Goal: Contribute content: Contribute content

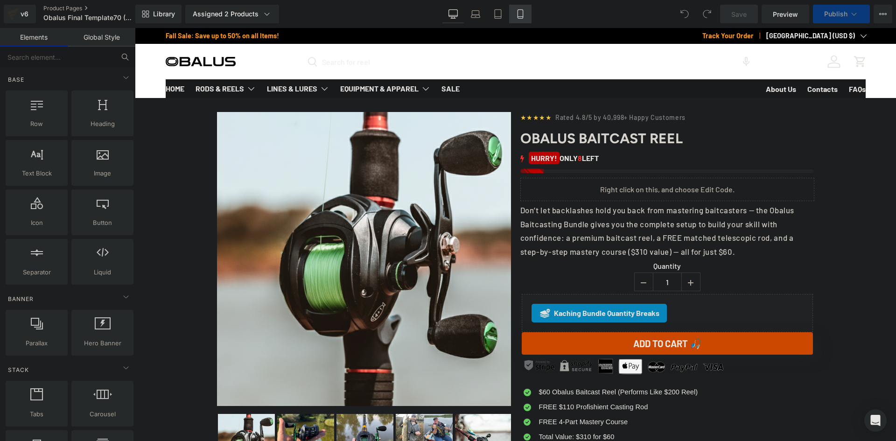
click at [522, 15] on icon at bounding box center [520, 13] width 9 height 9
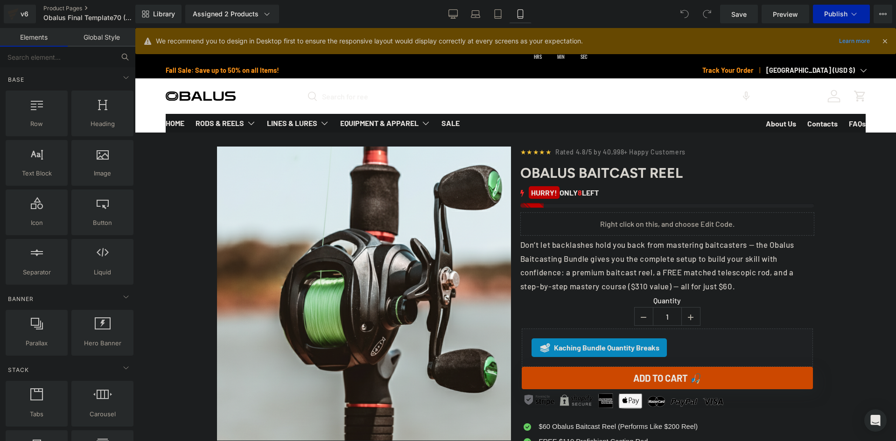
drag, startPoint x: 885, startPoint y: 41, endPoint x: 710, endPoint y: 9, distance: 177.8
click at [885, 41] on icon at bounding box center [884, 41] width 8 height 8
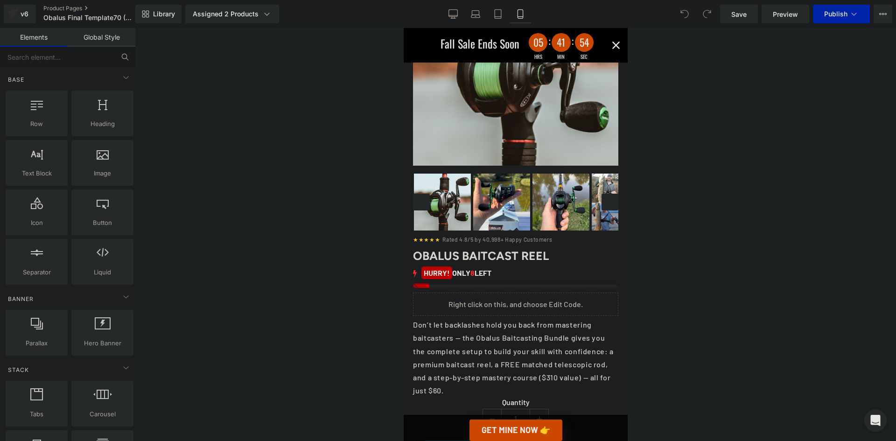
scroll to position [187, 0]
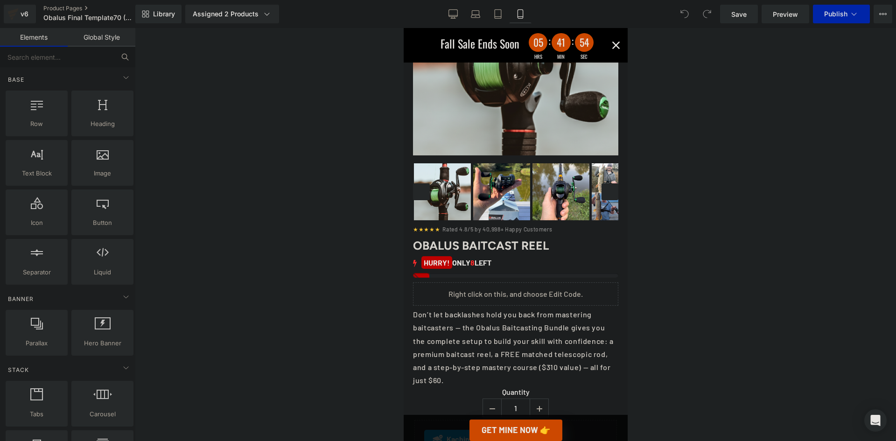
click at [519, 188] on div "‹ ›" at bounding box center [514, 191] width 205 height 59
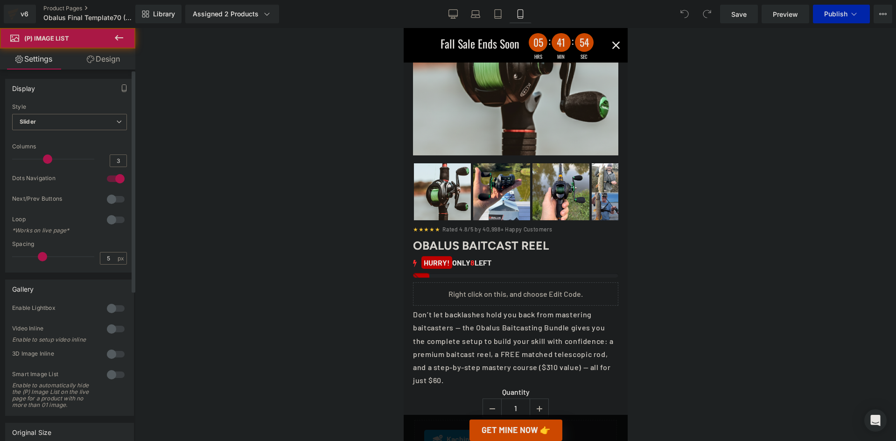
type input "4"
drag, startPoint x: 49, startPoint y: 160, endPoint x: 59, endPoint y: 159, distance: 10.3
click at [52, 159] on span at bounding box center [47, 158] width 9 height 9
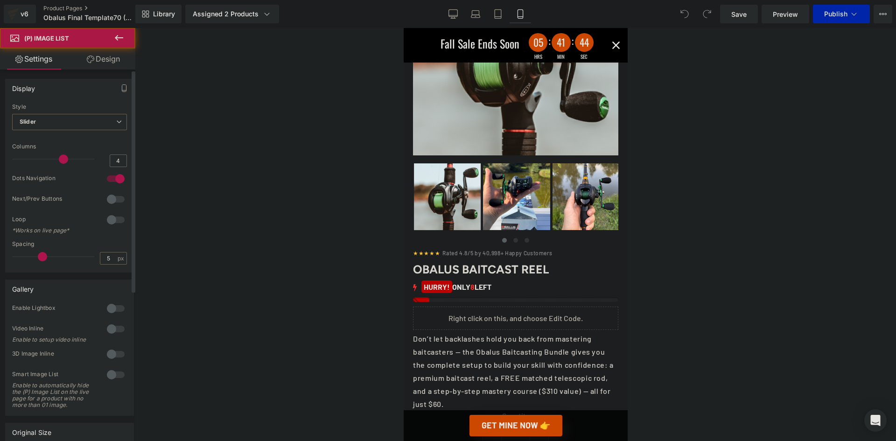
click at [117, 200] on div at bounding box center [115, 199] width 22 height 15
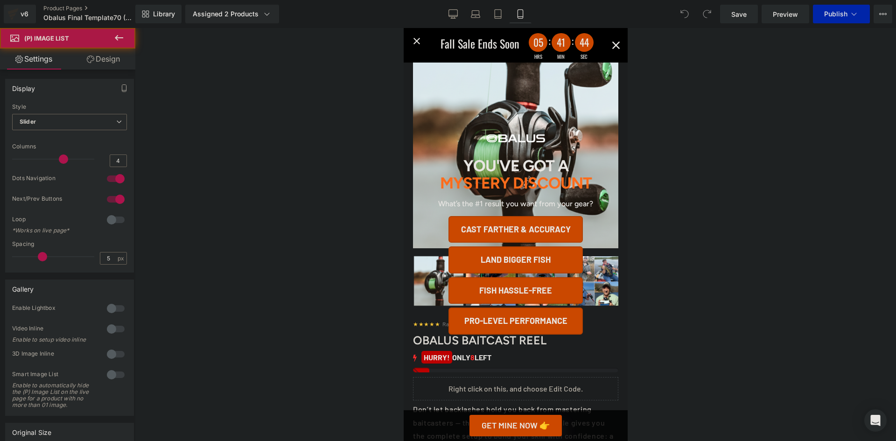
scroll to position [47, 0]
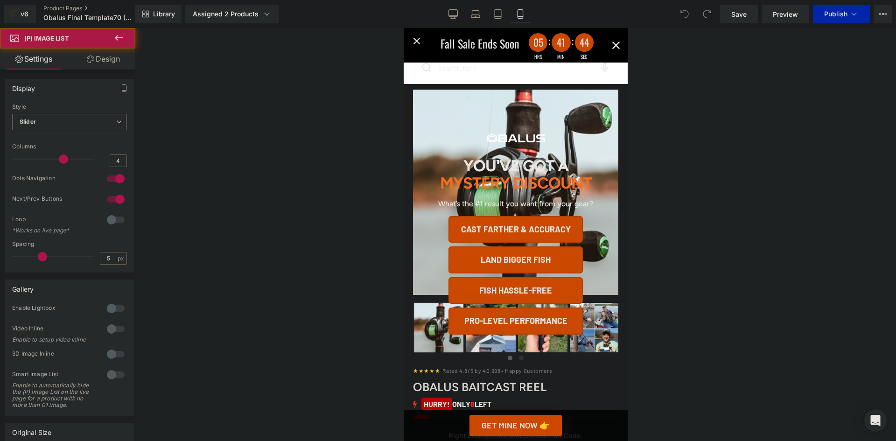
click at [499, 339] on div "You've Got A Mystery Discount What’s the #1 result you want from your gear? Cas…" at bounding box center [515, 234] width 224 height 413
click at [581, 120] on div "You've Got A Mystery Discount What’s the #1 result you want from your gear? Cas…" at bounding box center [515, 234] width 224 height 413
click at [607, 45] on div "You've Got A Mystery Discount What’s the #1 result you want from your gear? Cas…" at bounding box center [515, 234] width 224 height 413
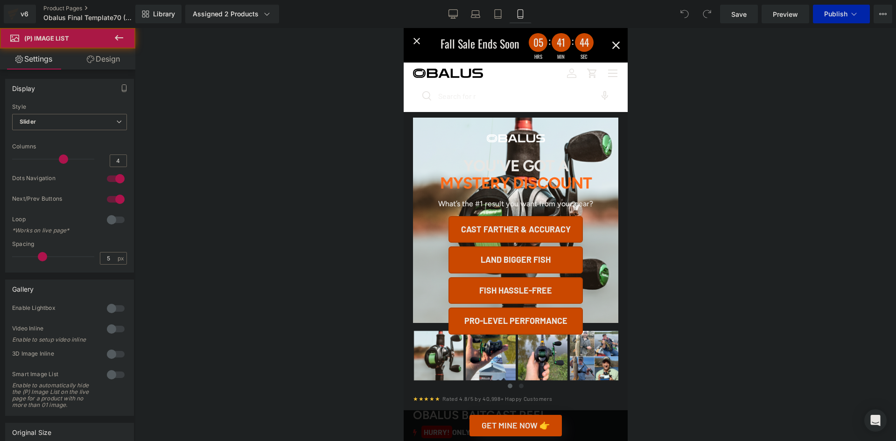
scroll to position [0, 0]
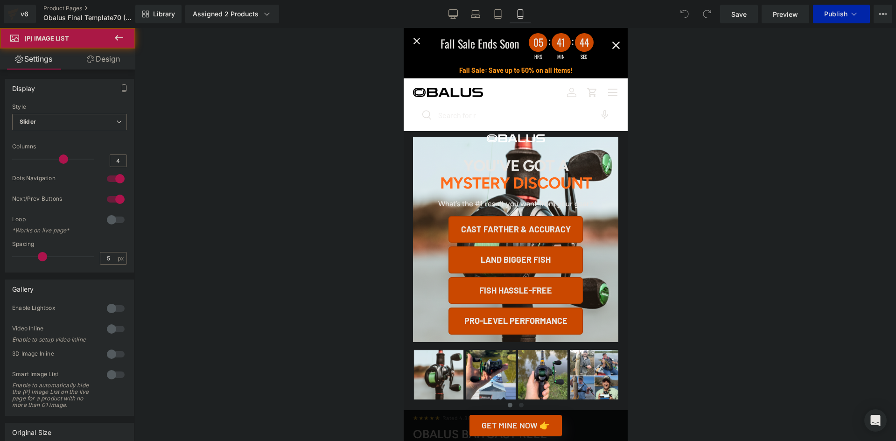
click at [568, 107] on div "You've Got A Mystery Discount What’s the #1 result you want from your gear? Cas…" at bounding box center [515, 234] width 224 height 413
click at [523, 149] on div "You've Got A Mystery Discount What’s the #1 result you want from your gear? Cas…" at bounding box center [515, 234] width 155 height 200
click at [546, 185] on p "Mystery Discount" at bounding box center [515, 182] width 152 height 17
click at [522, 329] on button "Pro-level performance" at bounding box center [515, 320] width 134 height 27
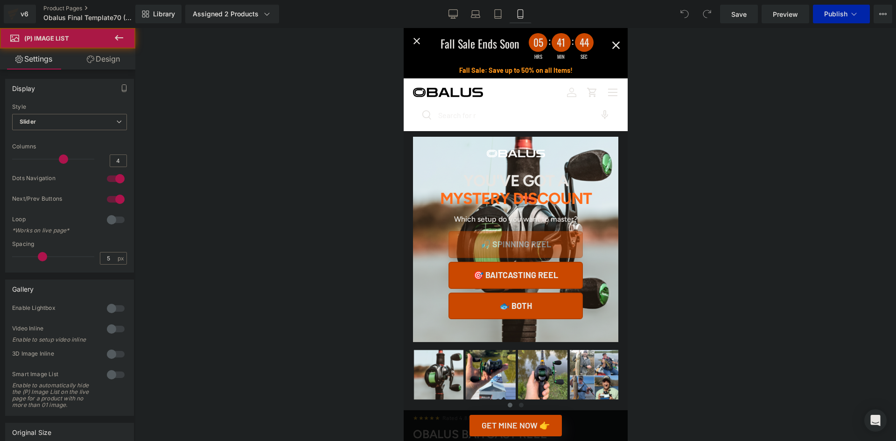
scroll to position [280, 0]
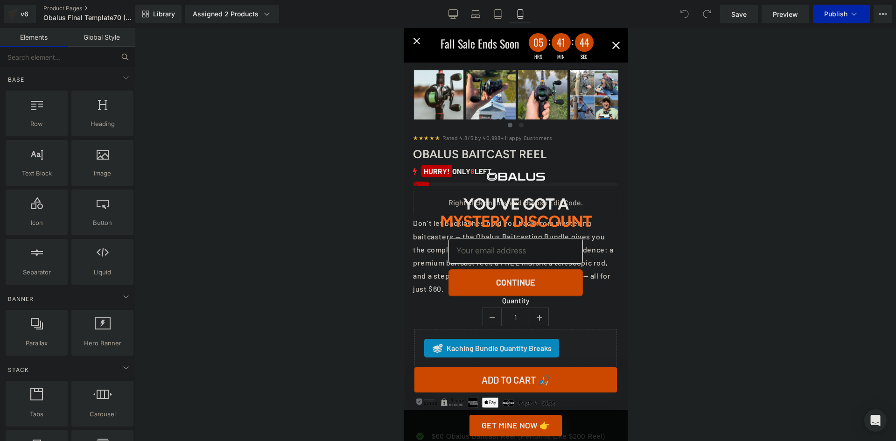
click at [601, 143] on div "You've Got A Mystery Discount Continue" at bounding box center [515, 234] width 224 height 413
click at [601, 93] on div "You've Got A Mystery Discount Continue" at bounding box center [515, 234] width 224 height 413
drag, startPoint x: 540, startPoint y: 117, endPoint x: 525, endPoint y: 154, distance: 39.8
click at [538, 118] on div "You've Got A Mystery Discount Continue" at bounding box center [515, 234] width 224 height 413
click at [522, 164] on div "You've Got A Mystery Discount Continue" at bounding box center [515, 234] width 224 height 413
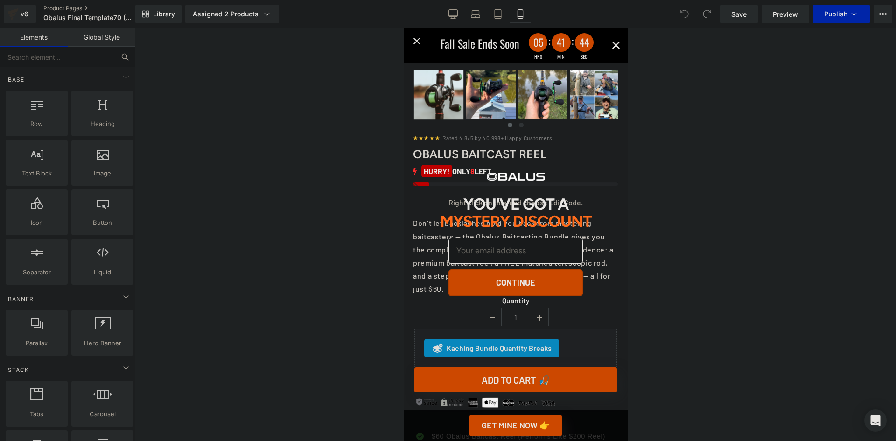
click at [536, 176] on img "Alia popup" at bounding box center [515, 176] width 58 height 7
click at [578, 160] on div "You've Got A Mystery Discount Continue" at bounding box center [515, 234] width 224 height 413
drag, startPoint x: 585, startPoint y: 145, endPoint x: 581, endPoint y: 121, distance: 24.2
click at [585, 144] on div "You've Got A Mystery Discount Continue" at bounding box center [515, 234] width 224 height 413
click at [584, 131] on div "You've Got A Mystery Discount Continue" at bounding box center [515, 234] width 224 height 413
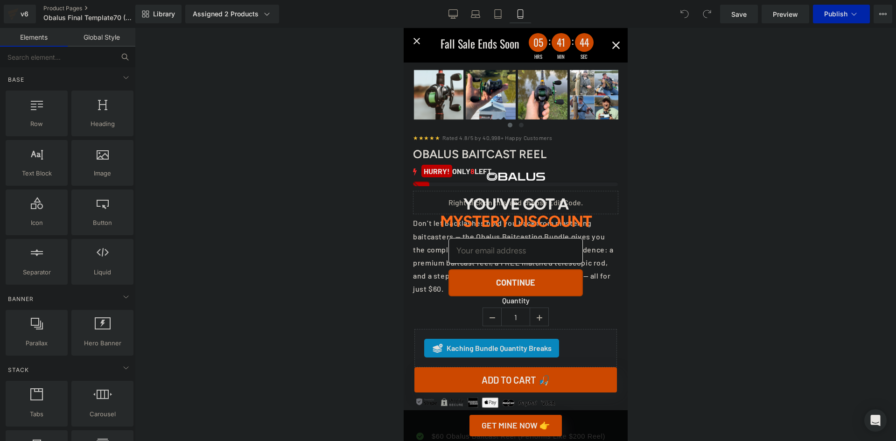
drag, startPoint x: 581, startPoint y: 121, endPoint x: 577, endPoint y: 112, distance: 9.4
click at [580, 118] on div "You've Got A Mystery Discount Continue" at bounding box center [515, 234] width 224 height 413
click at [576, 111] on div "You've Got A Mystery Discount Continue" at bounding box center [515, 234] width 224 height 413
click at [566, 110] on div "You've Got A Mystery Discount Continue" at bounding box center [515, 234] width 224 height 413
click at [546, 101] on div "You've Got A Mystery Discount Continue" at bounding box center [515, 234] width 224 height 413
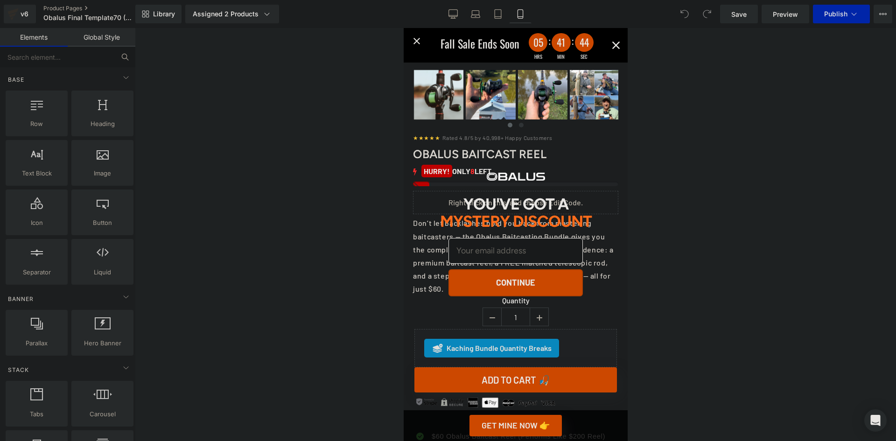
click at [546, 94] on div "You've Got A Mystery Discount Continue" at bounding box center [515, 234] width 224 height 413
drag, startPoint x: 550, startPoint y: 93, endPoint x: 558, endPoint y: 89, distance: 9.0
click at [551, 93] on div "You've Got A Mystery Discount Continue" at bounding box center [515, 234] width 224 height 413
drag, startPoint x: 558, startPoint y: 89, endPoint x: 564, endPoint y: 73, distance: 17.6
click at [562, 84] on div "You've Got A Mystery Discount Continue" at bounding box center [515, 234] width 224 height 413
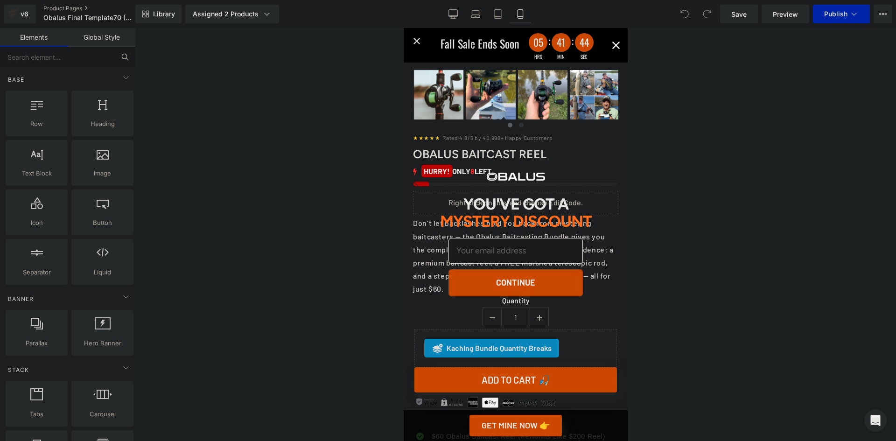
click at [564, 73] on div "You've Got A Mystery Discount Continue" at bounding box center [515, 234] width 224 height 413
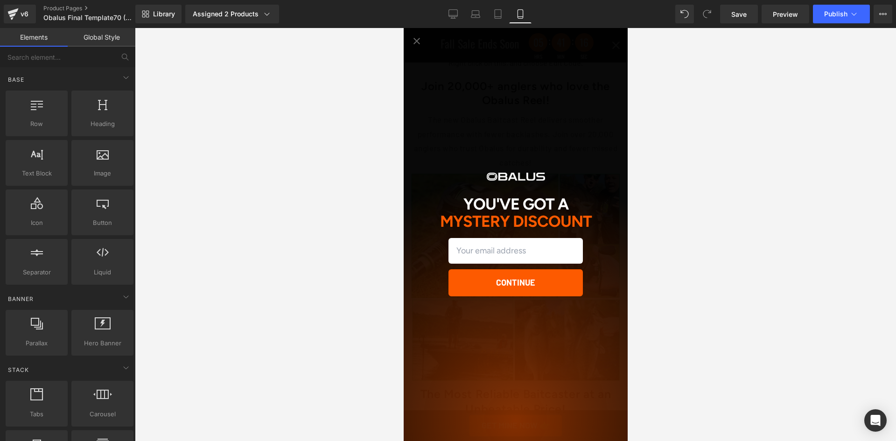
scroll to position [1540, 0]
click at [414, 45] on icon "Close popup" at bounding box center [416, 40] width 11 height 11
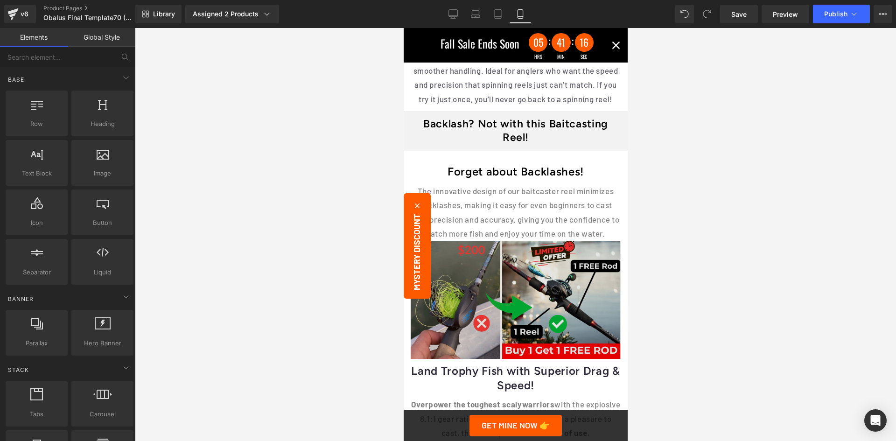
scroll to position [1353, 0]
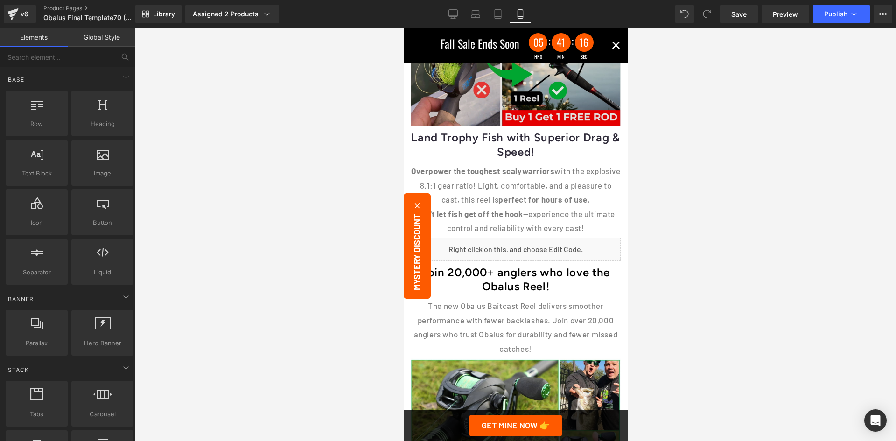
click at [526, 123] on img at bounding box center [515, 66] width 210 height 118
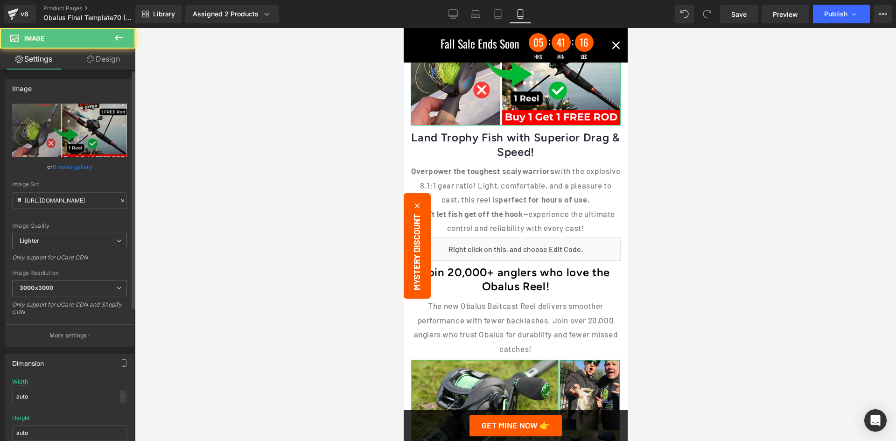
click at [77, 171] on link "Browse gallery" at bounding box center [73, 167] width 40 height 16
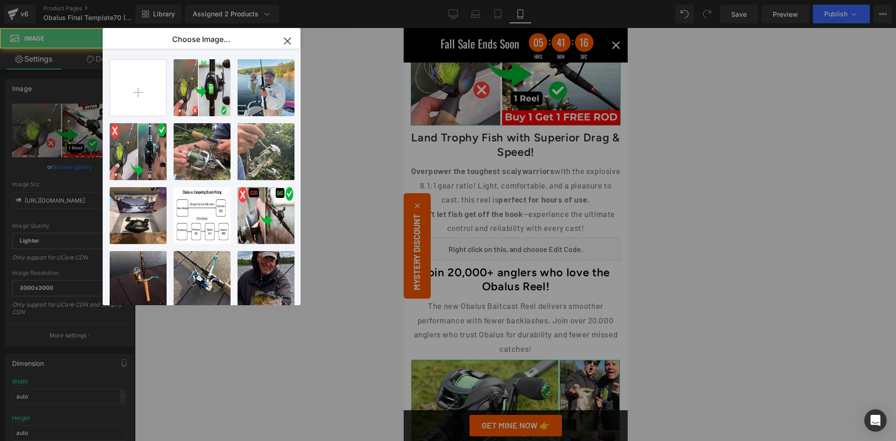
click at [0, 0] on div "compari...riso.png 1.06 MB" at bounding box center [0, 0] width 0 height 0
type input "https://ucarecdn.com/2e81d54f-aa88-4893-a194-c03cc7bbaa17/-/format/auto/-/previ…"
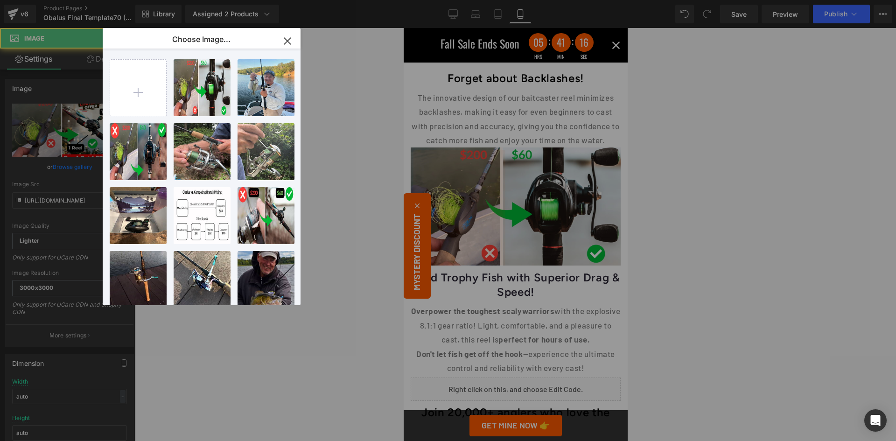
scroll to position [1120, 0]
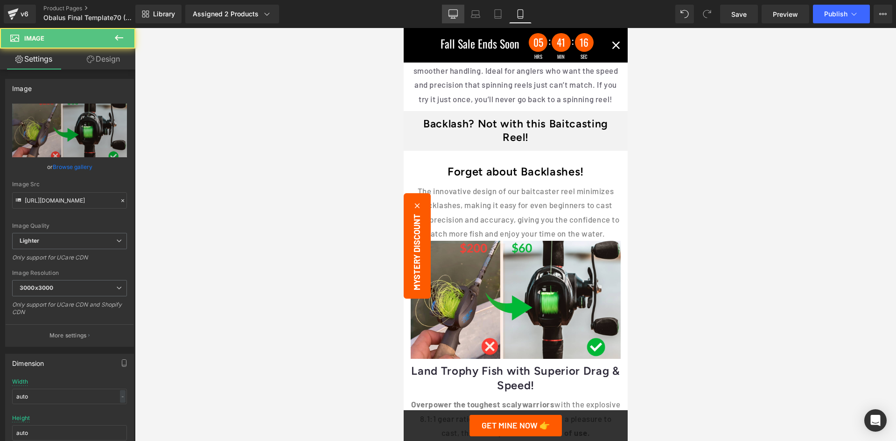
click at [456, 13] on icon at bounding box center [452, 13] width 9 height 9
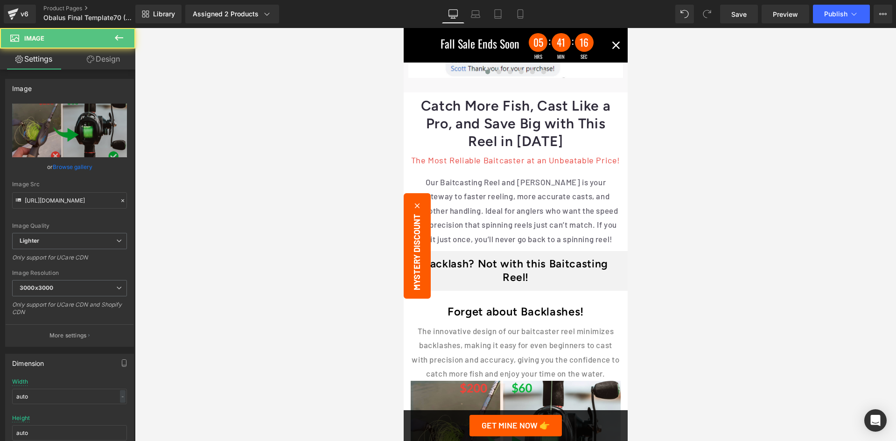
scroll to position [1213, 0]
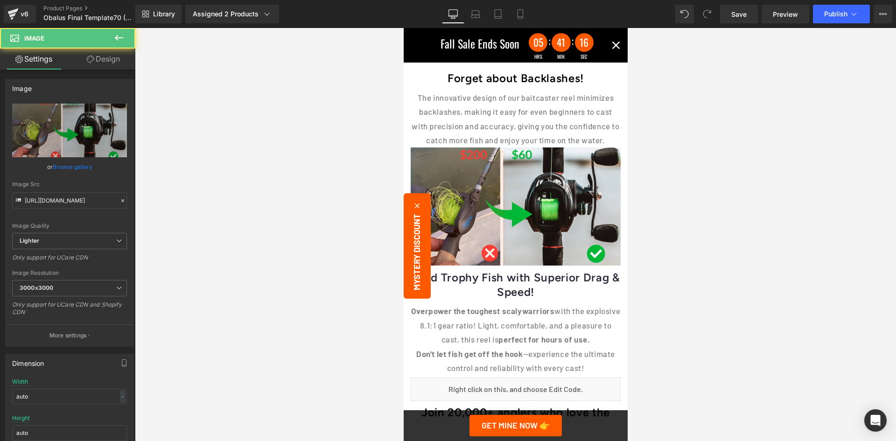
click at [448, 10] on link "Desktop" at bounding box center [453, 14] width 22 height 19
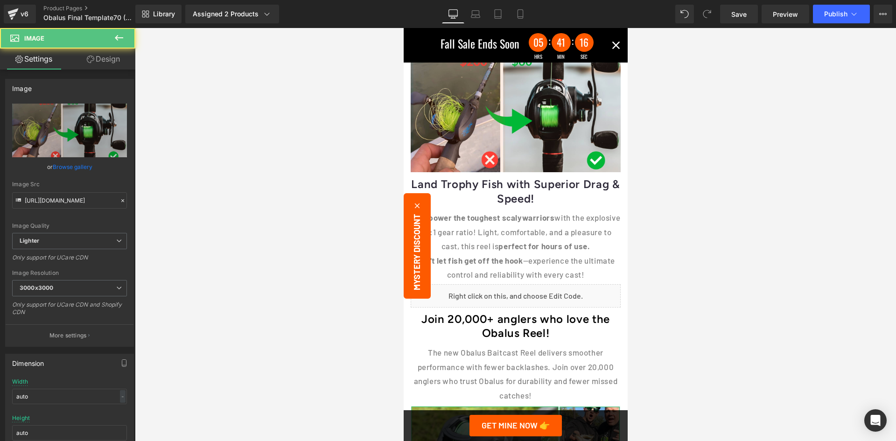
scroll to position [1540, 0]
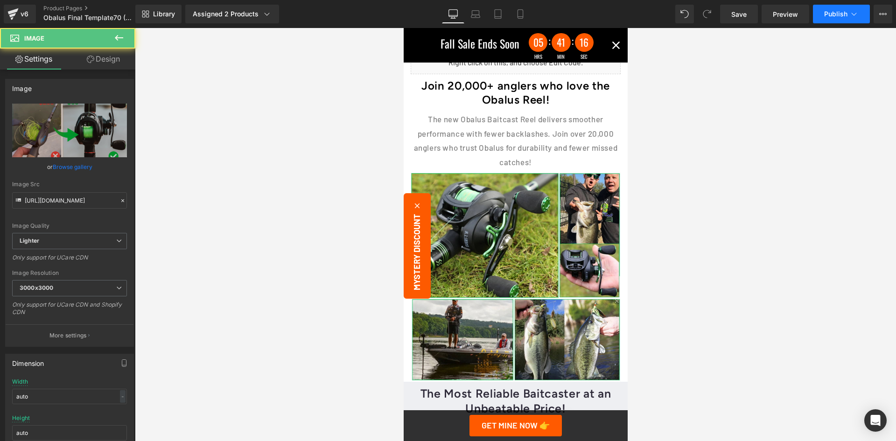
click at [843, 13] on span "Publish" at bounding box center [835, 13] width 23 height 7
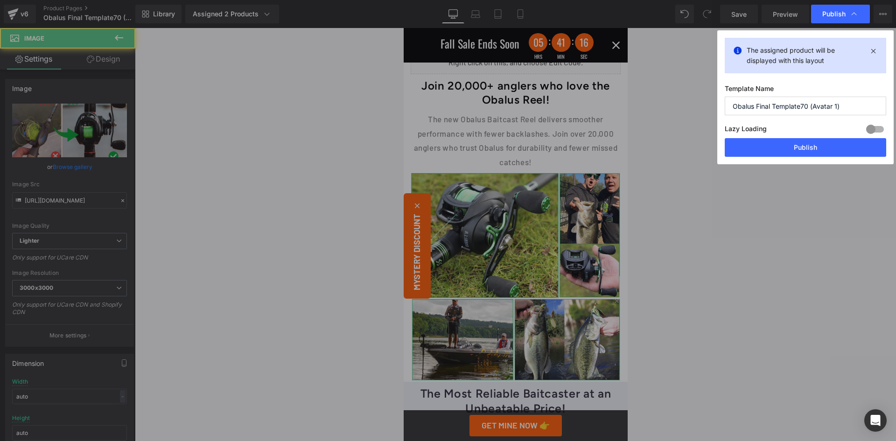
click at [812, 143] on button "Publish" at bounding box center [805, 147] width 161 height 19
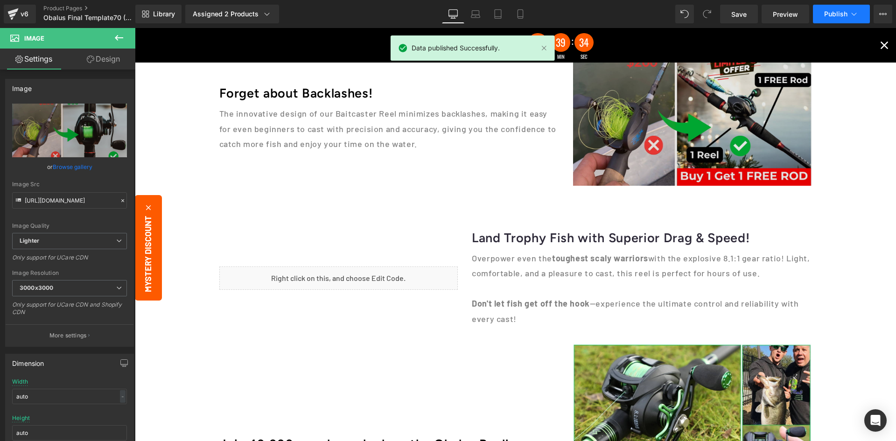
scroll to position [793, 0]
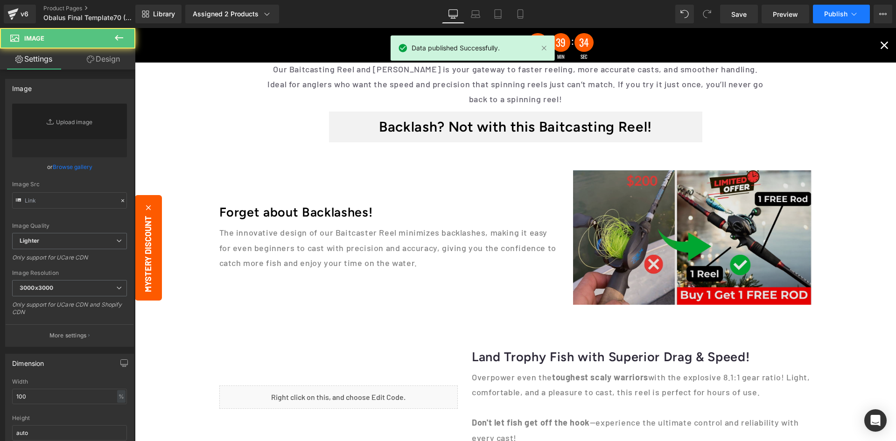
click at [666, 236] on img at bounding box center [692, 237] width 239 height 134
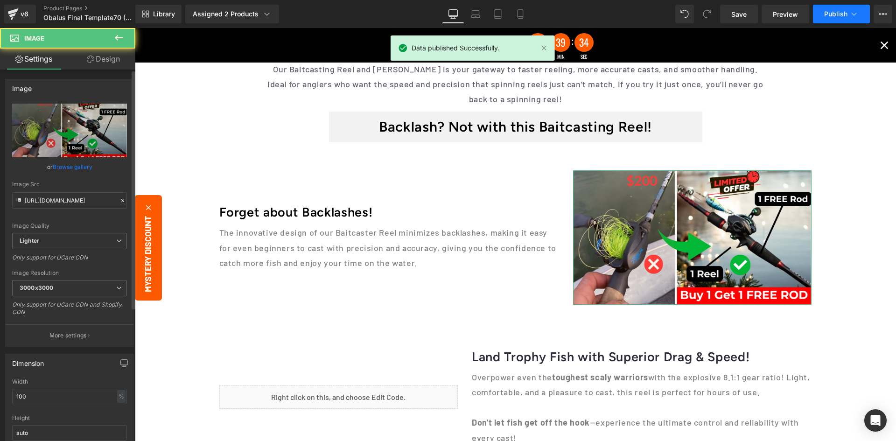
drag, startPoint x: 62, startPoint y: 165, endPoint x: 43, endPoint y: 159, distance: 19.5
click at [62, 165] on link "Browse gallery" at bounding box center [73, 167] width 40 height 16
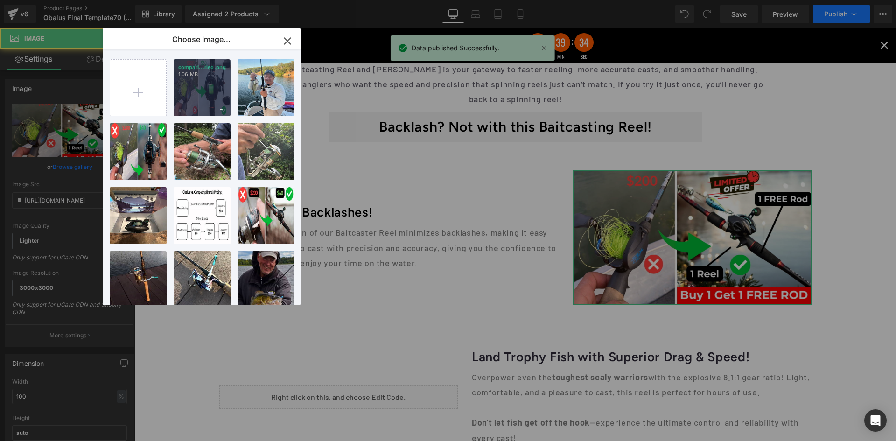
drag, startPoint x: 209, startPoint y: 101, endPoint x: 749, endPoint y: 97, distance: 539.8
click at [209, 101] on div "compari...riso.png 1.06 MB" at bounding box center [202, 87] width 57 height 57
type input "https://ucarecdn.com/2e81d54f-aa88-4893-a194-c03cc7bbaa17/-/format/auto/-/previ…"
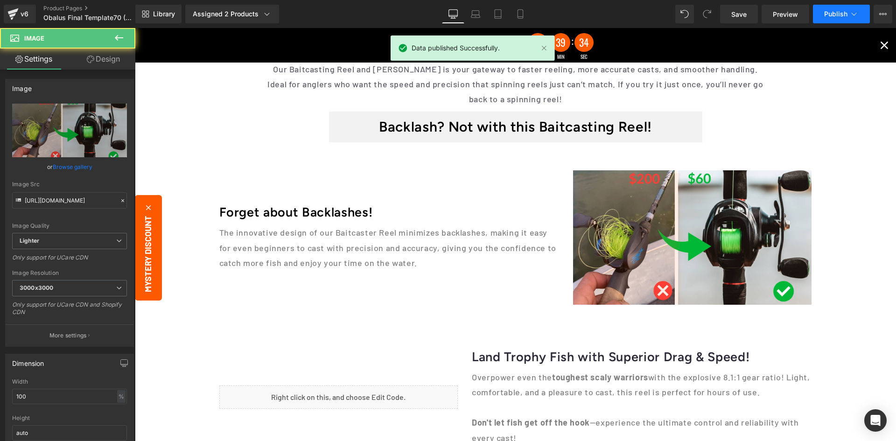
click at [838, 17] on span "Publish" at bounding box center [835, 13] width 23 height 7
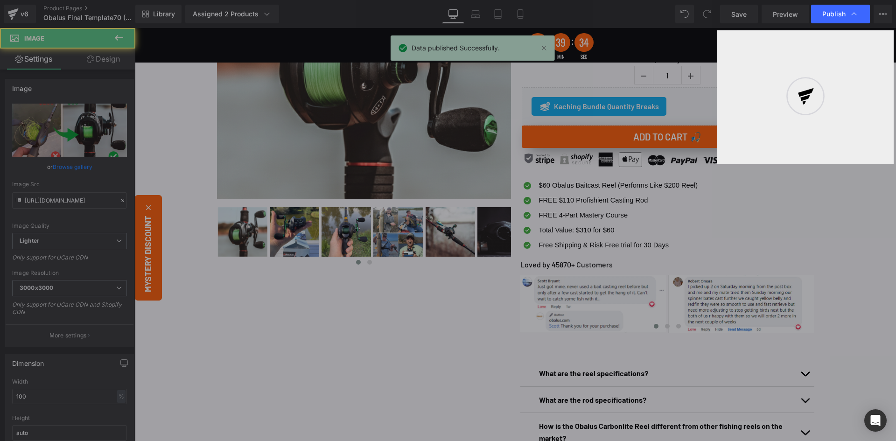
scroll to position [140, 0]
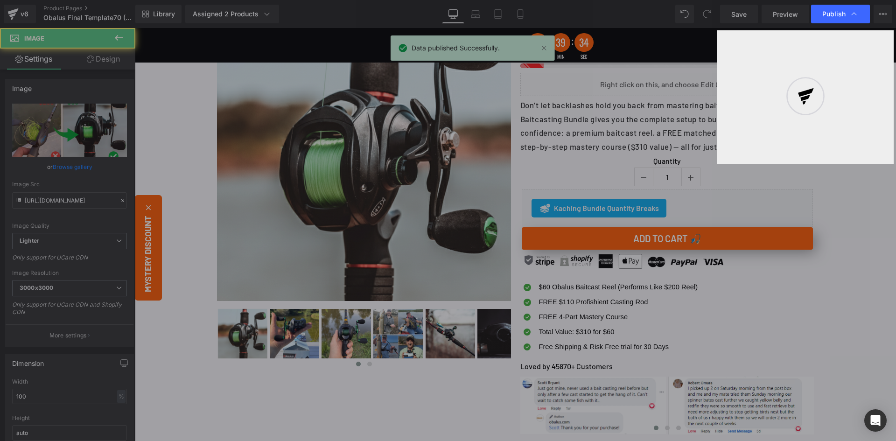
click at [588, 301] on div "FREE $110 Profishient Casting Rod Text Block" at bounding box center [616, 301] width 161 height 11
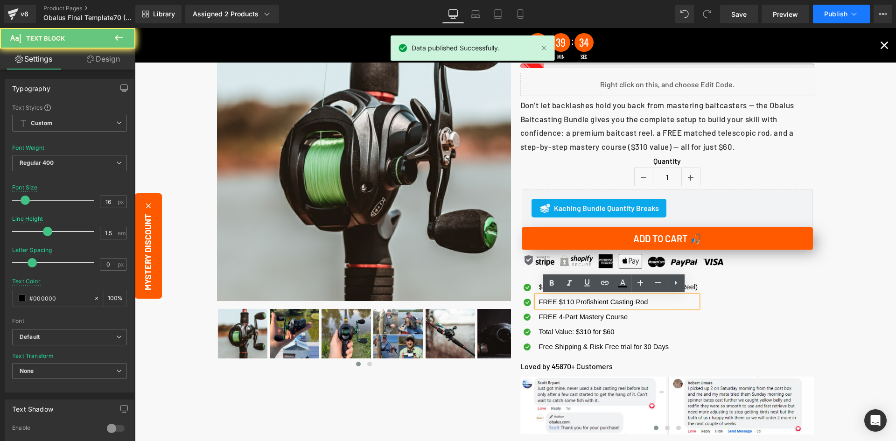
click at [564, 301] on span "FREE $110 Profishient Casting Rod" at bounding box center [593, 301] width 109 height 7
click at [558, 303] on span "FREE $110 Profishient Casting Rod" at bounding box center [593, 301] width 109 height 7
click at [559, 303] on span "FREE $110 Profishient Casting Rod" at bounding box center [593, 301] width 109 height 7
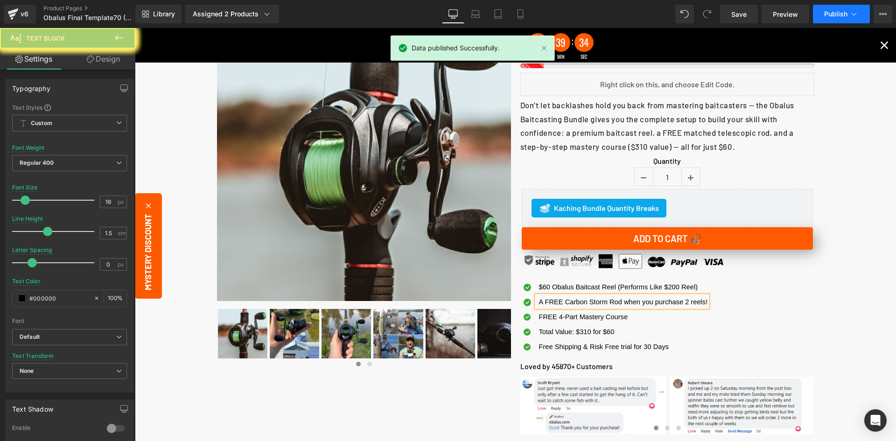
click at [711, 122] on p "Don’t let backlashes hold you back from mastering baitcasters — the Obalus Bait…" at bounding box center [667, 125] width 294 height 55
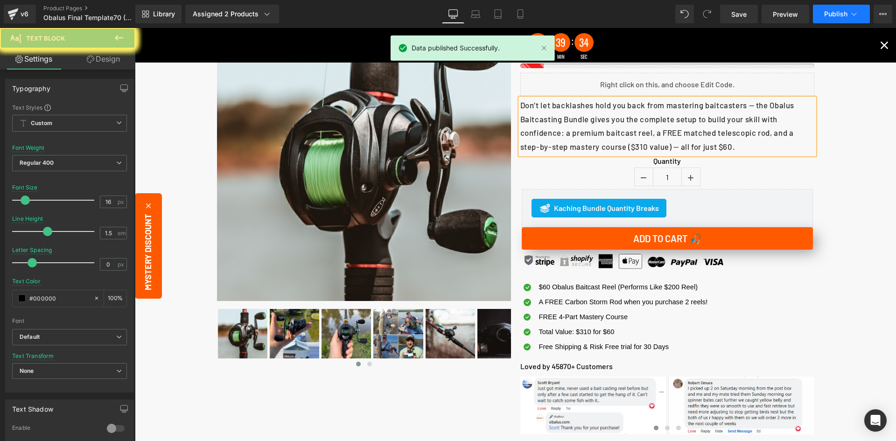
click at [646, 128] on p "Don’t let backlashes hold you back from mastering baitcasters — the Obalus Bait…" at bounding box center [667, 125] width 294 height 55
drag, startPoint x: 651, startPoint y: 132, endPoint x: 765, endPoint y: 146, distance: 115.2
click at [771, 133] on p "Don’t let backlashes hold you back from mastering baitcasters — the Obalus Bait…" at bounding box center [667, 125] width 294 height 55
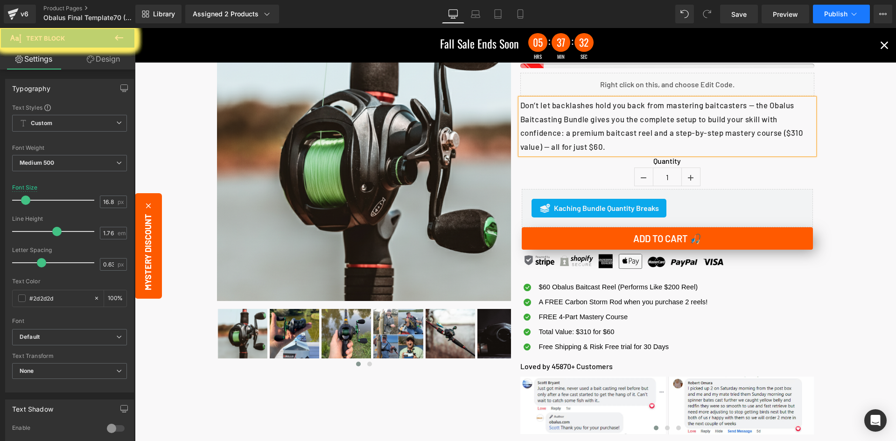
click at [843, 16] on span "Publish" at bounding box center [835, 13] width 23 height 7
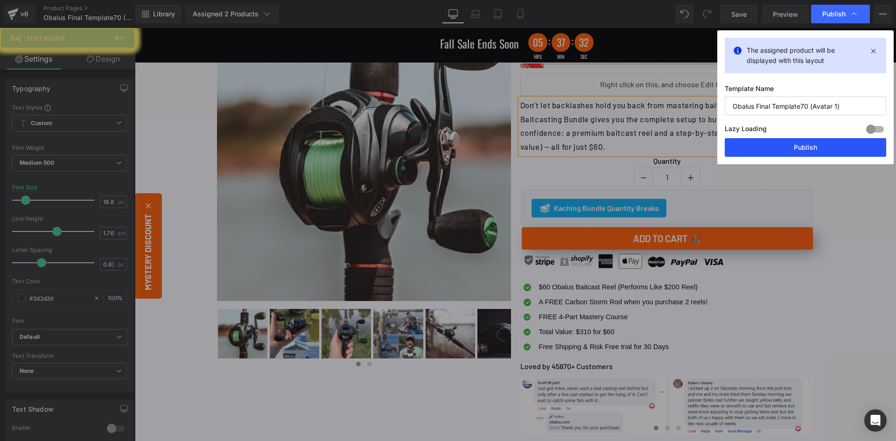
drag, startPoint x: 783, startPoint y: 141, endPoint x: 428, endPoint y: 219, distance: 363.6
click at [783, 141] on button "Publish" at bounding box center [805, 147] width 161 height 19
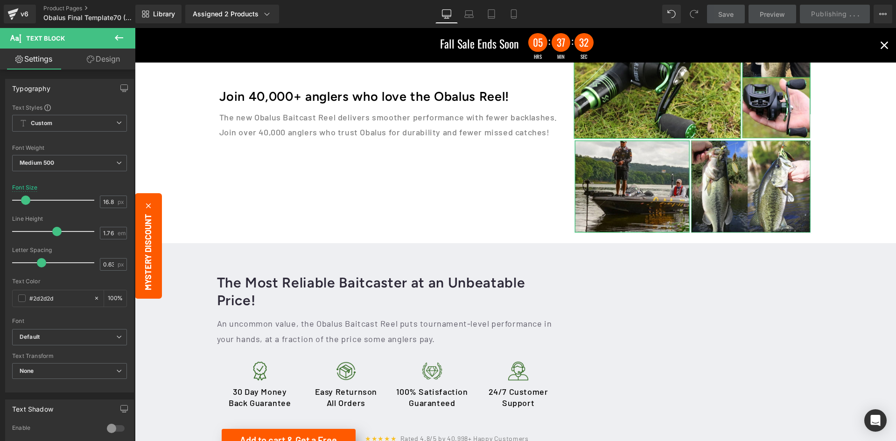
scroll to position [0, 0]
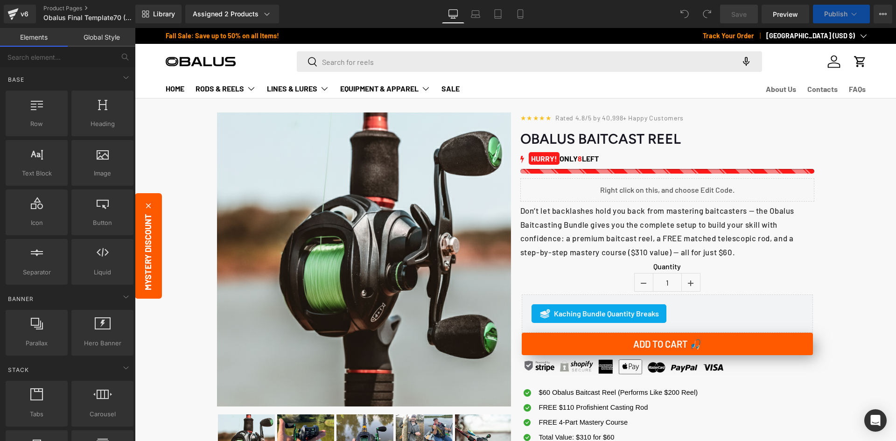
click at [658, 236] on div "Don’t let backlashes hold you back from mastering baitcasters — the Obalus Bait…" at bounding box center [667, 232] width 294 height 56
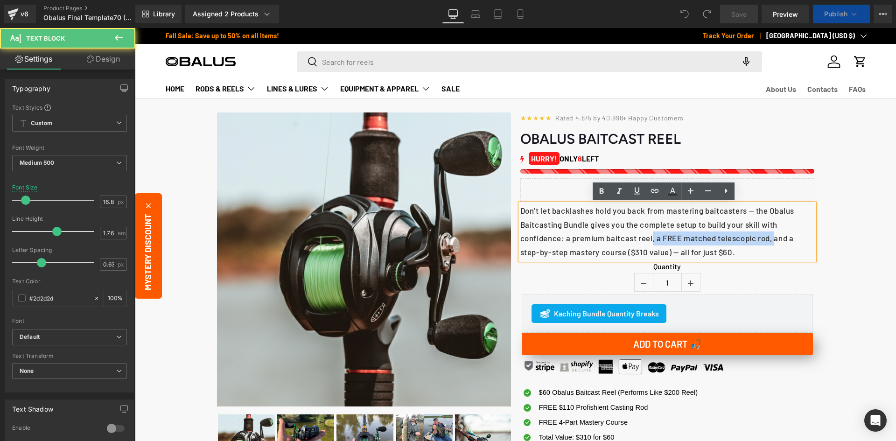
drag, startPoint x: 650, startPoint y: 240, endPoint x: 773, endPoint y: 241, distance: 123.2
click at [773, 241] on p "Don’t let backlashes hold you back from mastering baitcasters — the Obalus Bait…" at bounding box center [667, 231] width 294 height 55
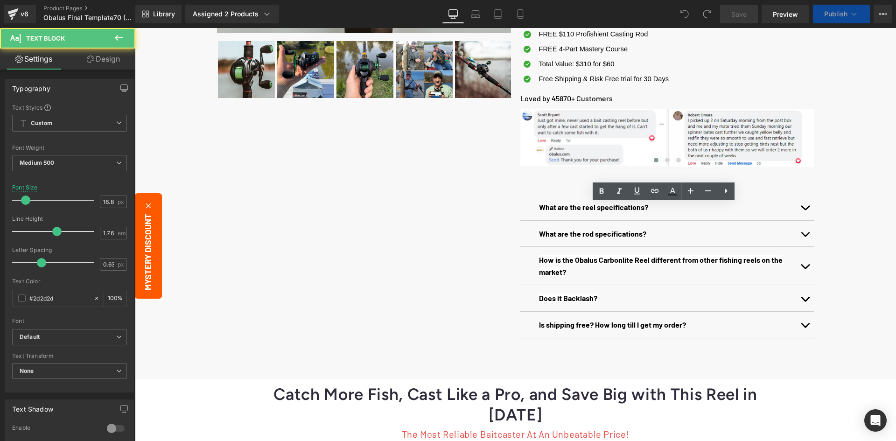
scroll to position [140, 0]
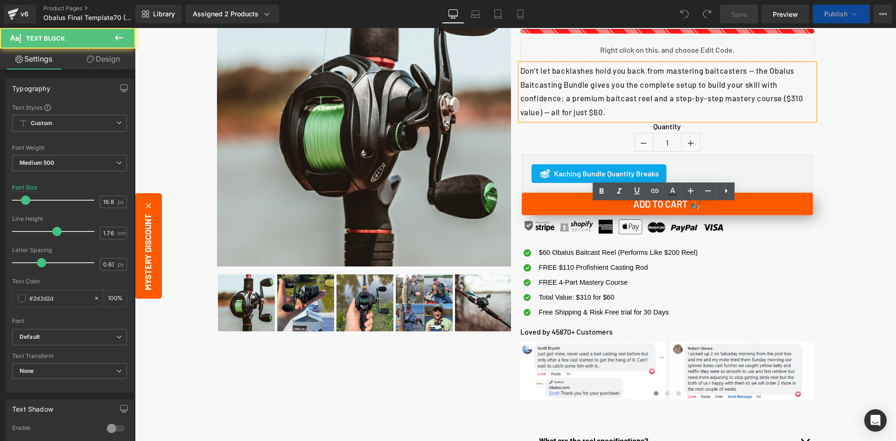
click at [569, 267] on span "FREE $110 Profishient Casting Rod" at bounding box center [593, 267] width 109 height 7
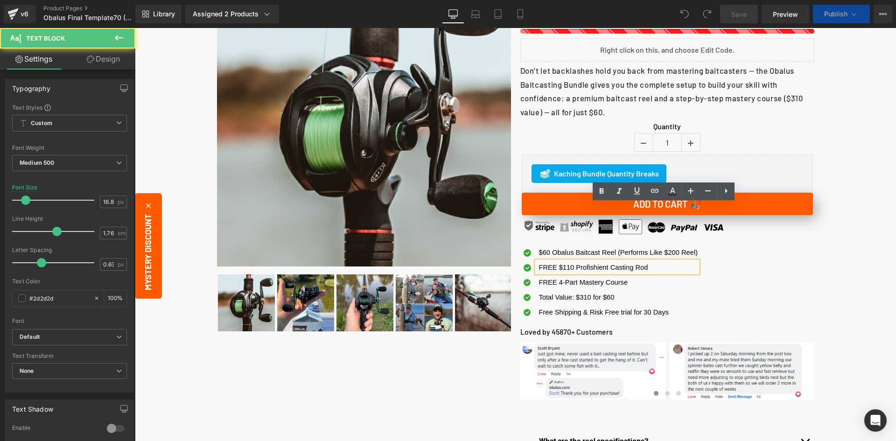
click at [558, 267] on span "FREE $110 Profishient Casting Rod" at bounding box center [593, 267] width 109 height 7
drag, startPoint x: 556, startPoint y: 266, endPoint x: 635, endPoint y: 267, distance: 79.8
click at [636, 266] on span "FREE $110 Profishient Casting Rod" at bounding box center [593, 267] width 109 height 7
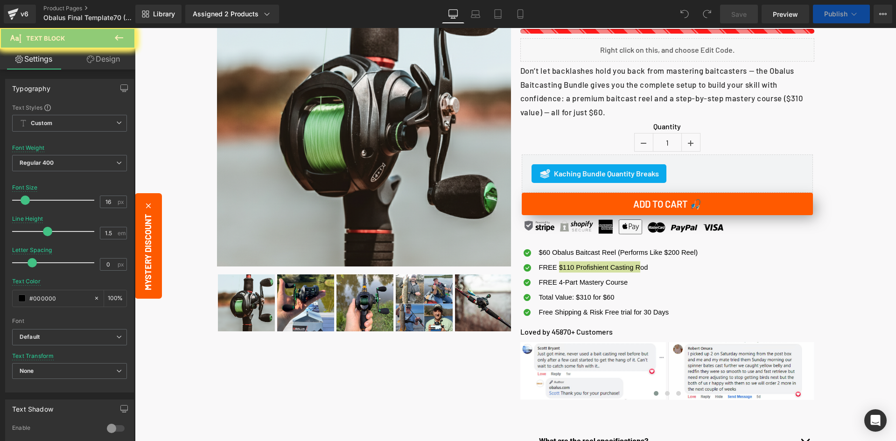
click at [120, 40] on icon at bounding box center [118, 37] width 11 height 11
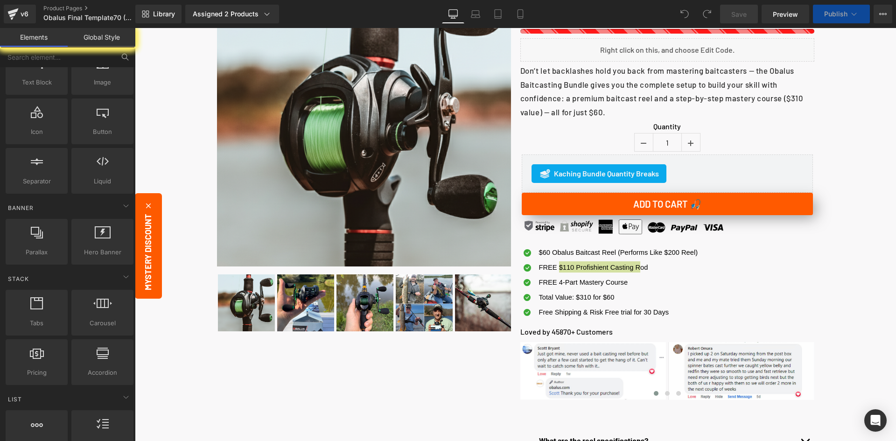
scroll to position [0, 0]
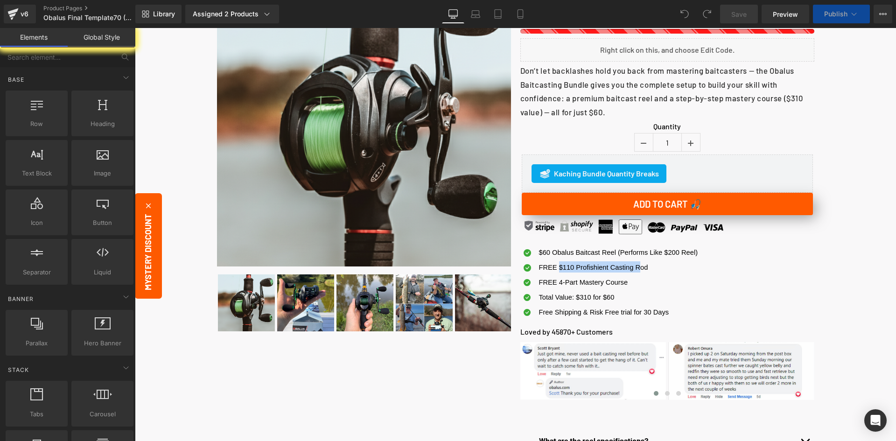
click at [630, 242] on div "Icon $60 Obalus Baitcast Reel (Performs Like $200 Reel) Text Block Icon" at bounding box center [666, 281] width 296 height 80
click at [645, 251] on icon at bounding box center [647, 248] width 5 height 5
click at [612, 182] on div "Kaching Bundle Quantity Breaks Kaching Bundle Quantity Breaks" at bounding box center [667, 173] width 291 height 38
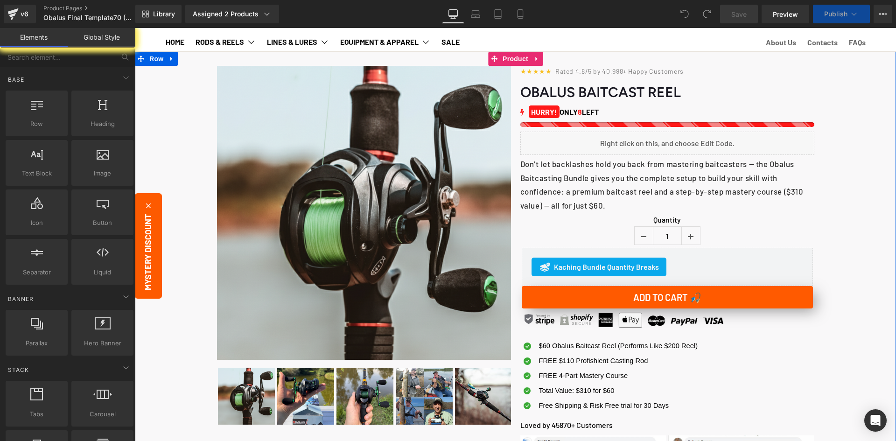
click at [704, 356] on div "Icon $60 Obalus Baitcast Reel (Performs Like $200 Reel) Text Block Icon" at bounding box center [666, 377] width 296 height 75
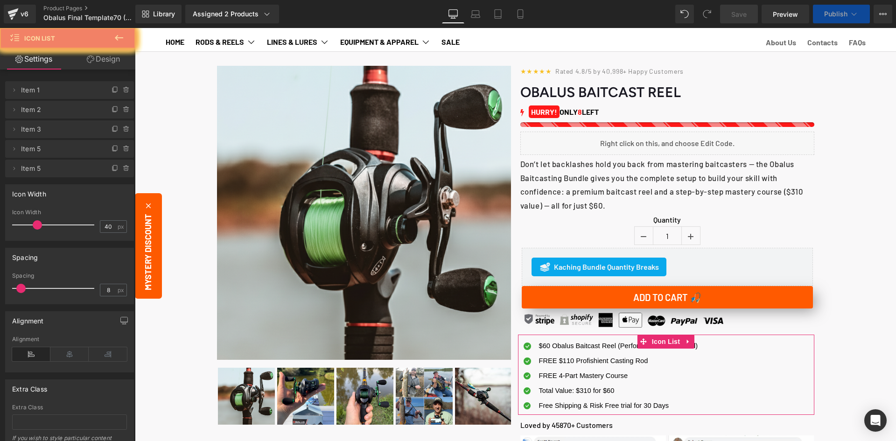
click at [123, 112] on icon at bounding box center [126, 109] width 7 height 7
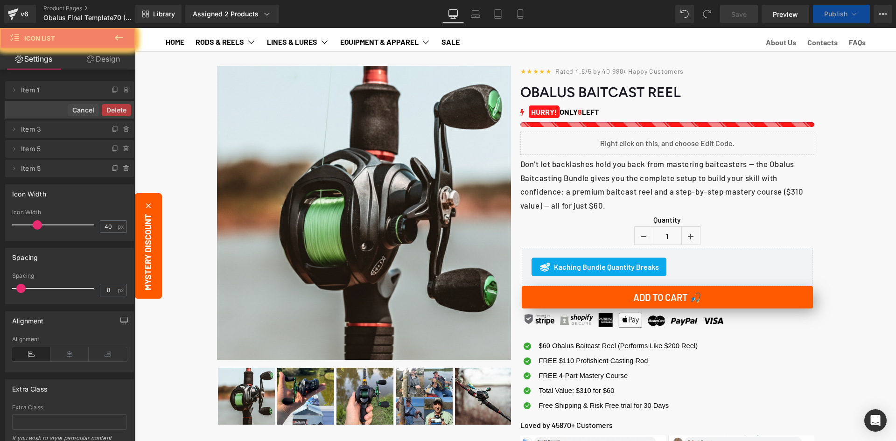
click at [834, 16] on span "Publish" at bounding box center [835, 13] width 23 height 7
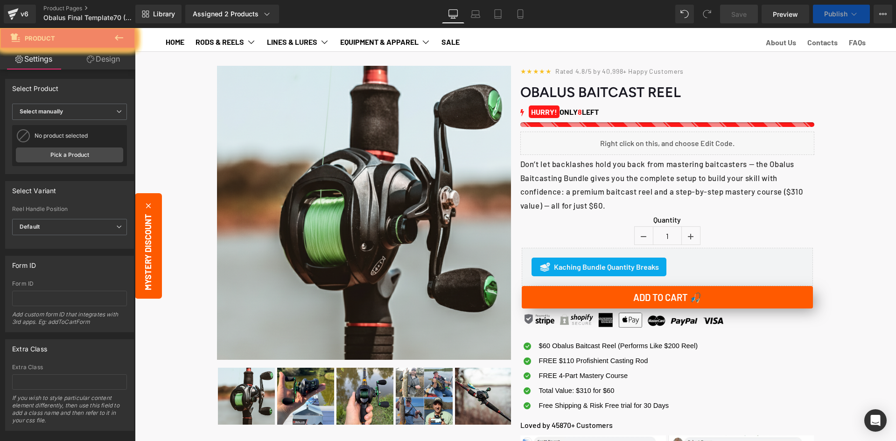
click at [852, 168] on div "‹" at bounding box center [515, 368] width 752 height 632
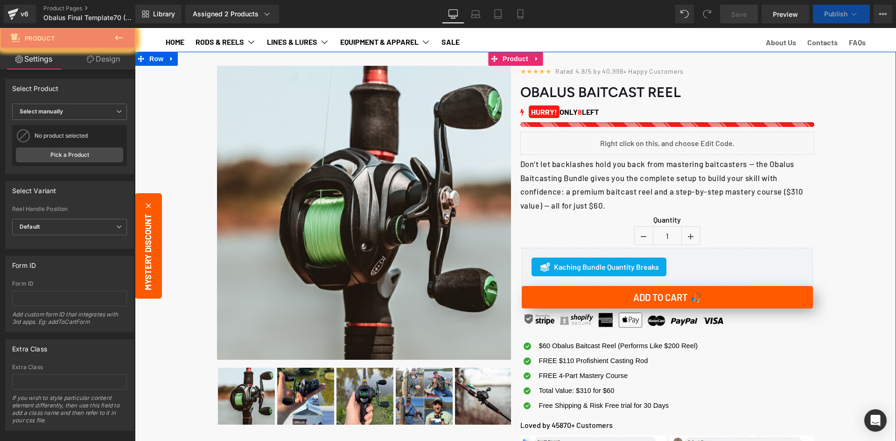
click at [646, 286] on div "Kaching Bundle Quantity Breaks Kaching Bundle Quantity Breaks" at bounding box center [667, 267] width 291 height 38
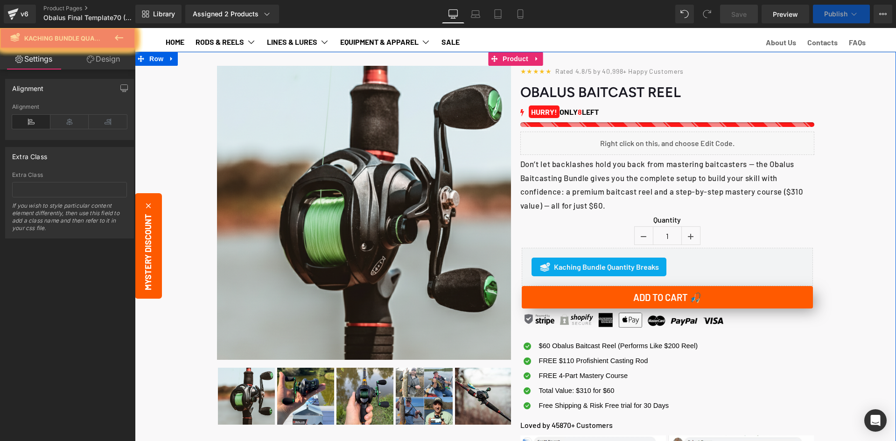
scroll to position [0, 0]
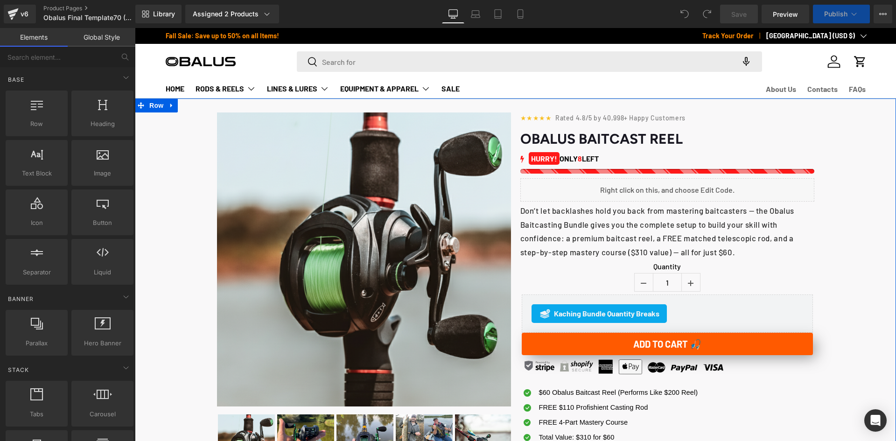
click at [655, 202] on div "Liquid" at bounding box center [667, 189] width 294 height 23
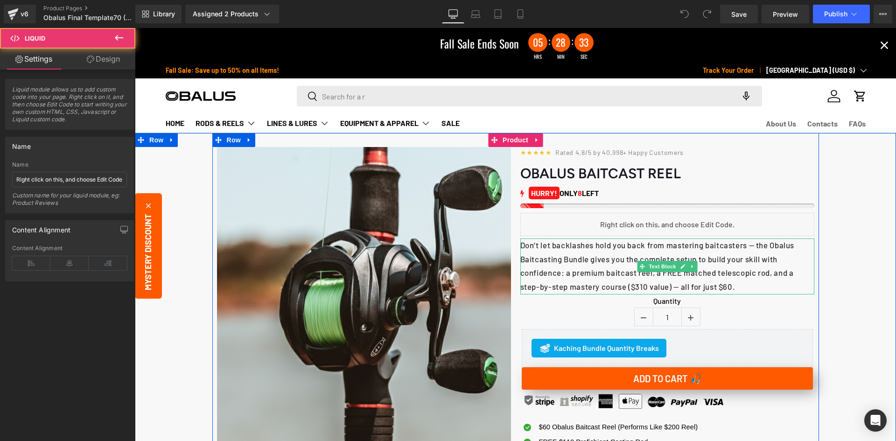
click at [660, 275] on p "Don’t let backlashes hold you back from mastering baitcasters — the Obalus Bait…" at bounding box center [667, 265] width 294 height 55
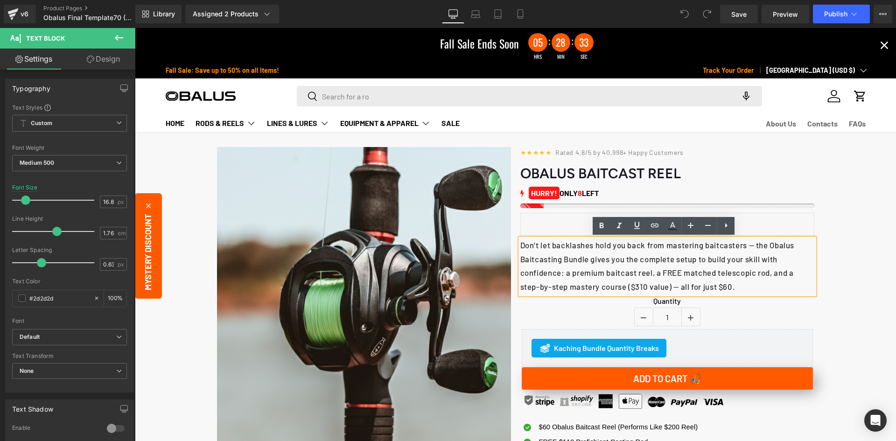
click at [650, 273] on p "Don’t let backlashes hold you back from mastering baitcasters — the Obalus Bait…" at bounding box center [667, 265] width 294 height 55
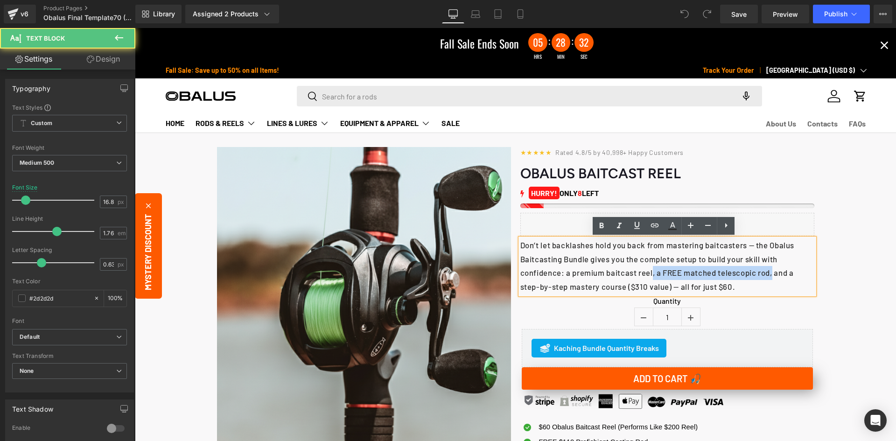
drag, startPoint x: 650, startPoint y: 272, endPoint x: 781, endPoint y: 317, distance: 138.1
click at [772, 272] on p "Don’t let backlashes hold you back from mastering baitcasters — the Obalus Bait…" at bounding box center [667, 265] width 294 height 55
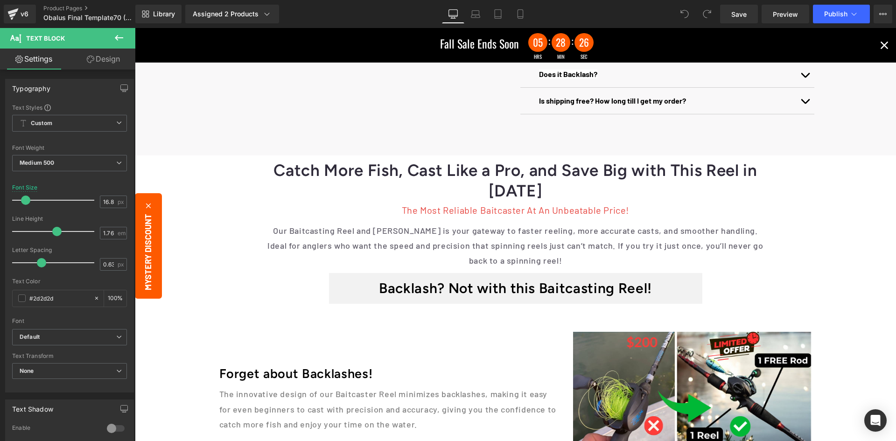
scroll to position [746, 0]
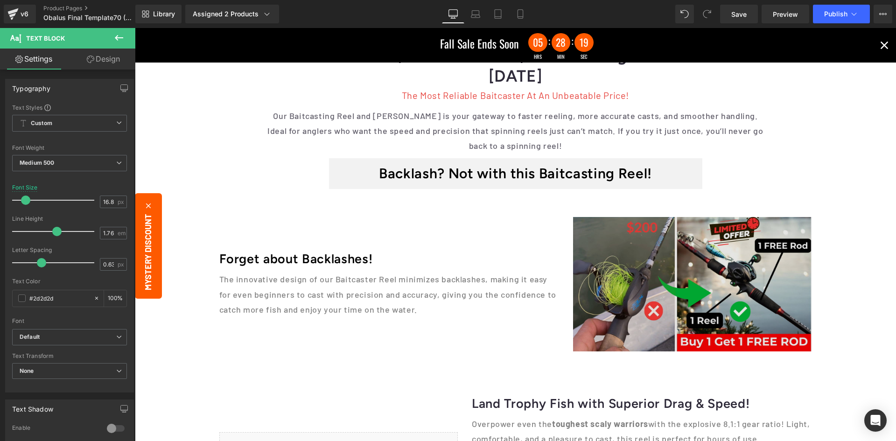
click at [672, 307] on img at bounding box center [692, 284] width 239 height 134
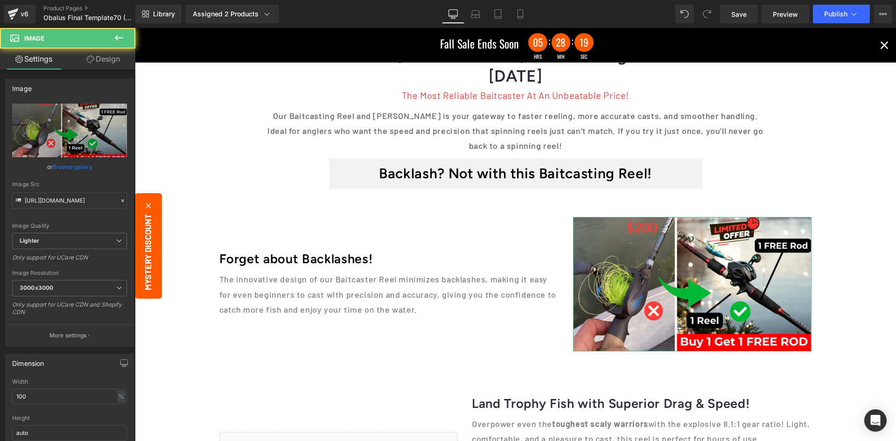
click at [81, 169] on link "Browse gallery" at bounding box center [73, 167] width 40 height 16
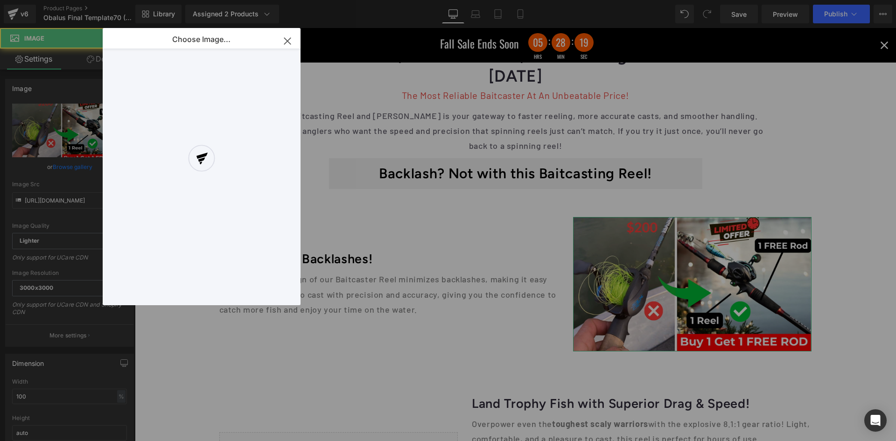
click at [289, 42] on icon "button" at bounding box center [287, 41] width 15 height 15
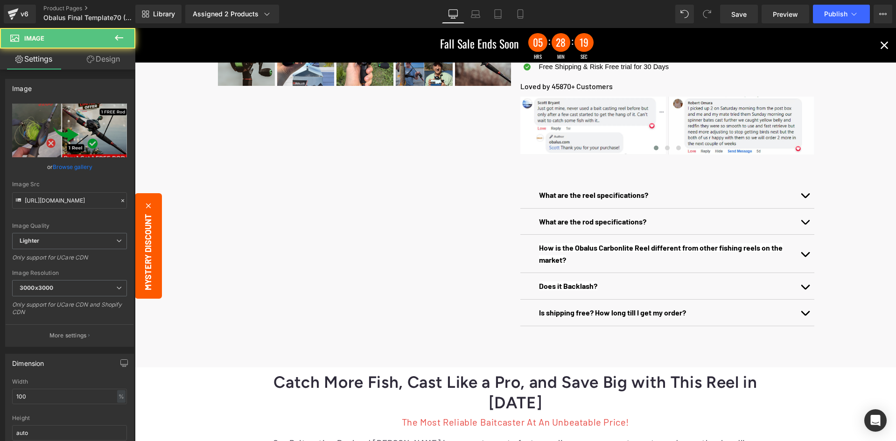
scroll to position [233, 0]
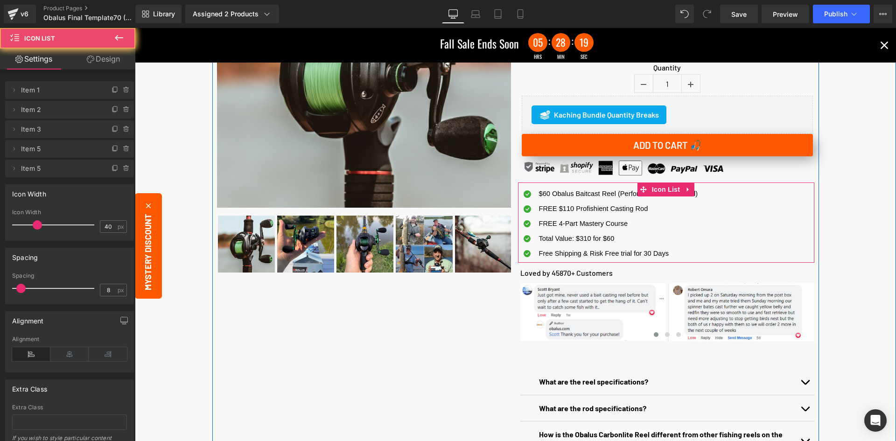
click at [712, 192] on div "Icon $60 Obalus Baitcast Reel (Performs Like $200 Reel) Text Block Icon" at bounding box center [666, 225] width 296 height 75
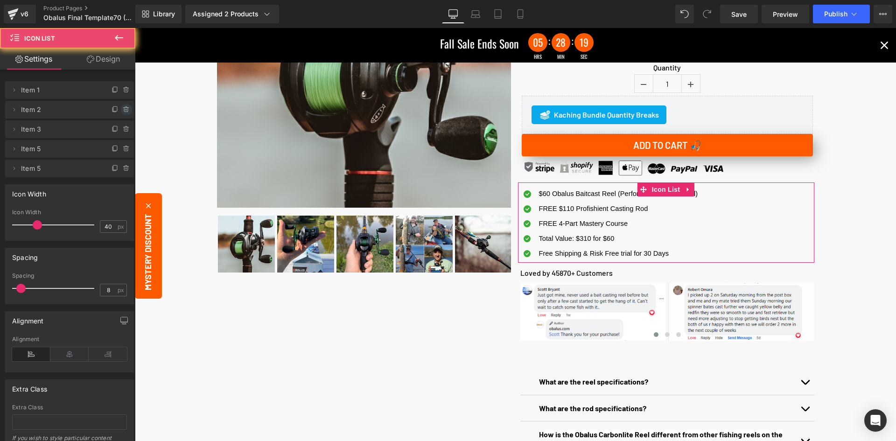
drag, startPoint x: 124, startPoint y: 109, endPoint x: 5, endPoint y: 74, distance: 123.6
click at [124, 109] on icon at bounding box center [126, 109] width 7 height 7
click at [112, 111] on button "Delete" at bounding box center [116, 110] width 29 height 12
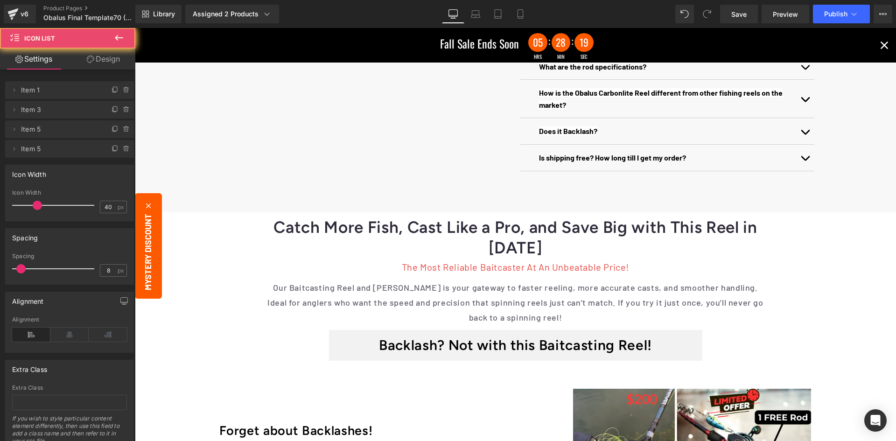
scroll to position [700, 0]
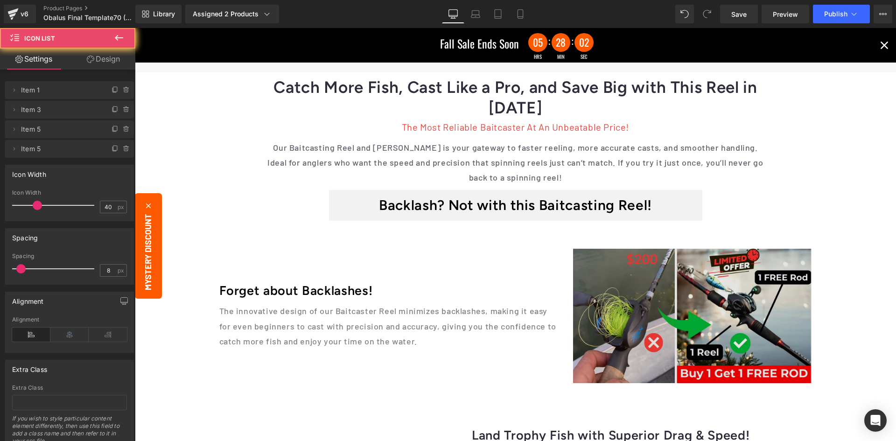
click at [664, 298] on img at bounding box center [692, 316] width 239 height 134
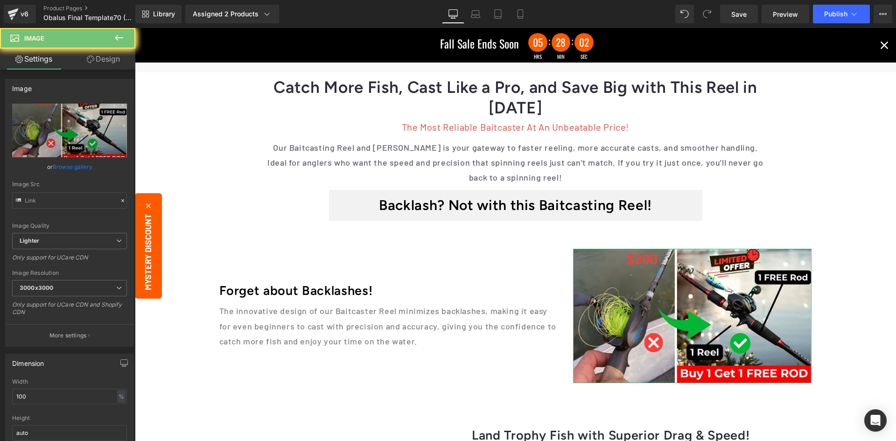
click at [72, 162] on link "Browse gallery" at bounding box center [73, 167] width 40 height 16
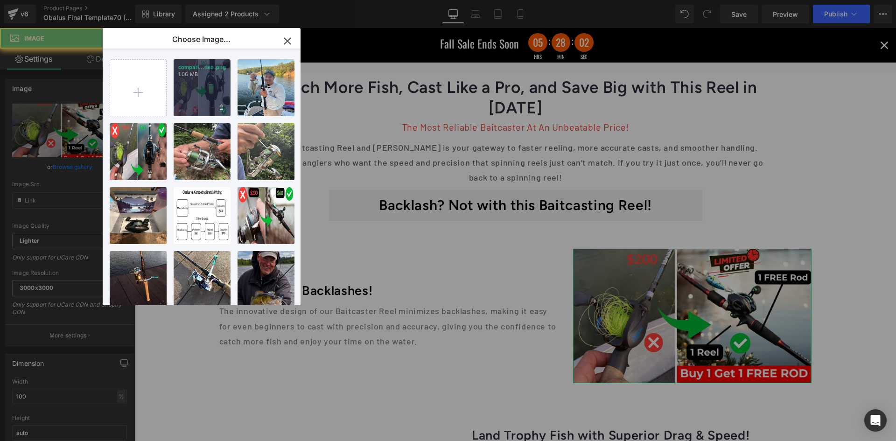
drag, startPoint x: 202, startPoint y: 94, endPoint x: 497, endPoint y: 94, distance: 294.4
click at [202, 94] on div "compari...riso.png 1.06 MB" at bounding box center [202, 87] width 57 height 57
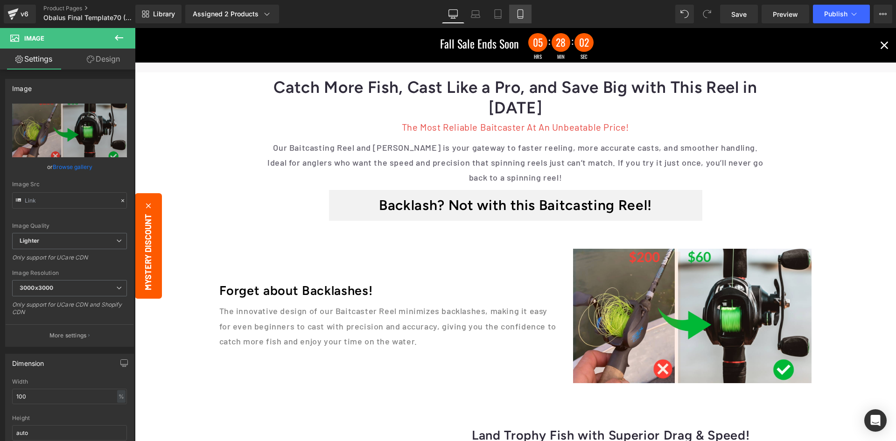
click at [514, 10] on link "Mobile" at bounding box center [520, 14] width 22 height 19
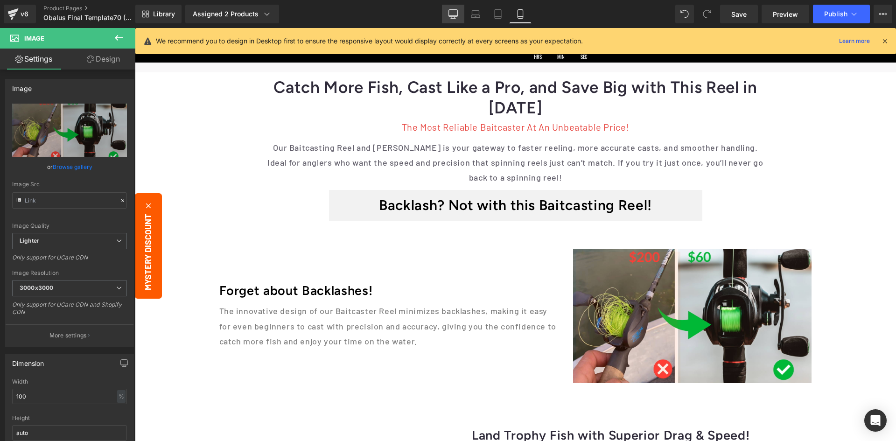
click at [450, 21] on link "Desktop" at bounding box center [453, 14] width 22 height 19
click at [855, 15] on icon at bounding box center [853, 13] width 9 height 9
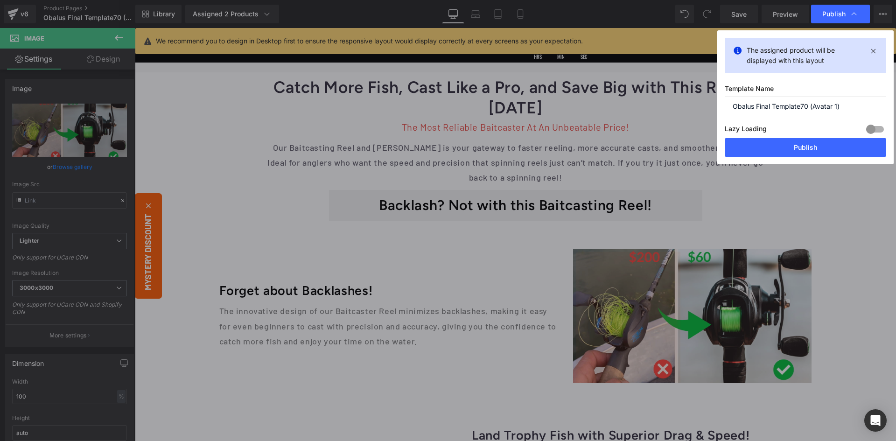
click at [809, 139] on button "Publish" at bounding box center [805, 147] width 161 height 19
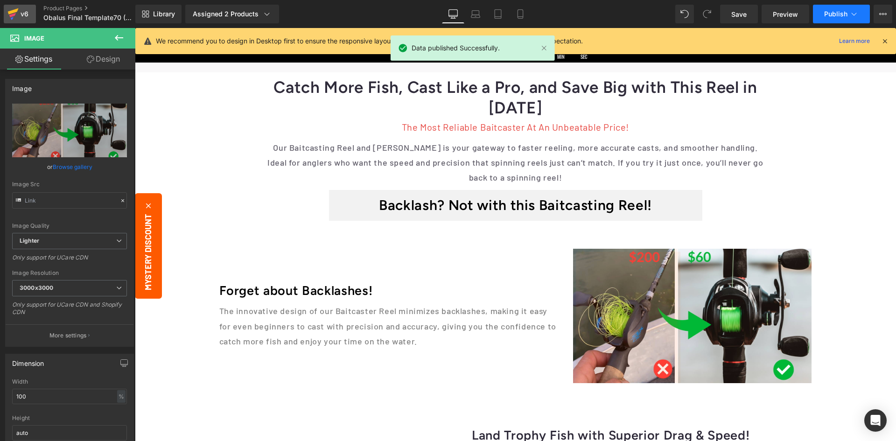
click at [7, 14] on link "v6" at bounding box center [20, 14] width 32 height 19
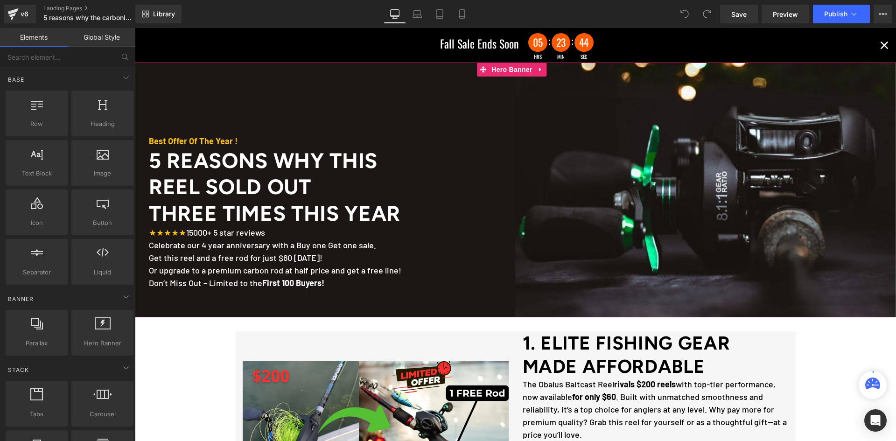
click at [305, 258] on span "Celebrate our 4 year anniversary with a Buy one Get one sale. Get this reel and…" at bounding box center [275, 264] width 252 height 48
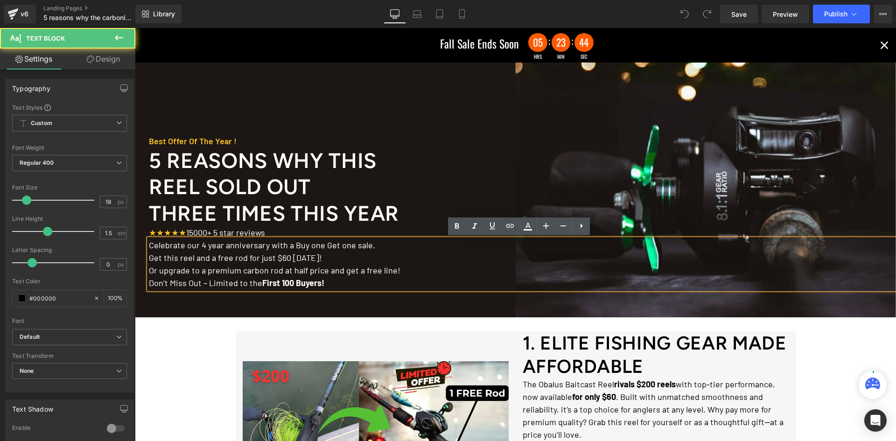
drag, startPoint x: 284, startPoint y: 256, endPoint x: 288, endPoint y: 256, distance: 4.7
click at [284, 255] on span "Celebrate our 4 year anniversary with a Buy one Get one sale. Get this reel and…" at bounding box center [274, 264] width 251 height 48
click at [288, 256] on span "Celebrate our 4 year anniversary with a Buy one Get one sale. Get this reel and…" at bounding box center [274, 264] width 251 height 48
click at [284, 258] on span "Celebrate our 4 year anniversary with a Buy one Get one sale. Get this reel and…" at bounding box center [274, 264] width 251 height 48
click at [198, 255] on span "Celebrate our 4 year anniversary with a Buy one Get one sale. Get this reel and…" at bounding box center [274, 264] width 251 height 48
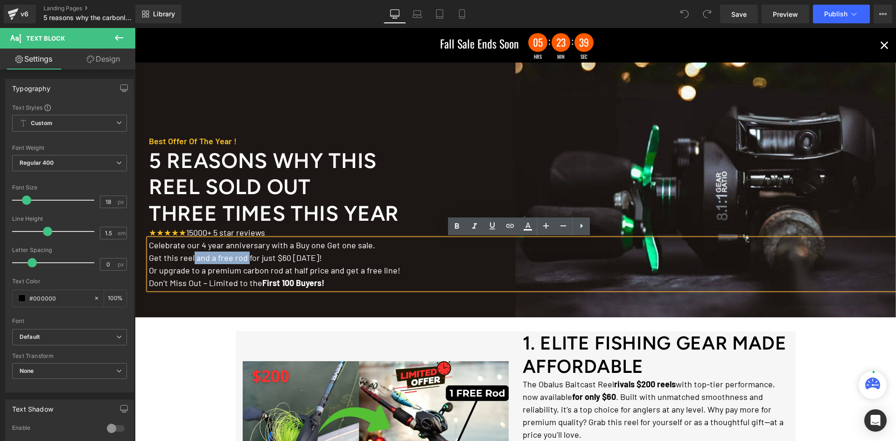
drag, startPoint x: 192, startPoint y: 257, endPoint x: 246, endPoint y: 262, distance: 54.3
click at [246, 262] on span "Celebrate our 4 year anniversary with a Buy one Get one sale. Get this reel and…" at bounding box center [274, 264] width 251 height 48
click at [226, 261] on span "Celebrate our 4 year anniversary with a Buy one Get one sale. Get this reel and…" at bounding box center [274, 264] width 251 height 48
click at [243, 261] on span "Celebrate our 4 year anniversary with a Buy one Get one sale. Get this reel and…" at bounding box center [274, 264] width 251 height 48
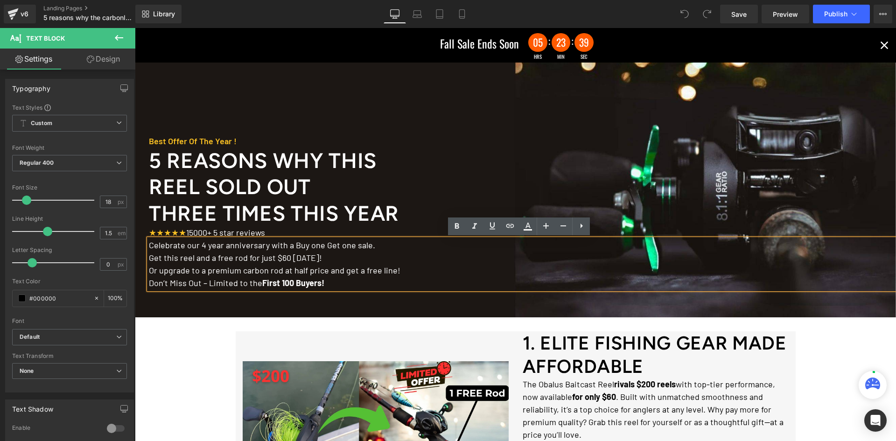
click at [237, 261] on span "Celebrate our 4 year anniversary with a Buy one Get one sale. Get this reel and…" at bounding box center [274, 264] width 251 height 48
click at [248, 259] on span "Celebrate our 4 year anniversary with a Buy one Get one sale. Get this reel and…" at bounding box center [274, 264] width 251 height 48
drag, startPoint x: 459, startPoint y: 16, endPoint x: 381, endPoint y: 1, distance: 79.0
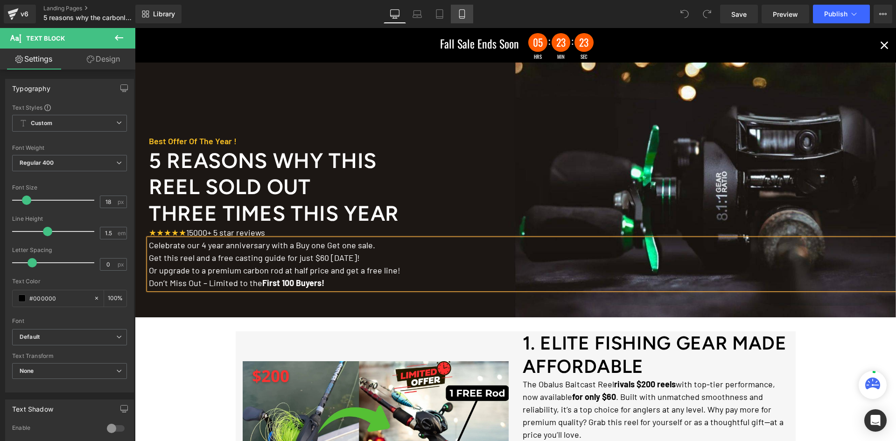
click at [459, 16] on icon at bounding box center [461, 13] width 9 height 9
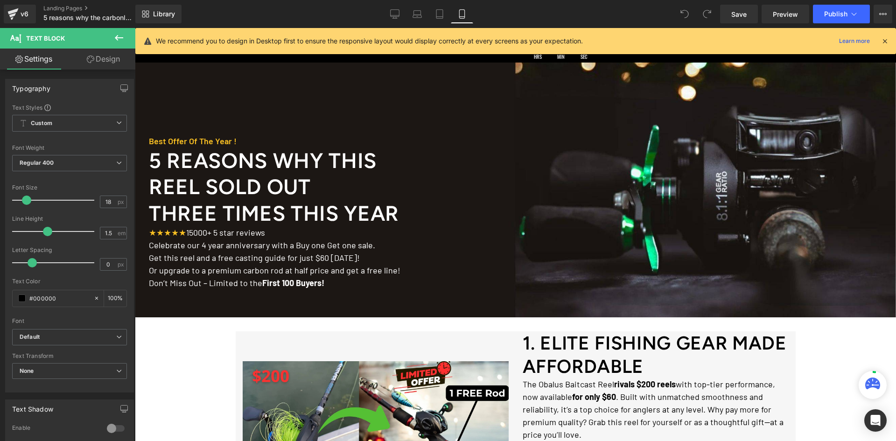
type input "100"
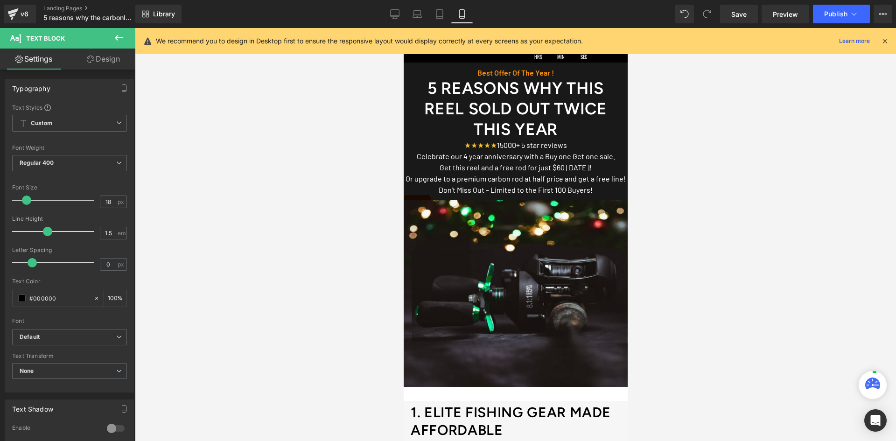
click at [516, 168] on div "Celebrate our 4 year anniversary with a Buy one Get one sale. Get this reel and…" at bounding box center [515, 173] width 224 height 45
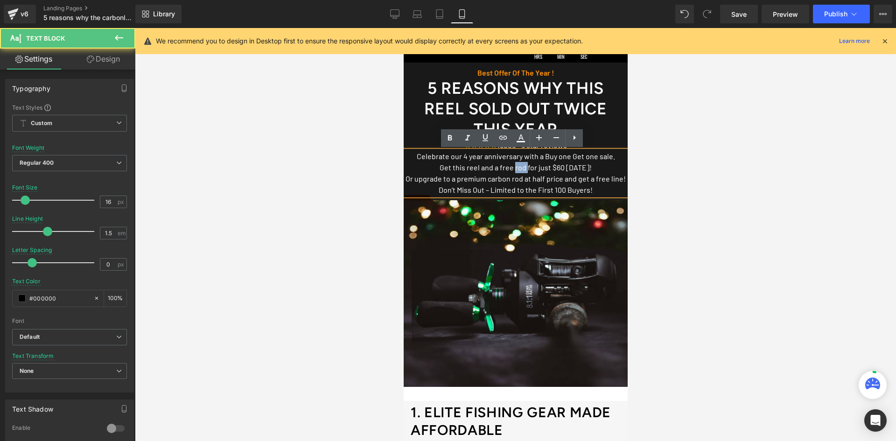
click at [516, 168] on font "Get this reel and a free rod for just $60 [DATE]!" at bounding box center [515, 167] width 152 height 9
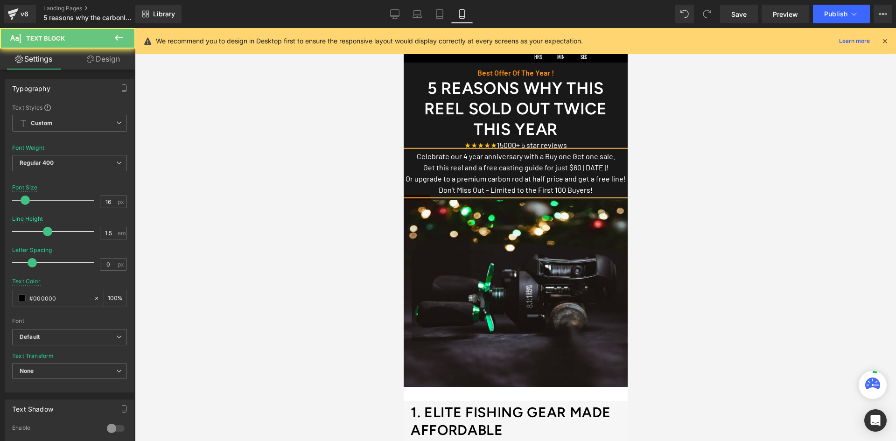
click at [486, 178] on font "Or upgrade to a premium carbon rod at half price and get a free line!" at bounding box center [515, 178] width 220 height 9
click at [532, 180] on font "Or upgrade to a premium carbon rod at half price and get a free line!" at bounding box center [515, 178] width 220 height 9
click at [452, 179] on font "Or upgrade to a premium carbon rod at half price and get a free line!" at bounding box center [515, 178] width 220 height 9
click at [443, 178] on font "Or upgrade to a premium carbon rod at half price and get a free line!" at bounding box center [515, 178] width 220 height 9
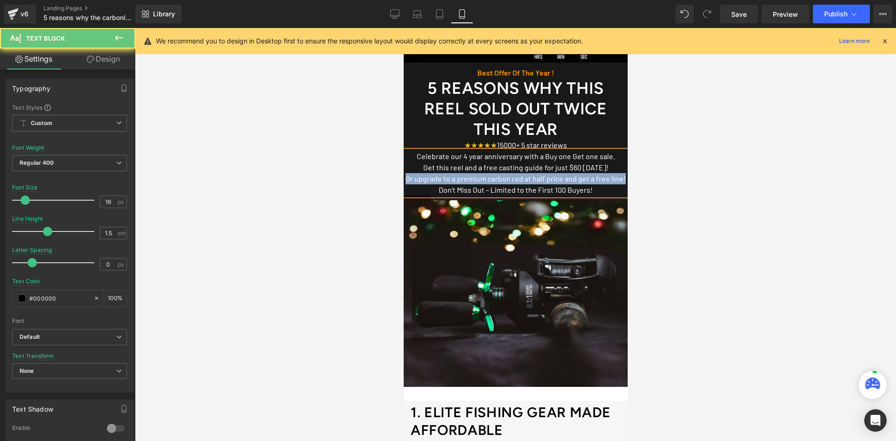
click at [443, 178] on font "Or upgrade to a premium carbon rod at half price and get a free line!" at bounding box center [515, 178] width 220 height 9
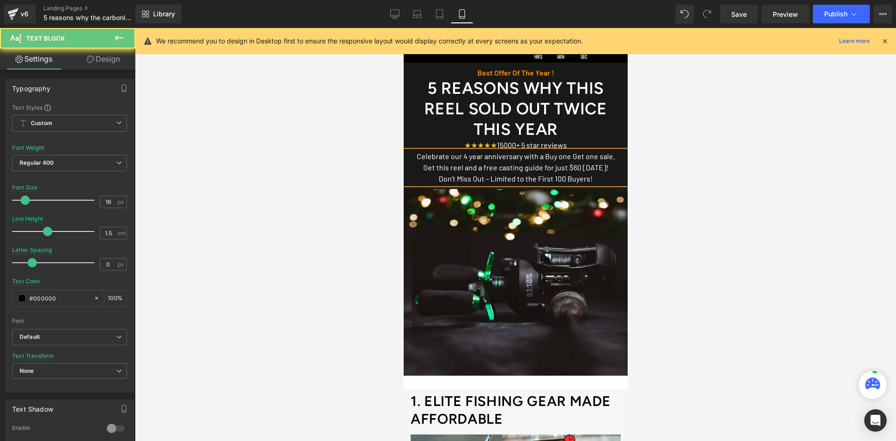
click at [563, 177] on font "Don’t Miss Out – Limited to the First 100 Buyers!" at bounding box center [515, 178] width 154 height 9
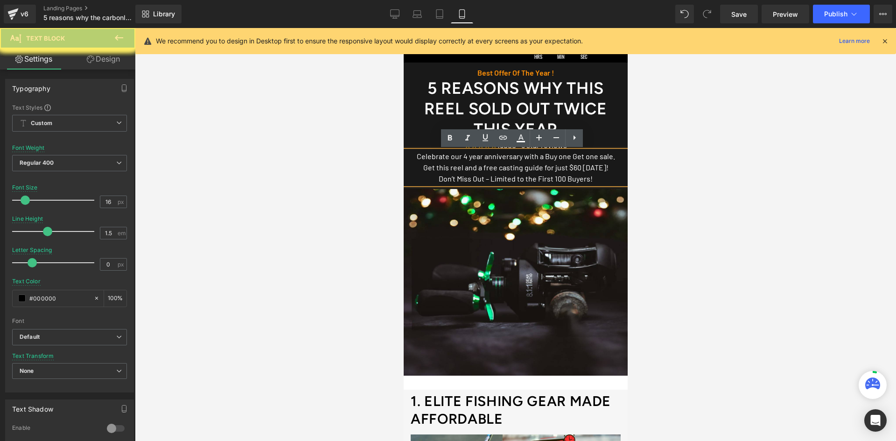
click at [598, 169] on font "Get this reel and a free casting guide for just $60 Today!" at bounding box center [515, 167] width 185 height 9
drag, startPoint x: 217, startPoint y: 77, endPoint x: 852, endPoint y: 18, distance: 637.6
click at [852, 18] on button "Publish" at bounding box center [841, 14] width 57 height 19
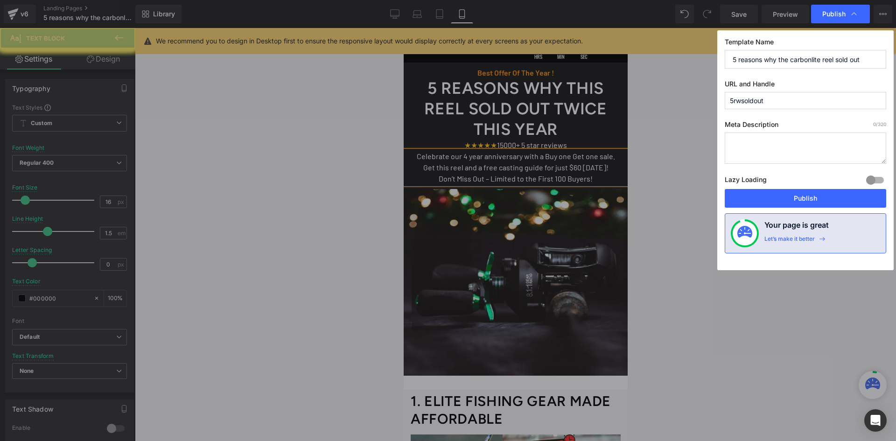
click at [792, 195] on button "Publish" at bounding box center [805, 198] width 161 height 19
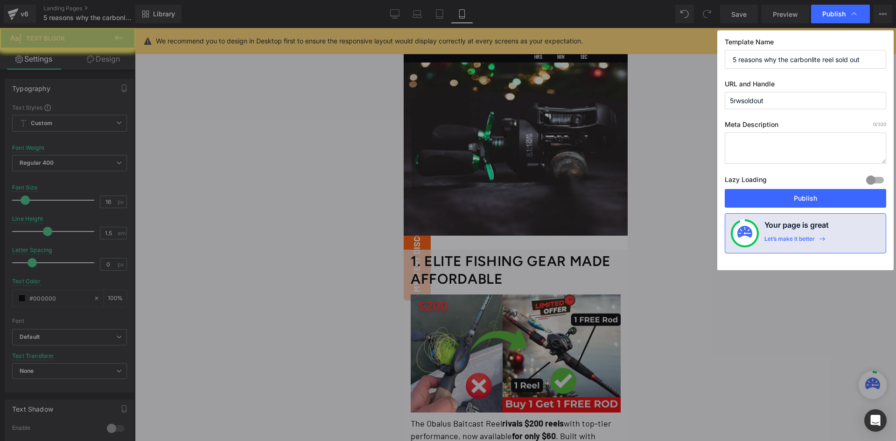
scroll to position [280, 0]
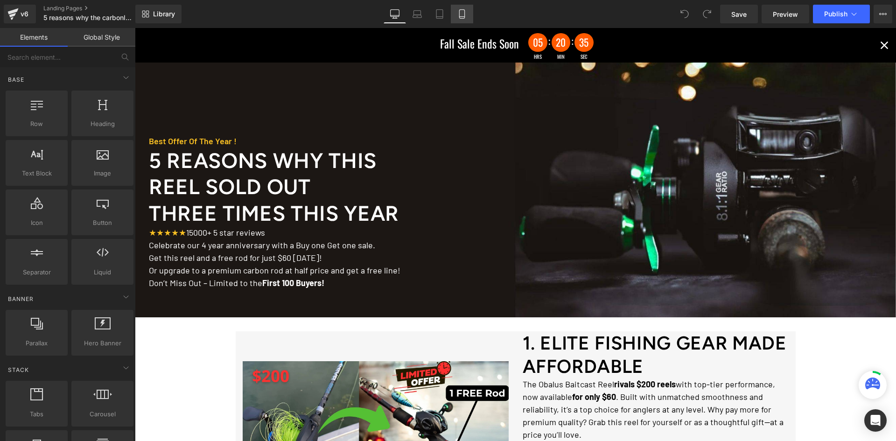
click at [460, 10] on icon at bounding box center [461, 13] width 9 height 9
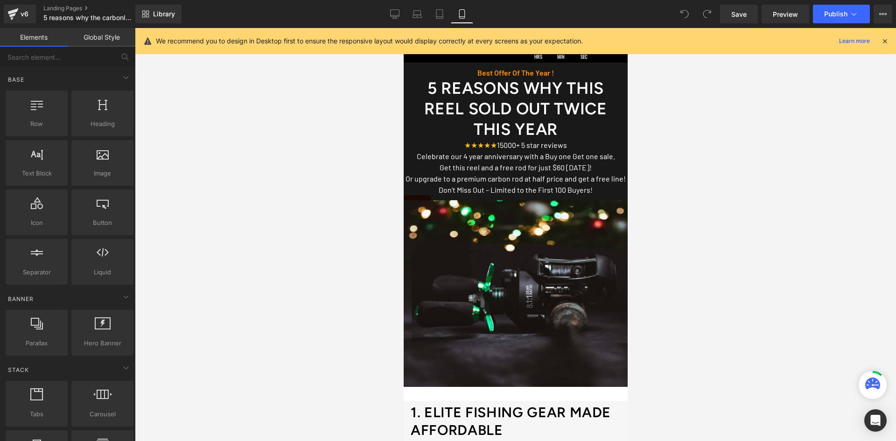
click at [512, 174] on div "Celebrate our 4 year anniversary with a Buy one Get one sale. Get this reel and…" at bounding box center [515, 173] width 224 height 45
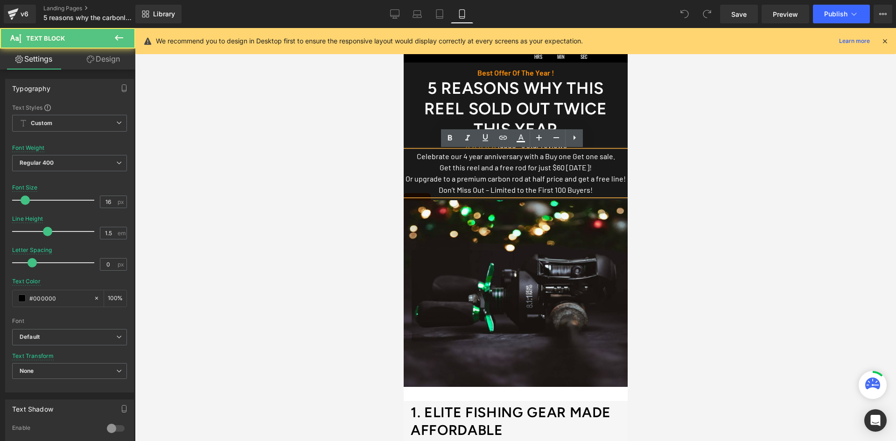
click at [513, 168] on font "Get this reel and a free rod for just $60 [DATE]!" at bounding box center [515, 167] width 152 height 9
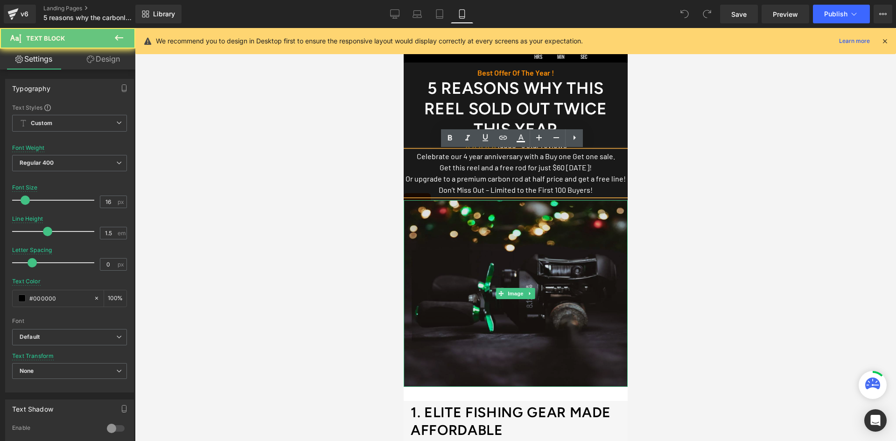
click at [466, 262] on img at bounding box center [515, 293] width 224 height 187
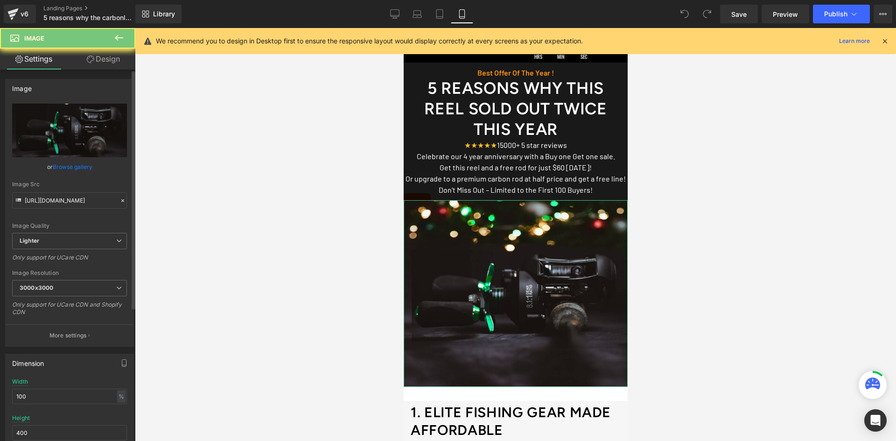
click at [69, 171] on link "Browse gallery" at bounding box center [73, 167] width 40 height 16
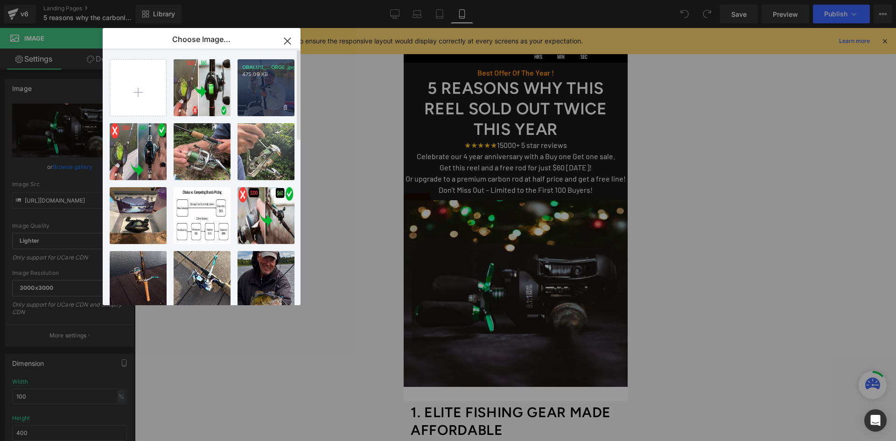
click at [259, 91] on div "OBALUS_...ORGE.jpg 475.09 KB" at bounding box center [265, 87] width 57 height 57
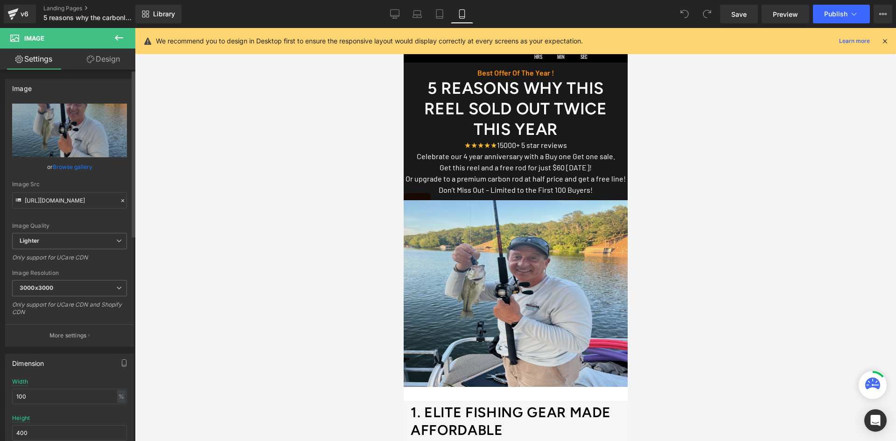
click at [81, 170] on link "Browse gallery" at bounding box center [73, 167] width 40 height 16
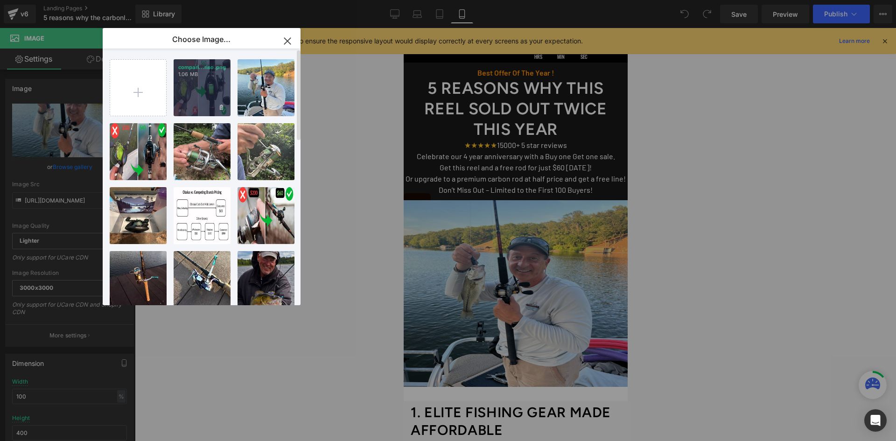
click at [193, 108] on div "compari...riso.png 1.06 MB" at bounding box center [202, 87] width 57 height 57
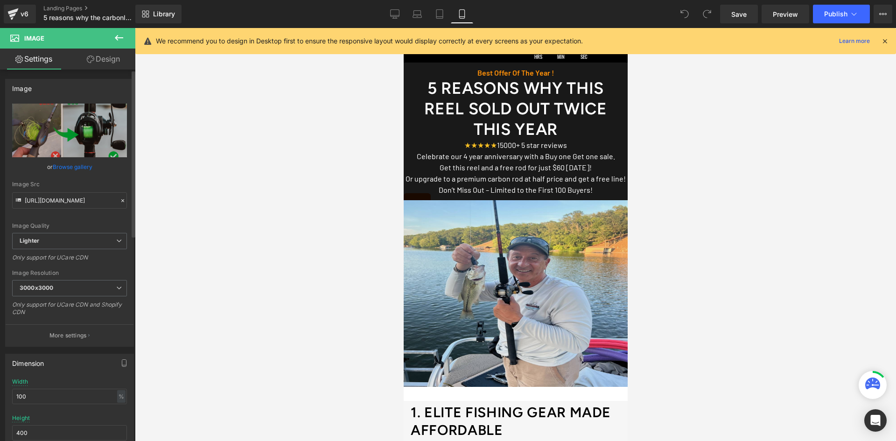
click at [84, 162] on link "Browse gallery" at bounding box center [73, 167] width 40 height 16
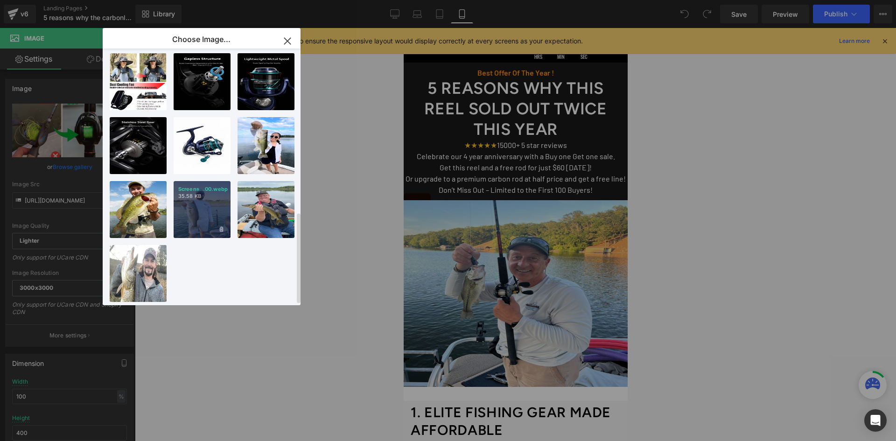
scroll to position [460, 0]
drag, startPoint x: 129, startPoint y: 254, endPoint x: 288, endPoint y: 266, distance: 159.5
click at [0, 0] on p "799.05 KB" at bounding box center [0, 0] width 0 height 0
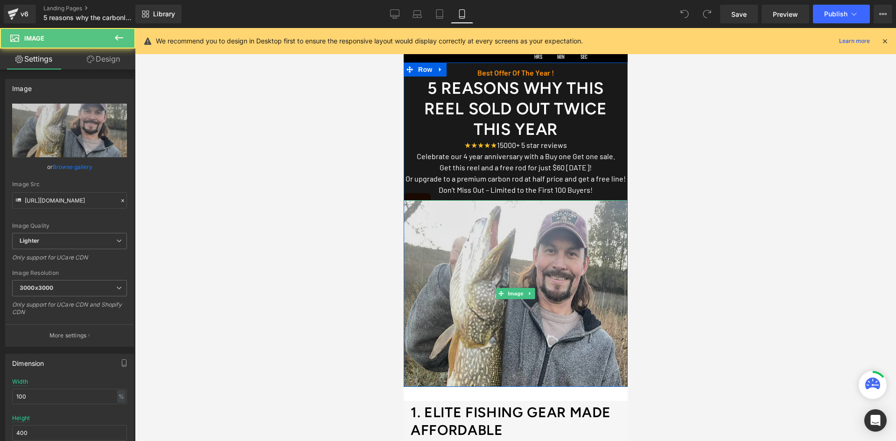
click at [480, 274] on img at bounding box center [515, 293] width 224 height 187
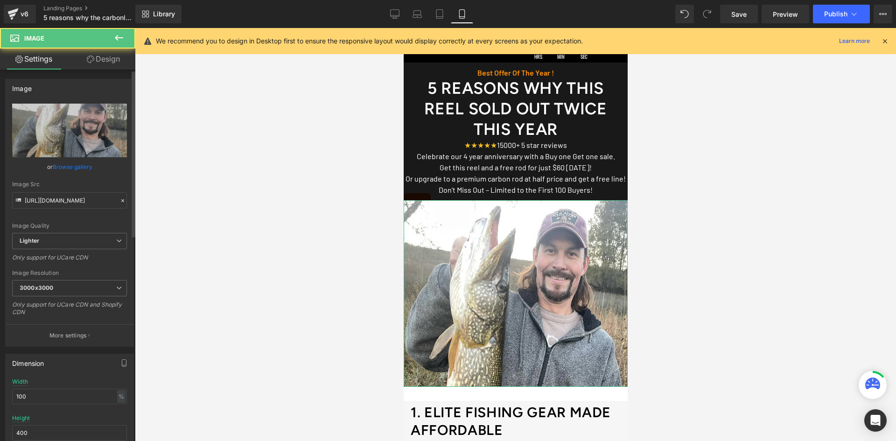
click at [64, 167] on link "Browse gallery" at bounding box center [73, 167] width 40 height 16
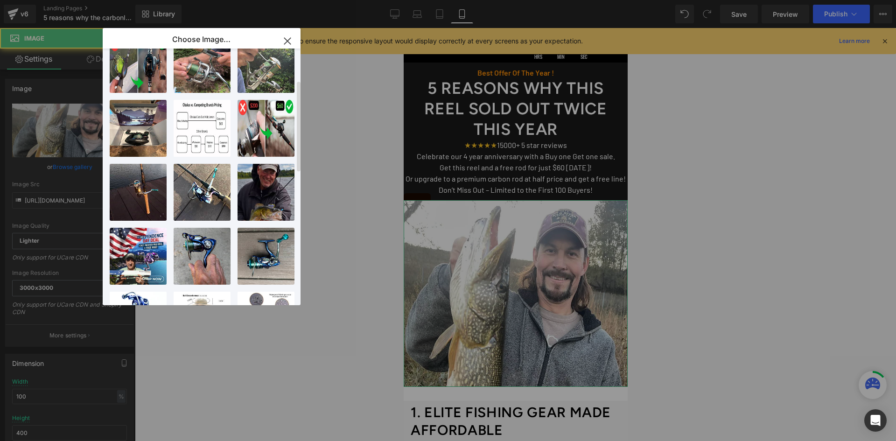
scroll to position [0, 0]
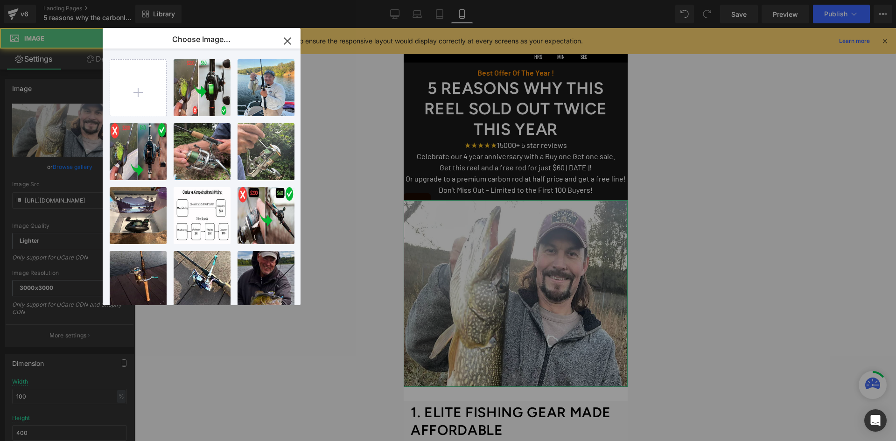
click at [284, 45] on icon "button" at bounding box center [287, 41] width 15 height 15
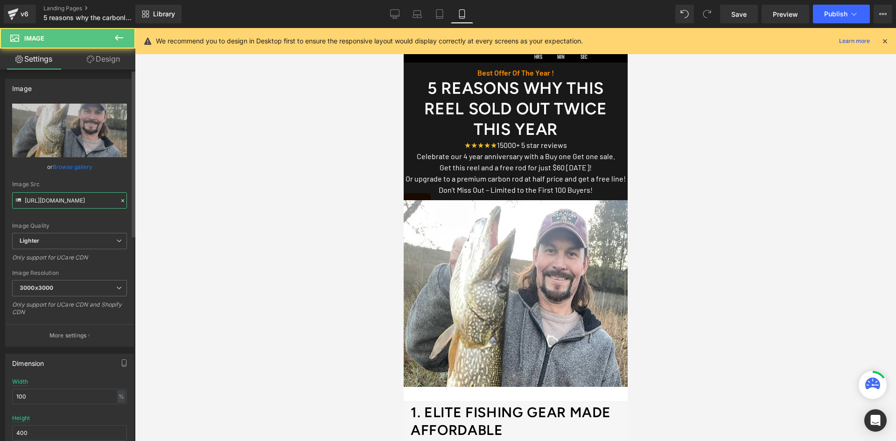
click at [70, 199] on input "https://ucarecdn.com/8b7bfb25-9b92-4a82-98a9-ce00e0faa009/-/format/auto/-/previ…" at bounding box center [69, 200] width 115 height 16
drag, startPoint x: 70, startPoint y: 199, endPoint x: 62, endPoint y: 199, distance: 7.5
click at [62, 199] on input "https://ucarecdn.com/8b7bfb25-9b92-4a82-98a9-ce00e0faa009/-/format/auto/-/previ…" at bounding box center [69, 200] width 115 height 16
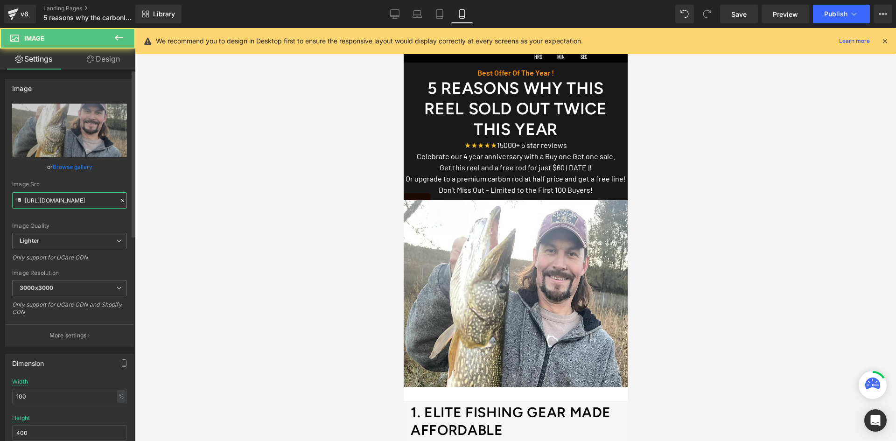
click at [62, 199] on input "https://ucarecdn.com/8b7bfb25-9b92-4a82-98a9-ce00e0faa009/-/format/auto/-/previ…" at bounding box center [69, 200] width 115 height 16
paste input "obalus.com/cdn/shop/files/Untitled_design_21_1024x1024.png?v=1758617463"
type input "https://obalus.com/cdn/shop/files/Untitled_design_21_1024x1024.png?v=1758617463"
click at [257, 229] on div at bounding box center [515, 234] width 761 height 413
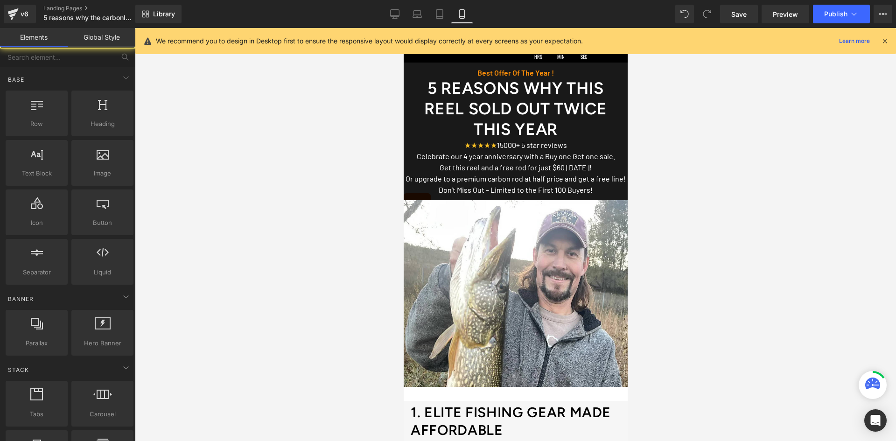
scroll to position [0, 0]
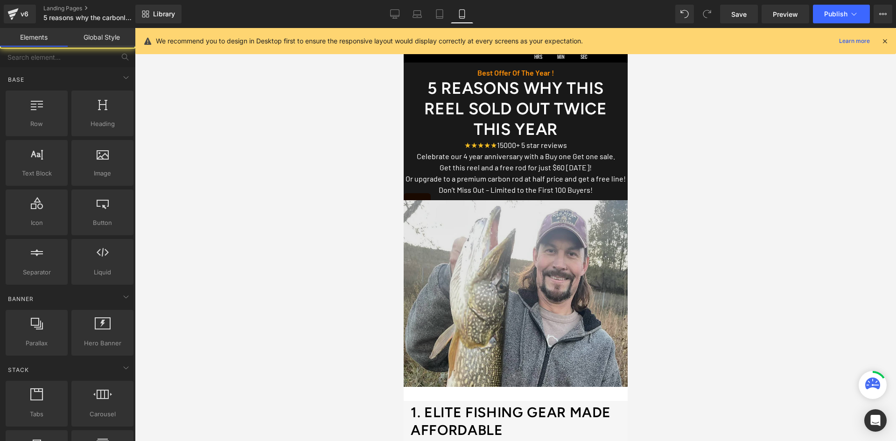
click at [563, 239] on img at bounding box center [515, 293] width 224 height 187
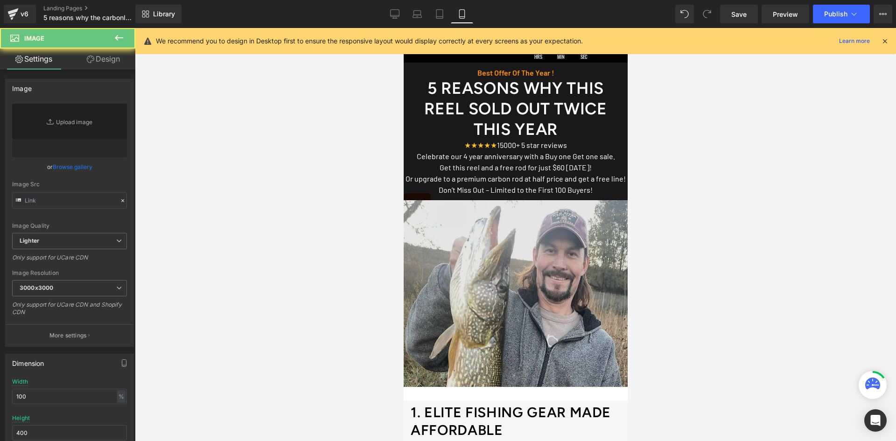
type input "https://ucarecdn.com/8b7bfb25-9b92-4a82-98a9-ce00e0faa009/-/format/auto/-/previ…"
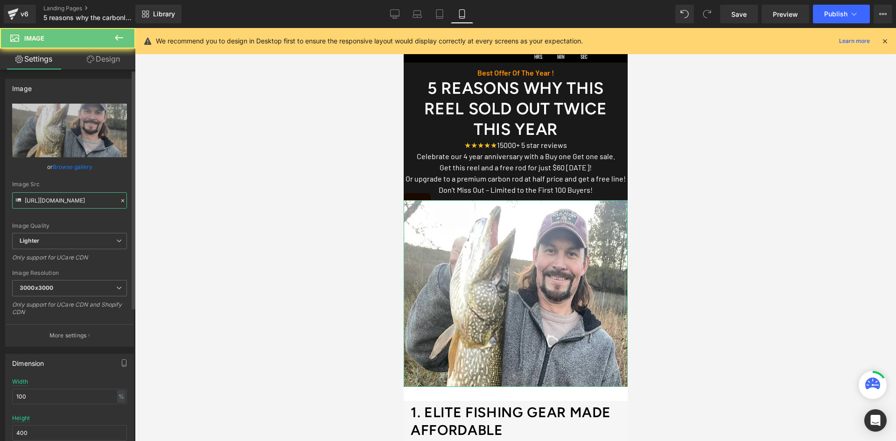
drag, startPoint x: 63, startPoint y: 204, endPoint x: 0, endPoint y: 202, distance: 63.0
click at [63, 204] on input "https://ucarecdn.com/8b7bfb25-9b92-4a82-98a9-ce00e0faa009/-/format/auto/-/previ…" at bounding box center [69, 200] width 115 height 16
click at [75, 188] on div "Image Src https://ucarecdn.com/8b7bfb25-9b92-4a82-98a9-ce00e0faa009/-/format/au…" at bounding box center [69, 195] width 115 height 28
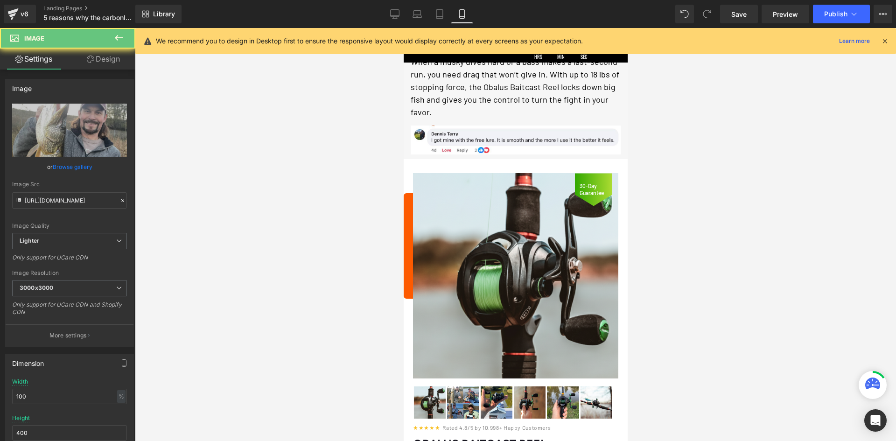
scroll to position [1540, 0]
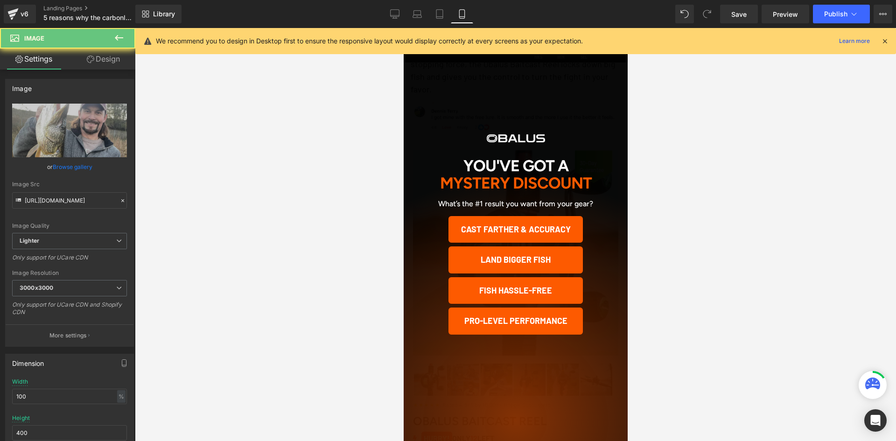
click at [421, 68] on div "You've Got A Mystery Discount What’s the #1 result you want from your gear? Cas…" at bounding box center [515, 234] width 224 height 413
click at [415, 61] on div "You've Got A Mystery Discount What’s the #1 result you want from your gear? Cas…" at bounding box center [515, 234] width 224 height 413
click at [423, 77] on div "You've Got A Mystery Discount What’s the #1 result you want from your gear? Cas…" at bounding box center [515, 234] width 224 height 413
click at [503, 226] on button "Cast farther & accuracy" at bounding box center [515, 229] width 134 height 27
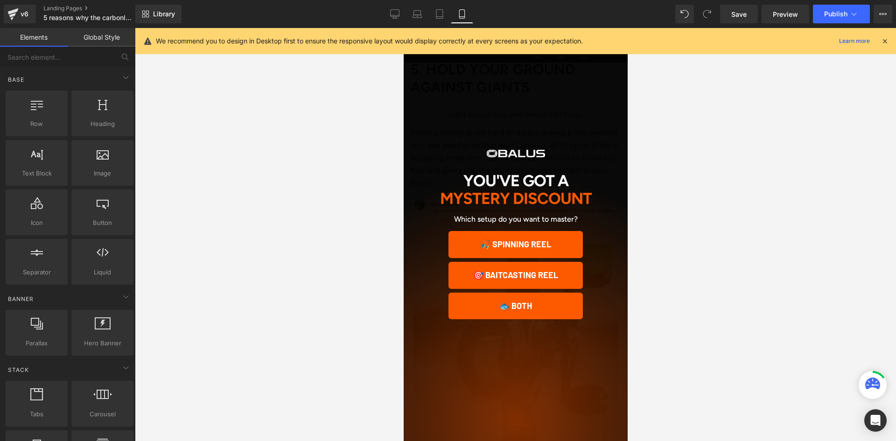
click at [879, 43] on div "We recommend you to design in Desktop first to ensure the responsive layout wou…" at bounding box center [518, 40] width 725 height 11
click at [888, 40] on icon at bounding box center [884, 41] width 8 height 8
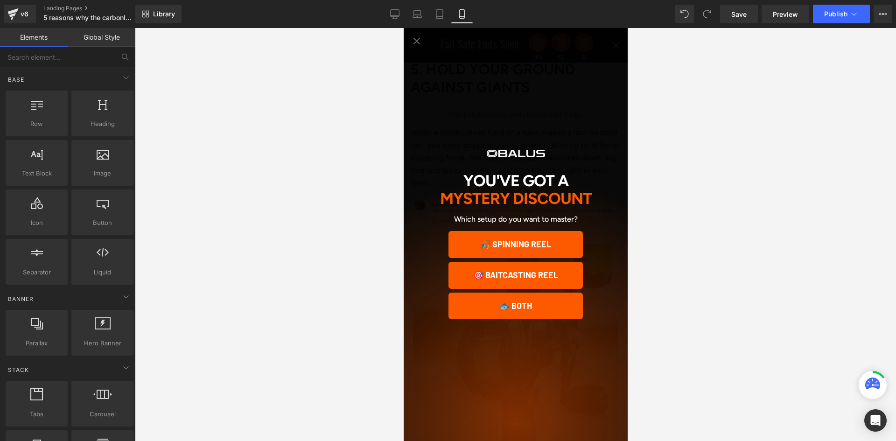
click at [417, 36] on icon "Close popup" at bounding box center [416, 40] width 11 height 11
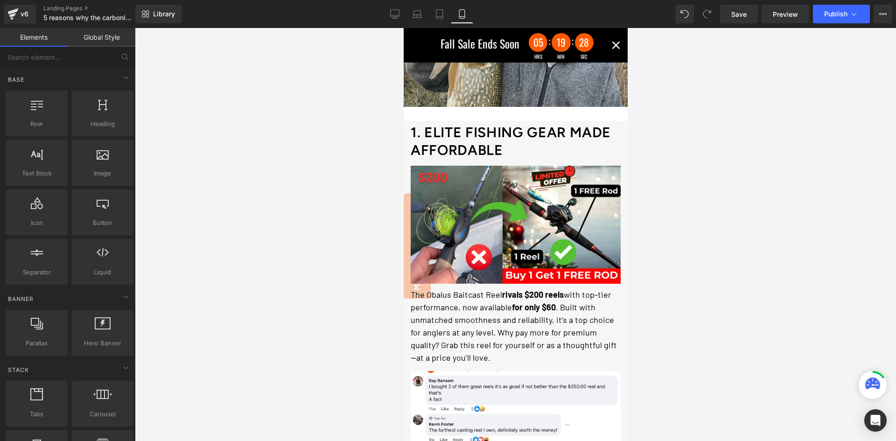
scroll to position [0, 0]
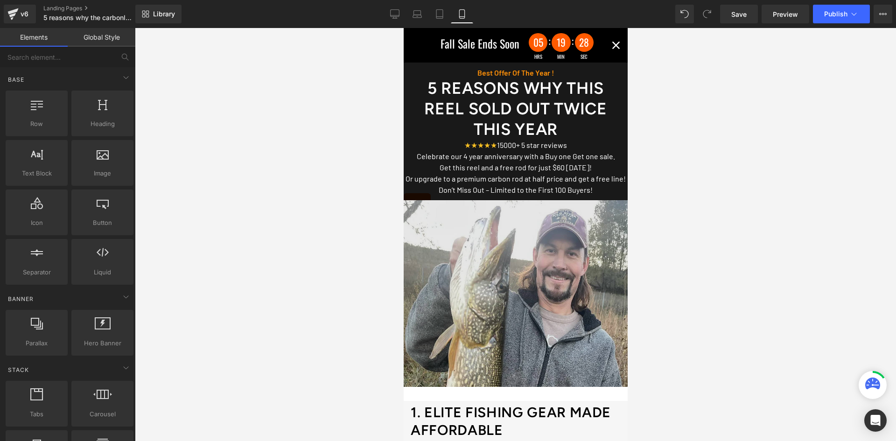
click at [504, 283] on img at bounding box center [515, 293] width 224 height 187
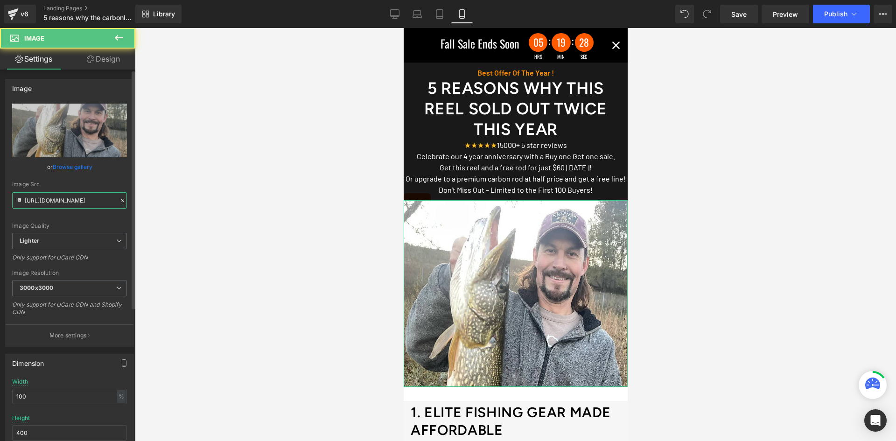
click at [74, 200] on input "https://ucarecdn.com/8b7bfb25-9b92-4a82-98a9-ce00e0faa009/-/format/auto/-/previ…" at bounding box center [69, 200] width 115 height 16
drag, startPoint x: 74, startPoint y: 200, endPoint x: 111, endPoint y: 254, distance: 65.5
paste input "obalus.com/cdn/shop/files/Untitled_design_21_1024x1024.png?v=1758617463"
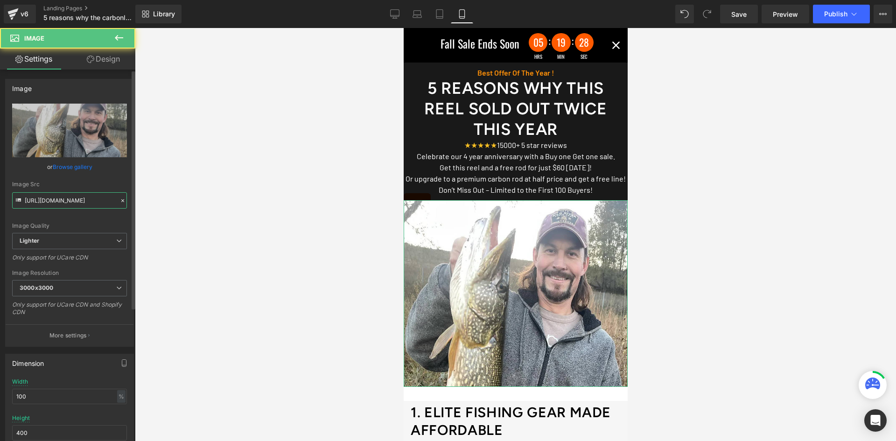
scroll to position [0, 139]
type input "https://obalus.com/cdn/shop/files/Untitled_design_21_1024x1024.png?v=1758617463"
click at [75, 182] on div "Image Src" at bounding box center [69, 184] width 115 height 7
click at [81, 167] on link "Browse gallery" at bounding box center [73, 167] width 40 height 16
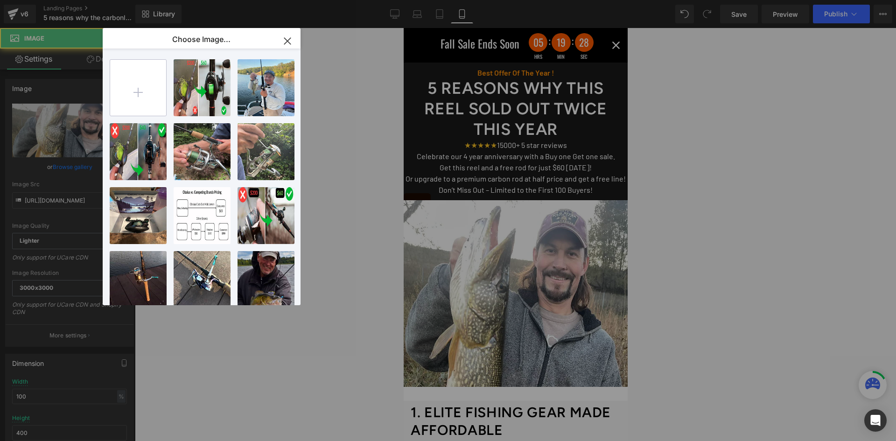
click at [146, 91] on input "file" at bounding box center [138, 88] width 56 height 56
type input "C:\fakepath\Untitled_design_21_1024x1024.webp"
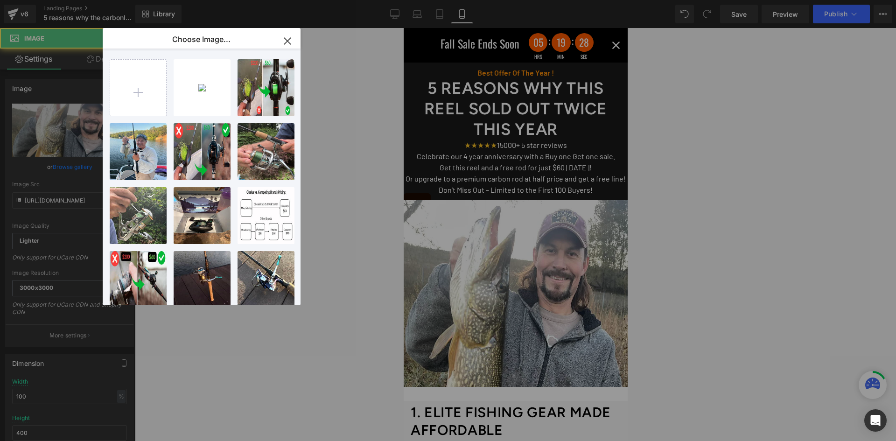
click at [0, 0] on div "Untitle...1024.webp 49.54 KB" at bounding box center [0, 0] width 0 height 0
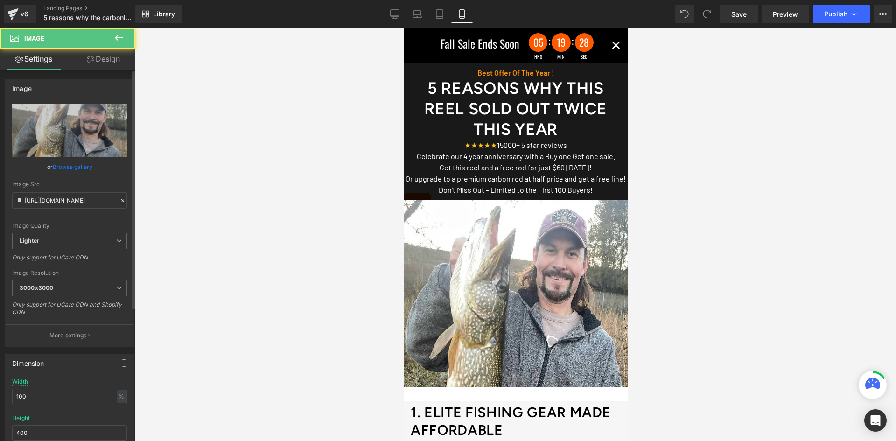
click at [69, 167] on link "Browse gallery" at bounding box center [73, 167] width 40 height 16
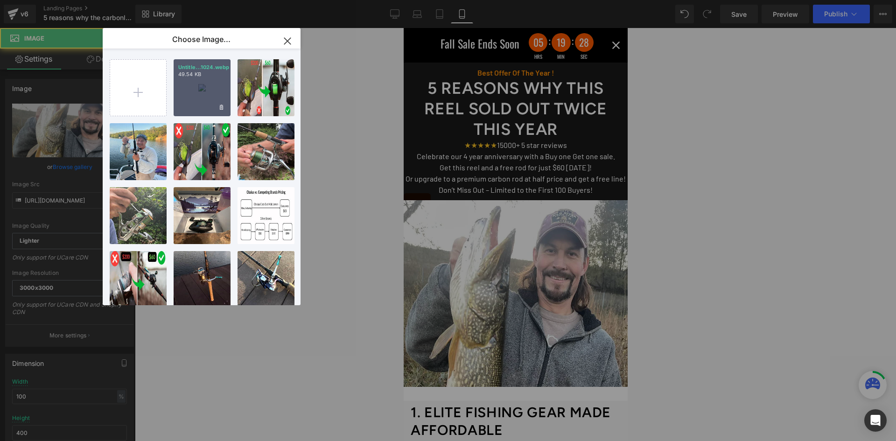
click at [204, 92] on div "Untitle...1024.webp 49.54 KB" at bounding box center [202, 87] width 57 height 57
type input "https://ucarecdn.com/3005975a-50f5-4732-9aa2-c72f9edcc7b5/-/format/auto/-/previ…"
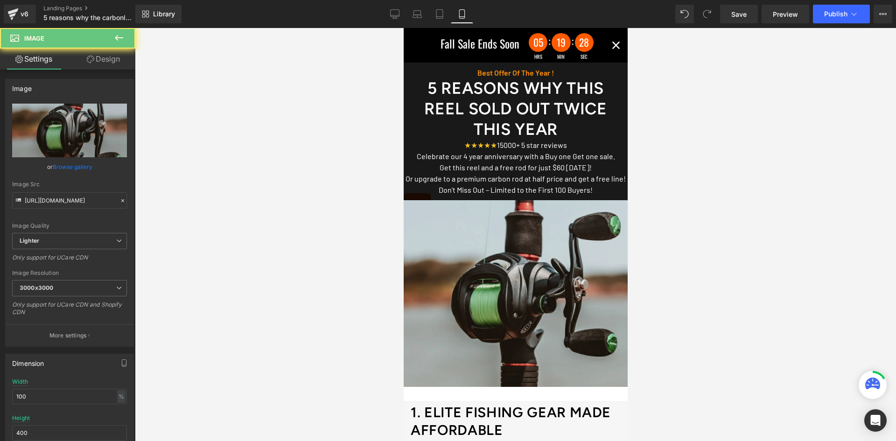
click at [495, 278] on img at bounding box center [515, 293] width 224 height 187
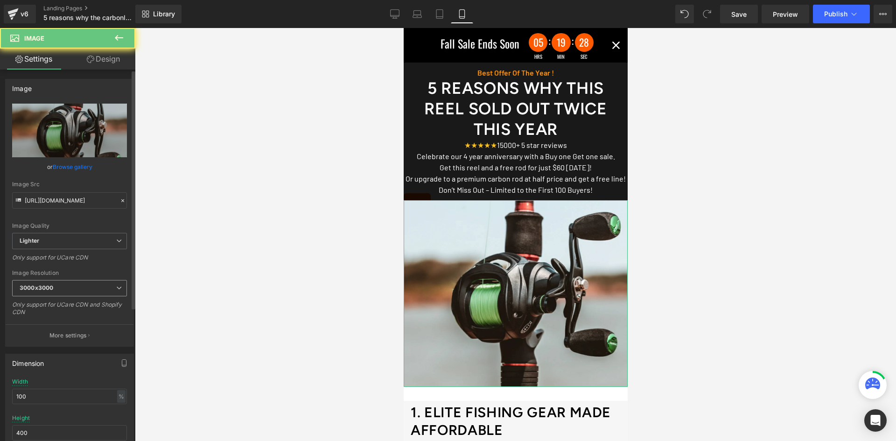
click at [61, 287] on span "3000x3000" at bounding box center [69, 288] width 115 height 16
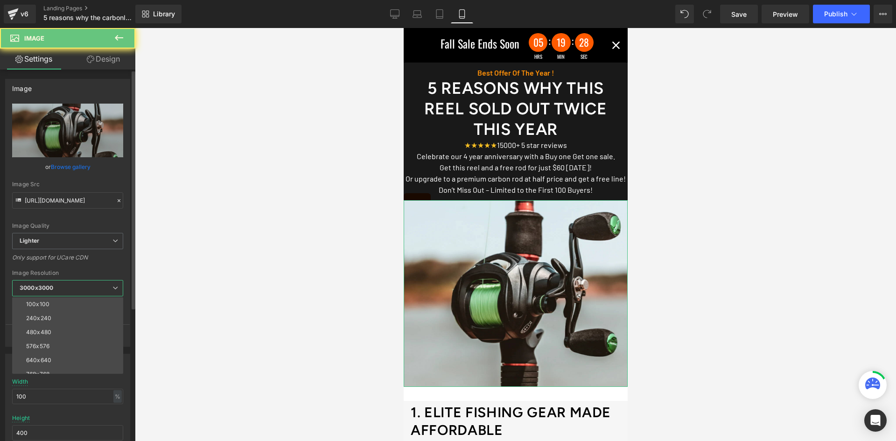
click at [54, 290] on span "3000x3000" at bounding box center [67, 288] width 111 height 16
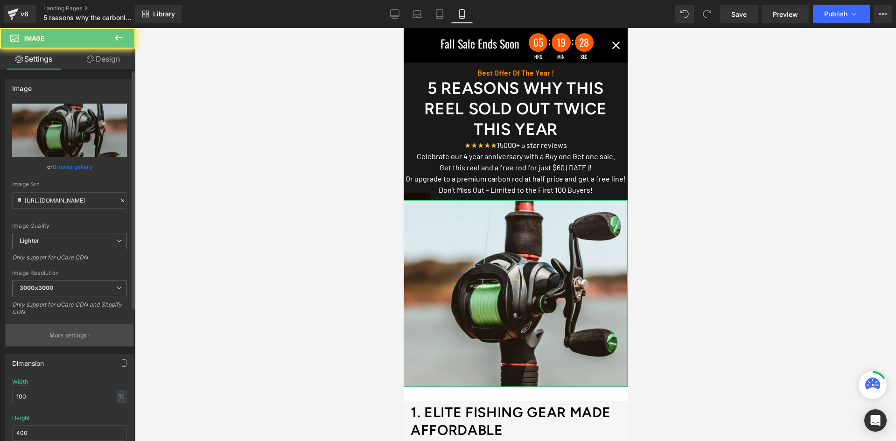
click at [67, 334] on p "More settings" at bounding box center [67, 335] width 37 height 8
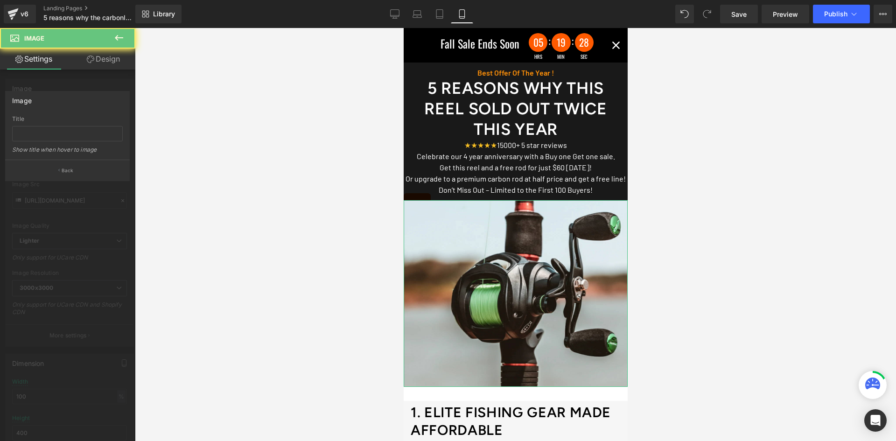
click at [66, 170] on p "Back" at bounding box center [68, 170] width 12 height 7
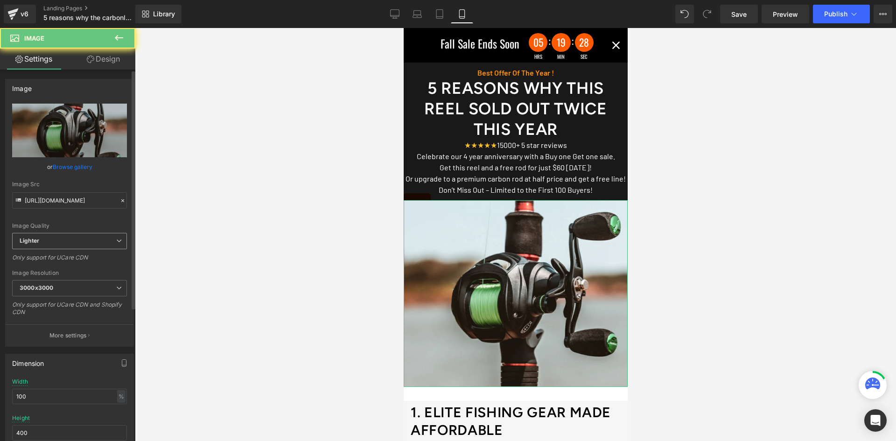
click at [62, 244] on span "Lighter" at bounding box center [69, 241] width 115 height 16
click at [64, 213] on div "Image Quality Lighter Lightest Lighter Lighter Lightest Only support for UCare …" at bounding box center [67, 168] width 111 height 129
click at [488, 171] on div "Celebrate our 4 year anniversary with a Buy one Get one sale. Get this reel and…" at bounding box center [515, 173] width 224 height 45
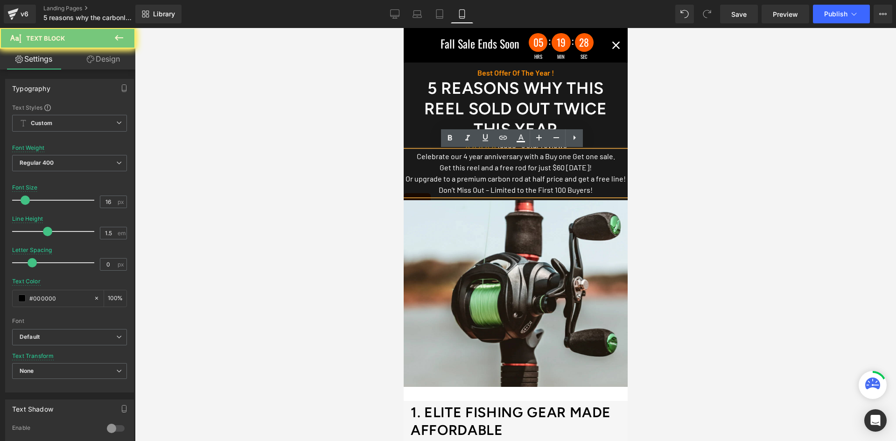
click at [533, 163] on font "Get this reel and a free rod for just $60 [DATE]!" at bounding box center [515, 167] width 152 height 9
click at [555, 168] on font "Get this reel and a free rod for just $60 [DATE]!" at bounding box center [515, 167] width 152 height 9
click at [473, 167] on font "Get this reel and a free rod for just $60 [DATE]!" at bounding box center [515, 167] width 152 height 9
click at [451, 179] on font "Or upgrade to a premium carbon rod at half price and get a free line!" at bounding box center [515, 178] width 220 height 9
click at [476, 184] on p "Or upgrade to a premium carbon rod at half price and get a free line!" at bounding box center [515, 178] width 224 height 11
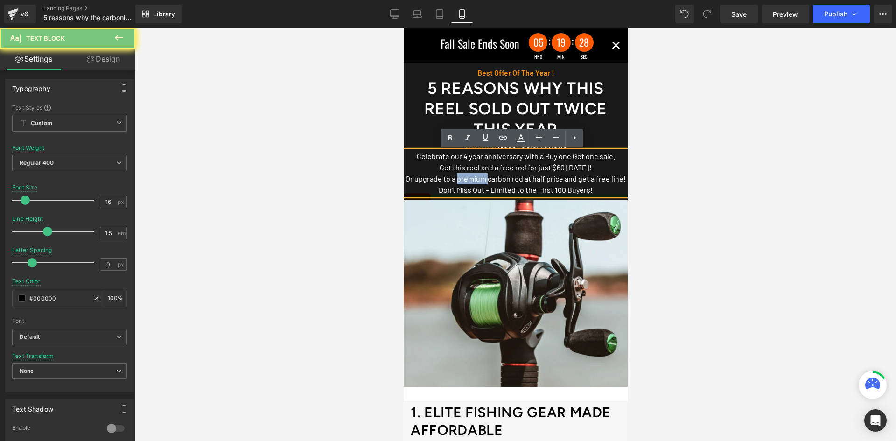
click at [476, 184] on p "Or upgrade to a premium carbon rod at half price and get a free line!" at bounding box center [515, 178] width 224 height 11
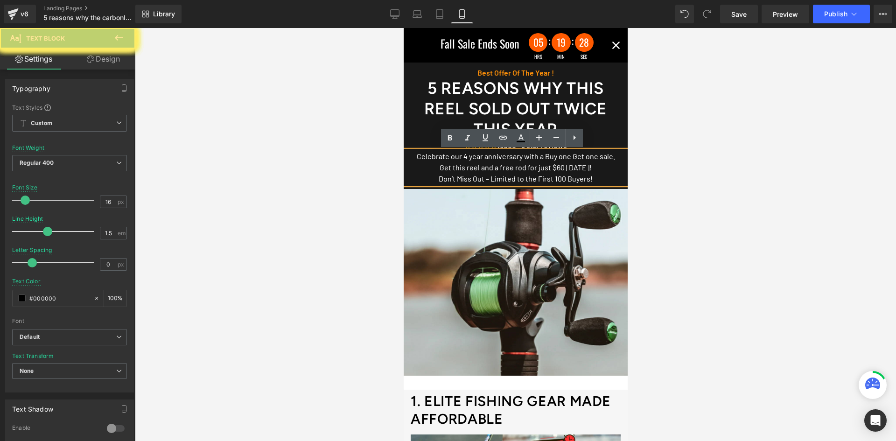
drag, startPoint x: 597, startPoint y: 171, endPoint x: 1061, endPoint y: 188, distance: 464.5
click at [597, 171] on p "Get this reel and a free rod for just $60 [DATE]!" at bounding box center [515, 167] width 224 height 11
drag, startPoint x: 543, startPoint y: 158, endPoint x: 588, endPoint y: 156, distance: 45.8
click at [588, 156] on font "Celebrate our 4 year anniversary with a Buy one Get one sale." at bounding box center [515, 156] width 198 height 9
click at [592, 156] on font "Celebrate our 4 year anniversary with a Buy one Get one sale." at bounding box center [515, 156] width 198 height 9
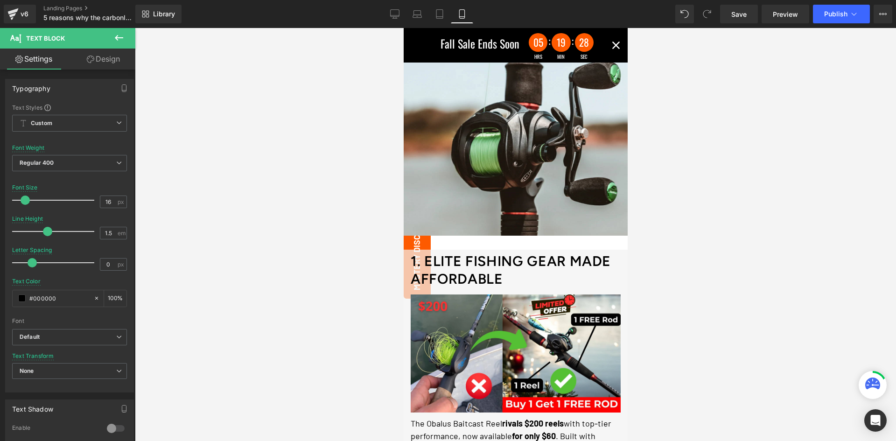
scroll to position [280, 0]
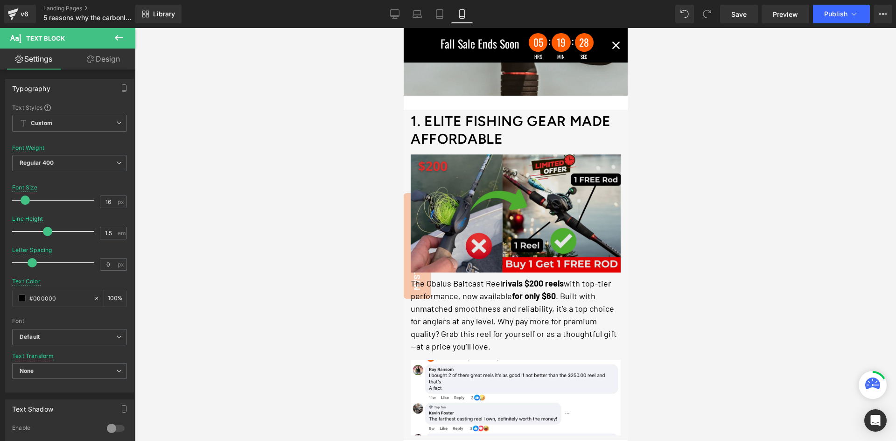
click at [507, 248] on img at bounding box center [515, 211] width 210 height 123
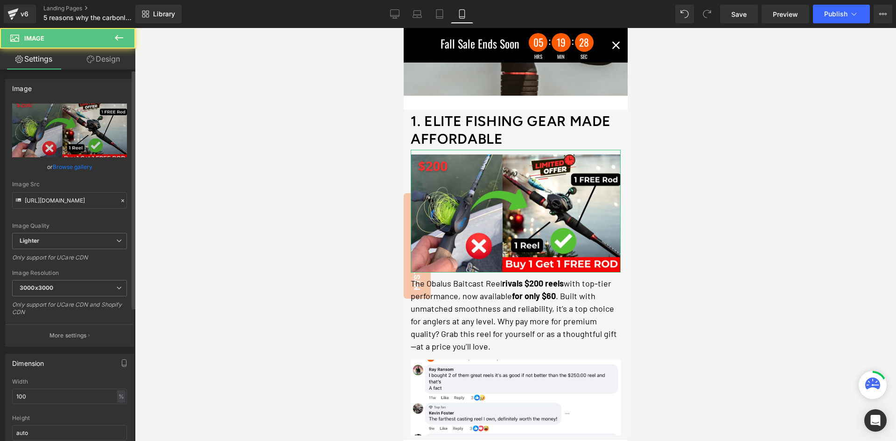
drag, startPoint x: 70, startPoint y: 165, endPoint x: 19, endPoint y: 175, distance: 52.8
click at [70, 165] on link "Browse gallery" at bounding box center [73, 167] width 40 height 16
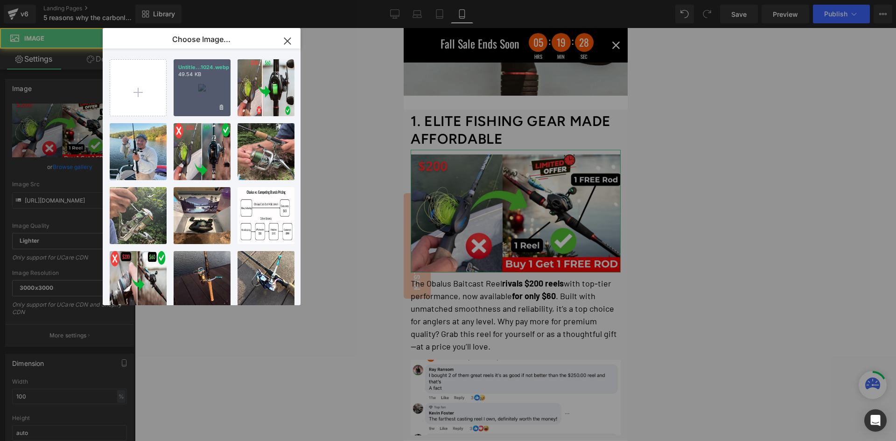
click at [212, 98] on div "Untitle...1024.webp 49.54 KB" at bounding box center [202, 87] width 57 height 57
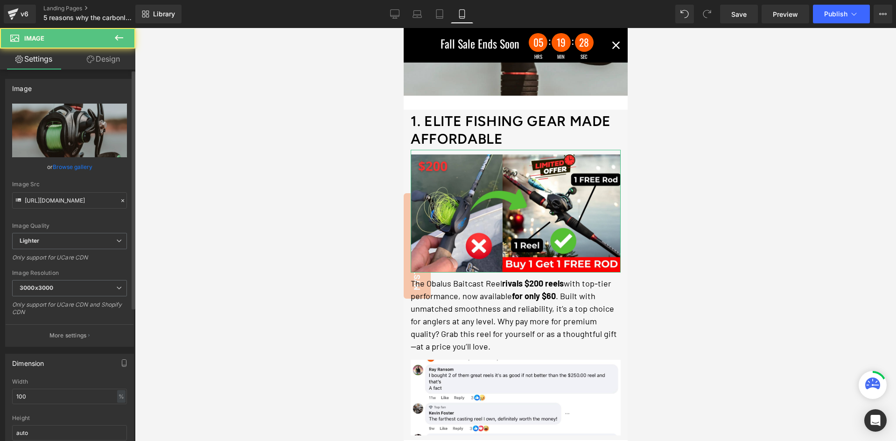
click at [86, 164] on link "Browse gallery" at bounding box center [73, 167] width 40 height 16
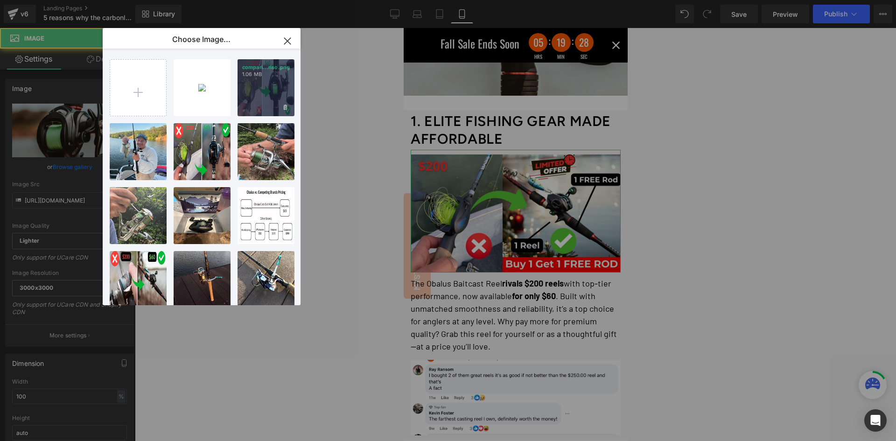
click at [263, 97] on div "compari...riso.png 1.06 MB" at bounding box center [265, 87] width 57 height 57
type input "[URL][DOMAIN_NAME]"
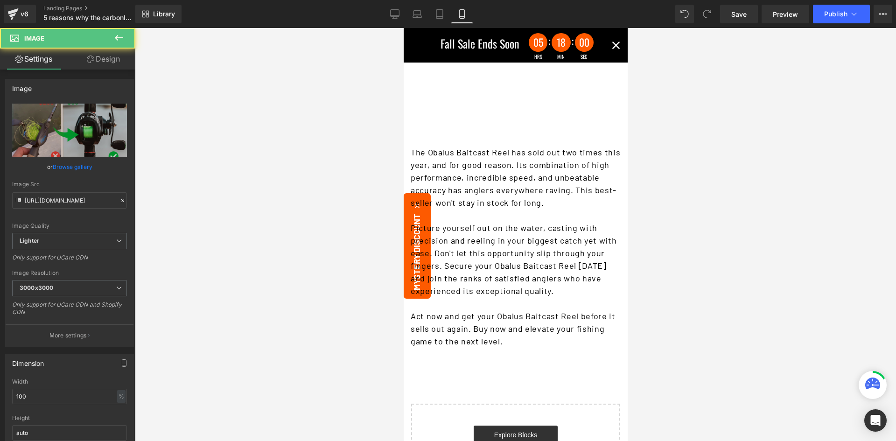
scroll to position [2006, 0]
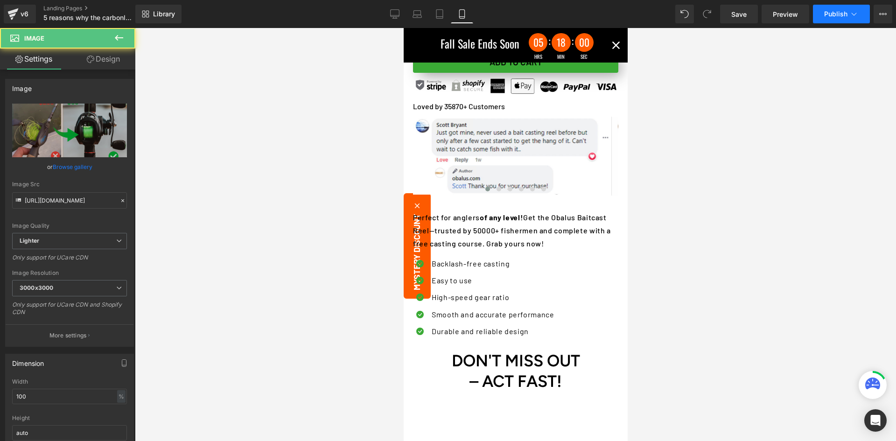
click at [845, 16] on span "Publish" at bounding box center [835, 13] width 23 height 7
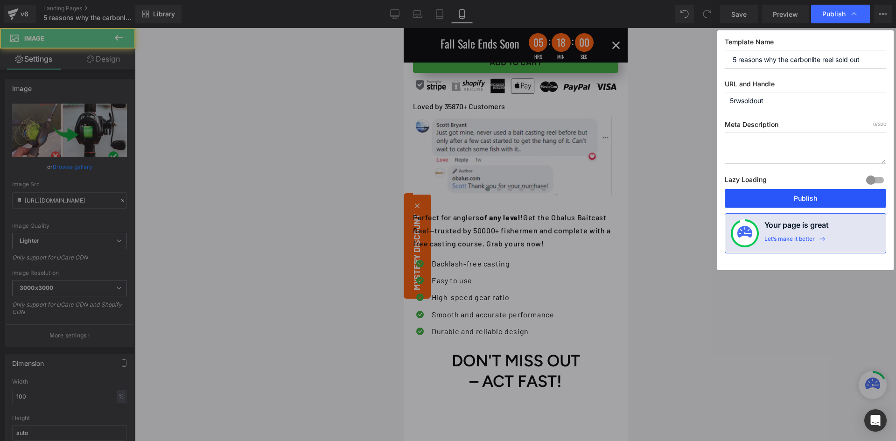
click at [816, 194] on button "Publish" at bounding box center [805, 198] width 161 height 19
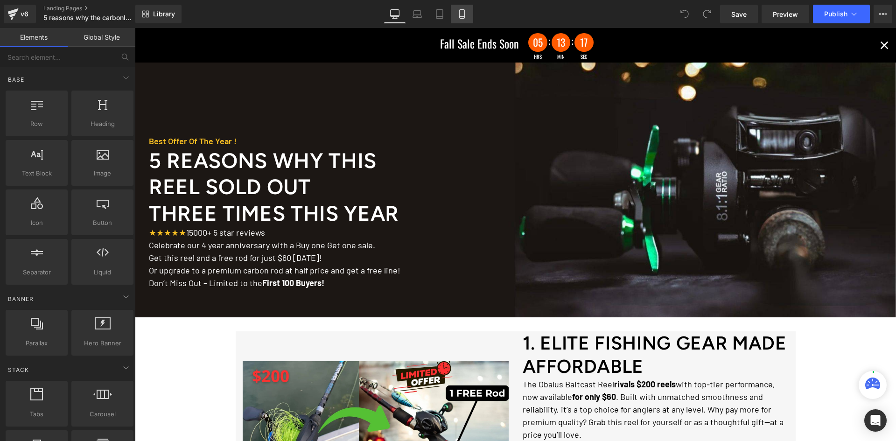
click at [462, 18] on icon at bounding box center [461, 13] width 9 height 9
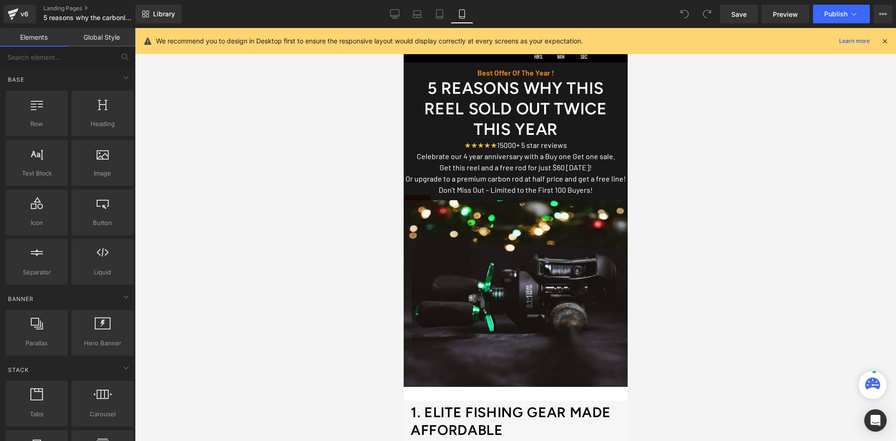
scroll to position [47, 0]
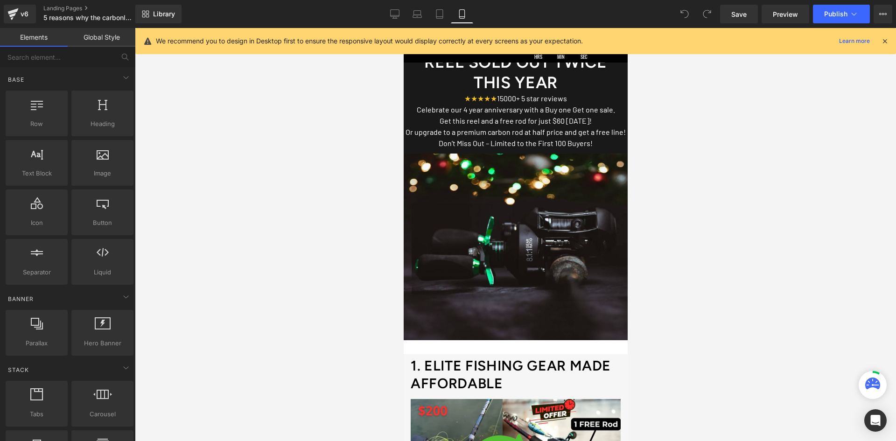
click at [529, 116] on font "Get this reel and a free rod for just $60 [DATE]!" at bounding box center [515, 120] width 152 height 9
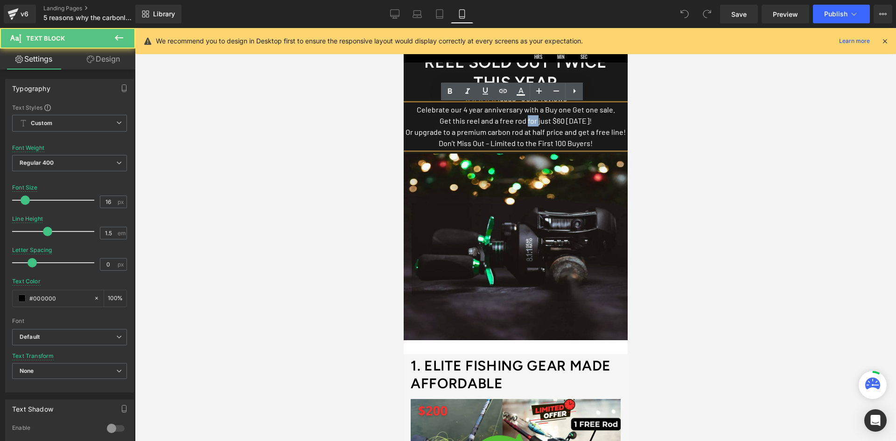
click at [529, 116] on font "Get this reel and a free rod for just $60 [DATE]!" at bounding box center [515, 120] width 152 height 9
click at [547, 129] on font "Or upgrade to a premium carbon rod at half price and get a free line!" at bounding box center [515, 131] width 220 height 9
click at [551, 123] on font "Get this reel and a free rod for just $60 [DATE]!" at bounding box center [515, 120] width 152 height 9
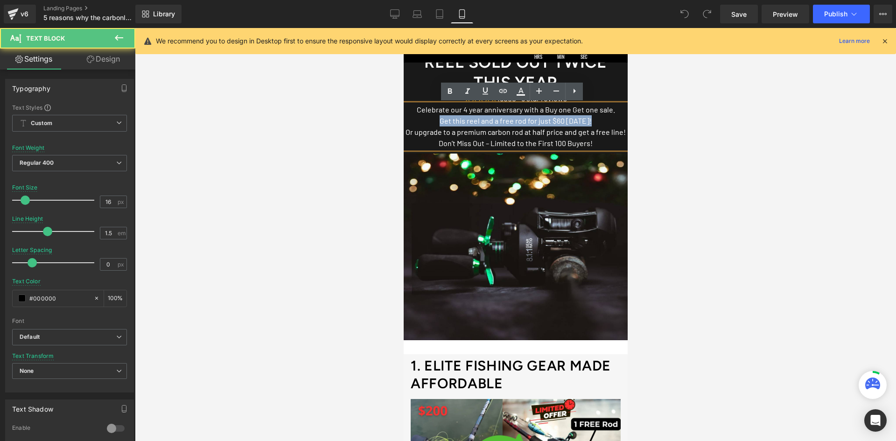
click at [551, 123] on font "Get this reel and a free rod for just $60 [DATE]!" at bounding box center [515, 120] width 152 height 9
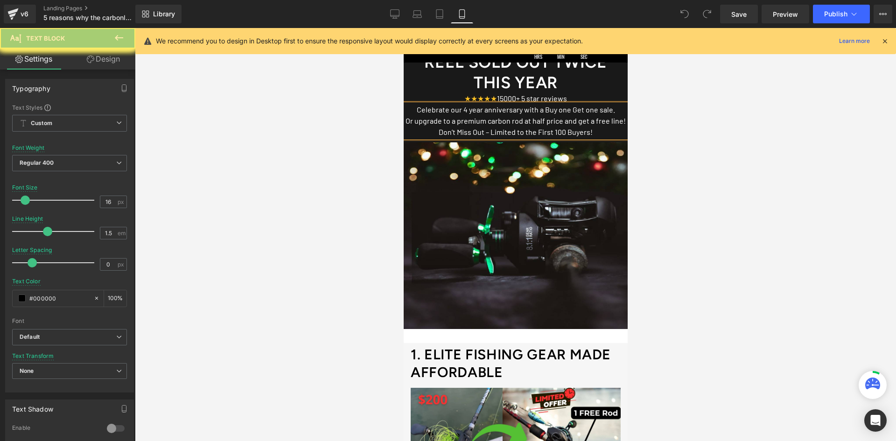
click at [542, 110] on font "Celebrate our 4 year anniversary with a Buy one Get one sale." at bounding box center [515, 109] width 198 height 9
click at [564, 114] on font "Celebrate our 4 year anniversary with a Buy one Get one sale." at bounding box center [515, 109] width 198 height 9
click at [562, 113] on font "Celebrate our 4 year anniversary with a Buy one Get one sale." at bounding box center [515, 109] width 198 height 9
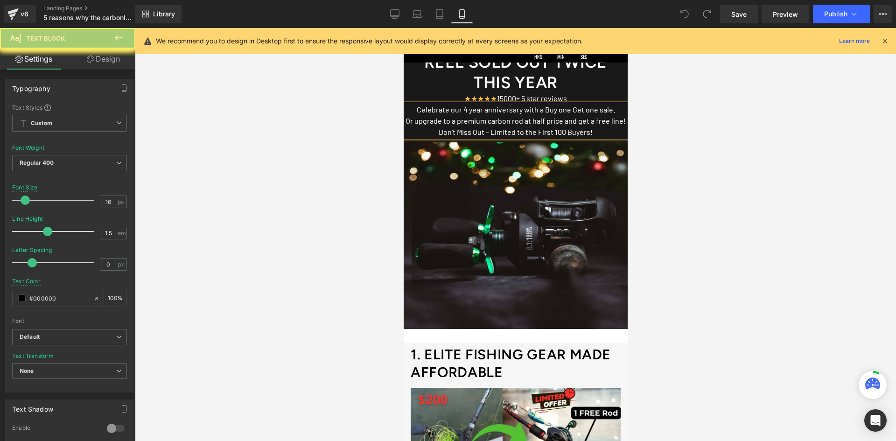
click at [556, 124] on font "Or upgrade to a premium carbon rod at half price and get a free line!" at bounding box center [515, 120] width 220 height 9
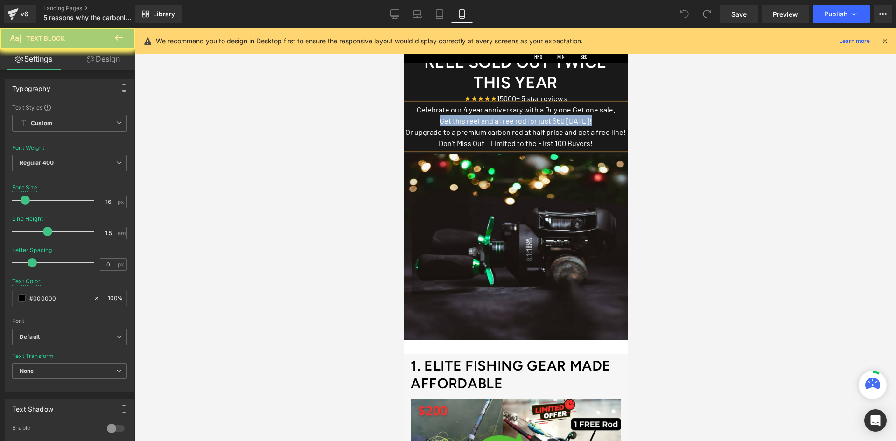
click at [560, 116] on font "Get this reel and a free rod for just $60 [DATE]!" at bounding box center [515, 120] width 152 height 9
click at [560, 113] on font "Celebrate our 4 year anniversary with a Buy one Get one sale." at bounding box center [515, 109] width 198 height 9
click at [436, 132] on font "Or upgrade to a premium carbon rod at half price and get a free line!" at bounding box center [515, 131] width 220 height 9
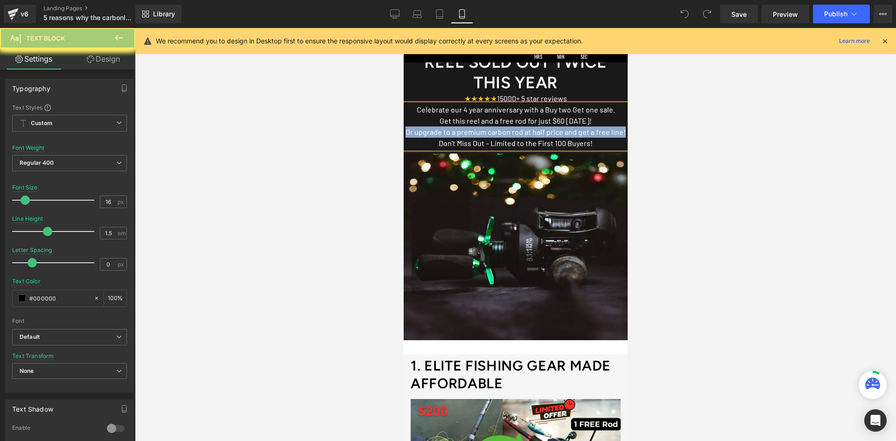
click at [436, 132] on font "Or upgrade to a premium carbon rod at half price and get a free line!" at bounding box center [515, 131] width 220 height 9
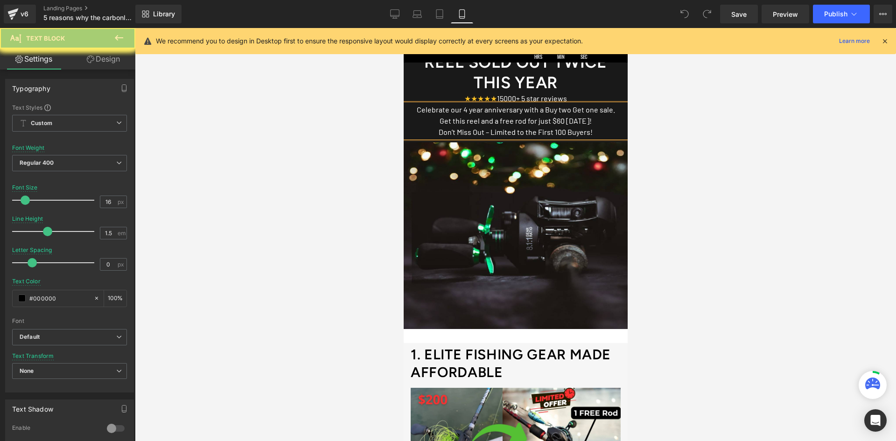
click at [560, 122] on font "Get this reel and a free rod for just $60 [DATE]!" at bounding box center [515, 120] width 152 height 9
click at [557, 122] on font "Get this reel and a free rod for just $60 [DATE]!" at bounding box center [515, 120] width 152 height 9
click at [556, 123] on font "Get this reel and a free rod for just $60 [DATE]!" at bounding box center [515, 120] width 152 height 9
click at [563, 123] on font "Get this reel and a free rod for just $60 [DATE]!" at bounding box center [515, 120] width 152 height 9
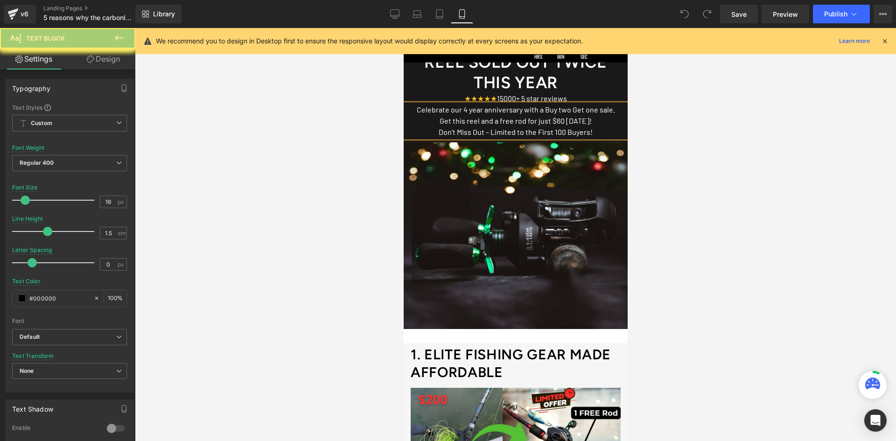
drag, startPoint x: 561, startPoint y: 121, endPoint x: 538, endPoint y: 122, distance: 23.3
click at [549, 120] on font "Get this reel and a free rod for just $60 [DATE]!" at bounding box center [515, 120] width 152 height 9
click at [525, 122] on font "Get this reel and a free rod for just $60 [DATE]!" at bounding box center [515, 120] width 152 height 9
drag, startPoint x: 526, startPoint y: 120, endPoint x: 563, endPoint y: 124, distance: 37.6
click at [563, 124] on font "Get this reel and a free rod for just $60 [DATE]!" at bounding box center [515, 120] width 152 height 9
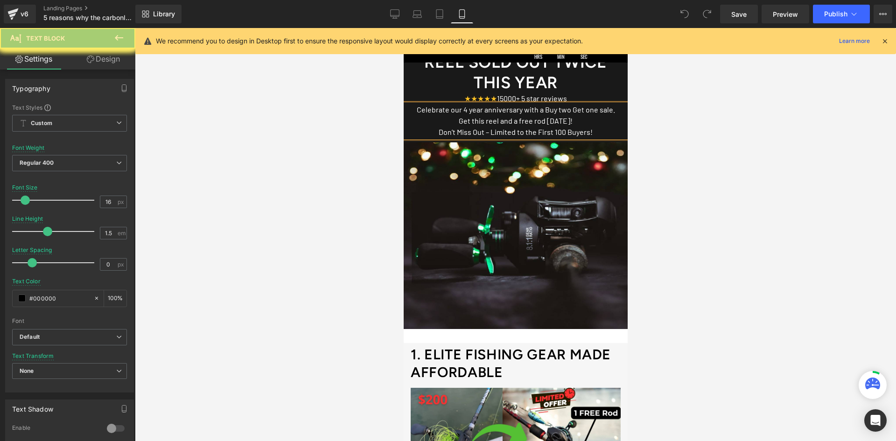
click at [540, 133] on font "Don’t Miss Out – Limited to the First 100 Buyers!" at bounding box center [515, 131] width 154 height 9
click at [570, 120] on p "Get this reel and a free rod [DATE]!" at bounding box center [515, 120] width 224 height 11
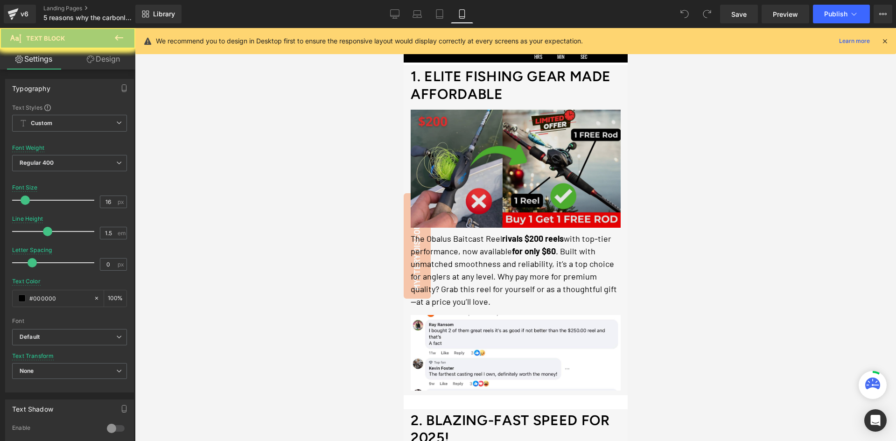
scroll to position [327, 0]
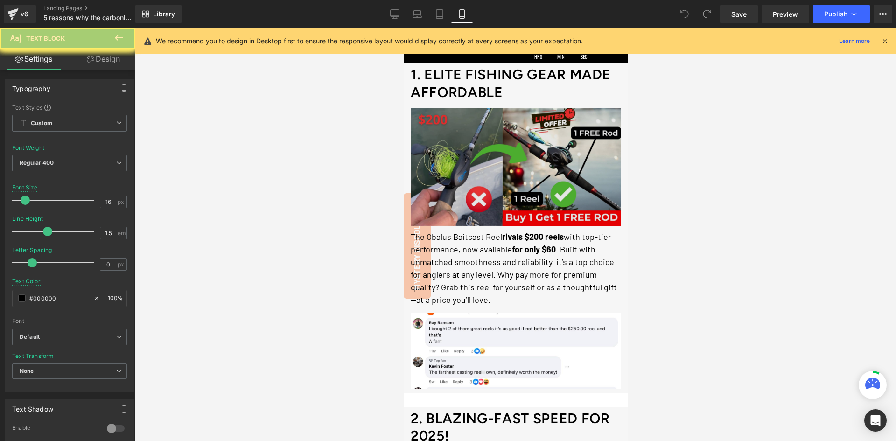
click at [529, 150] on img at bounding box center [515, 164] width 210 height 123
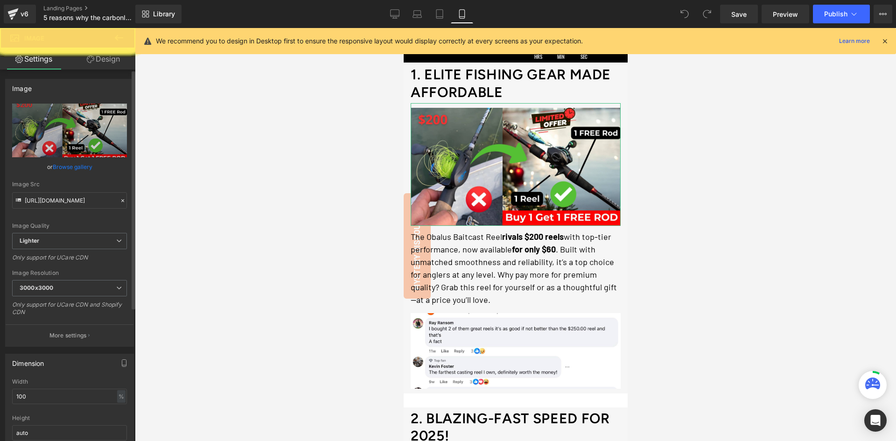
click at [77, 170] on link "Browse gallery" at bounding box center [73, 167] width 40 height 16
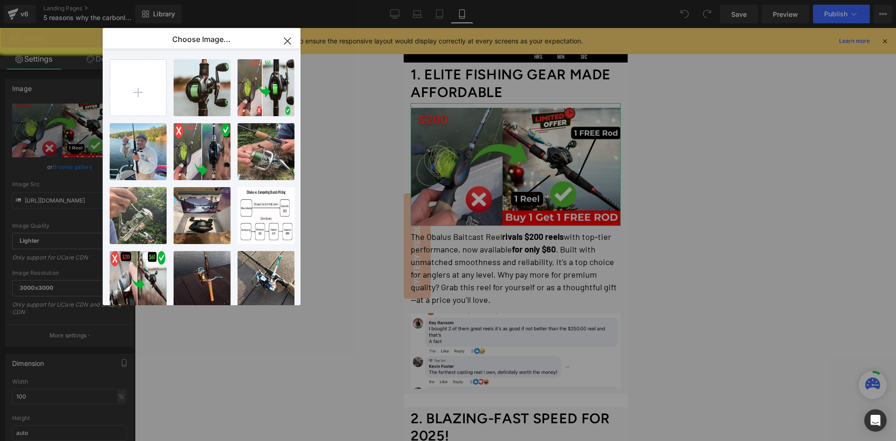
click at [0, 0] on div "compari...riso.png 1.06 MB" at bounding box center [0, 0] width 0 height 0
type input "[URL][DOMAIN_NAME]"
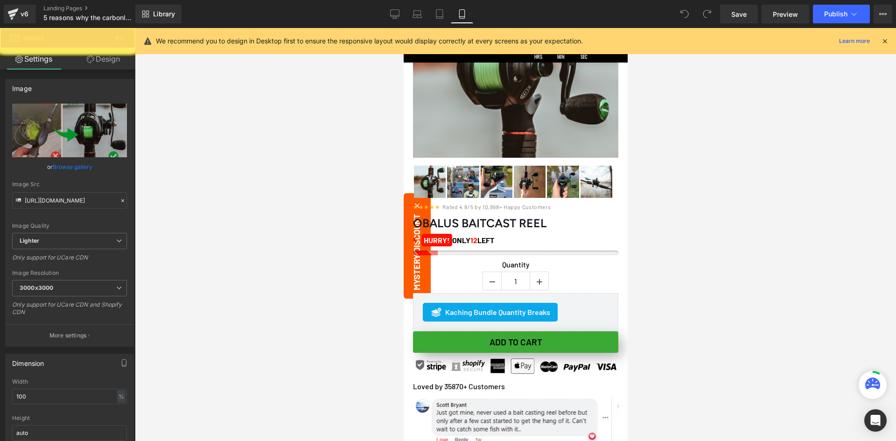
scroll to position [1773, 0]
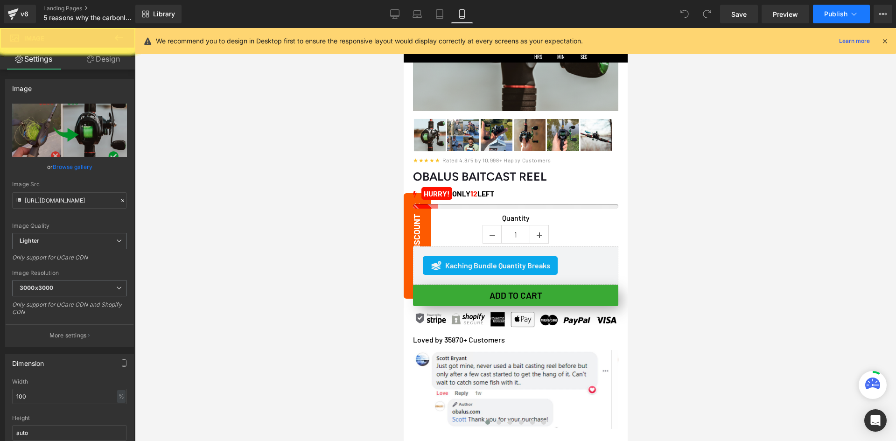
click at [846, 15] on span "Publish" at bounding box center [835, 13] width 23 height 7
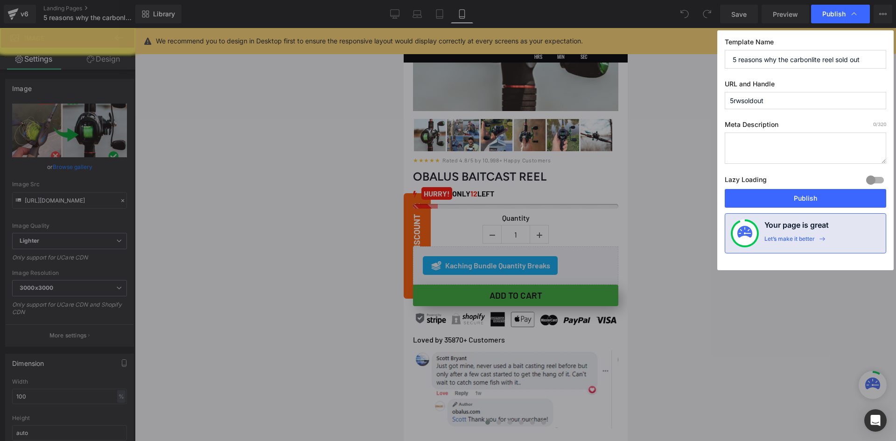
click at [788, 193] on button "Publish" at bounding box center [805, 198] width 161 height 19
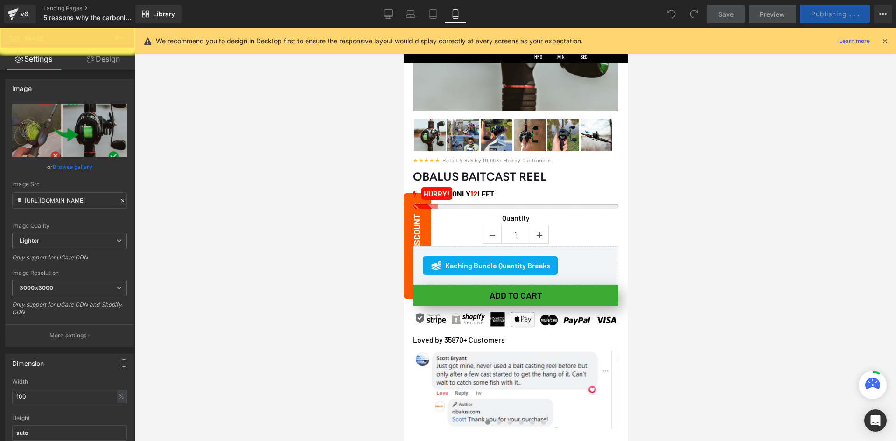
scroll to position [1866, 0]
